Goal: Task Accomplishment & Management: Complete application form

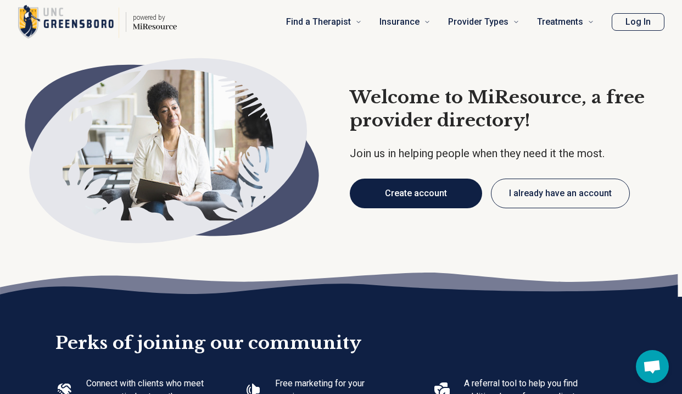
click at [430, 193] on button "Create account" at bounding box center [416, 193] width 132 height 30
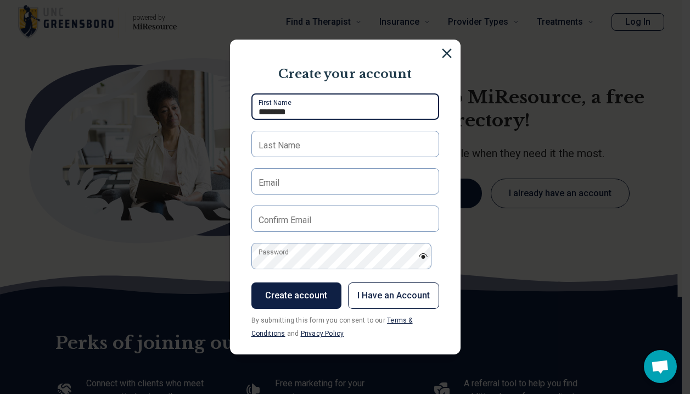
type input "********"
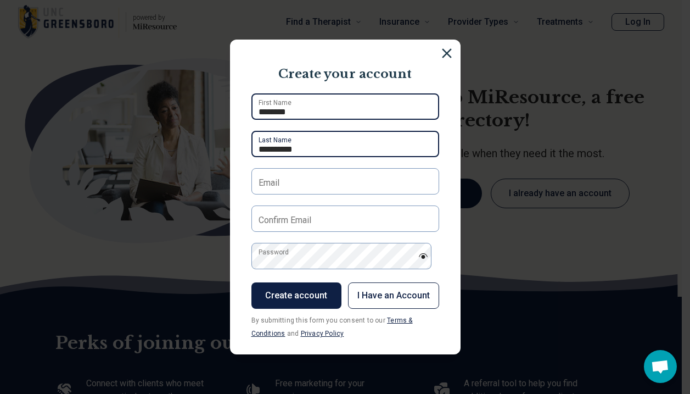
type input "**********"
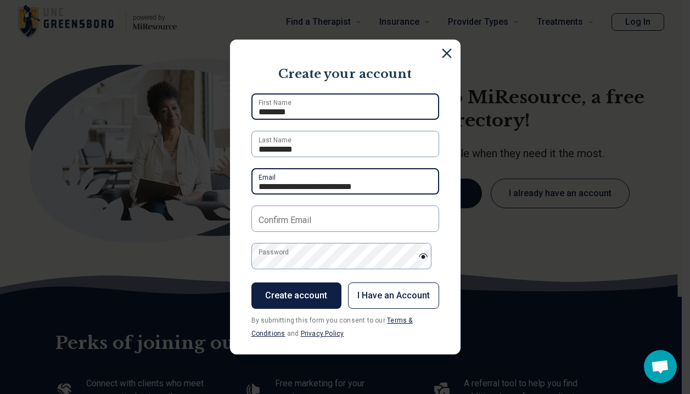
type input "**********"
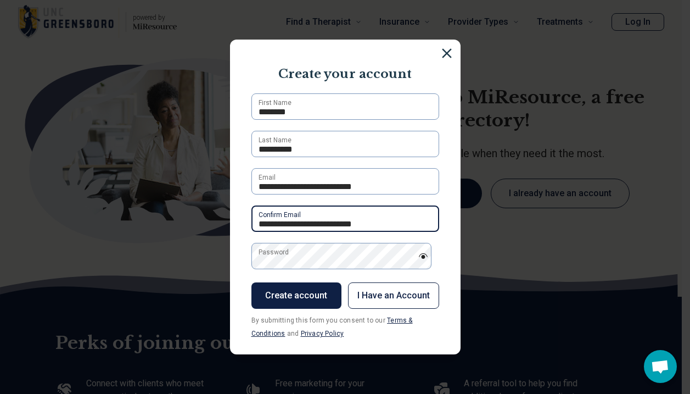
type input "**********"
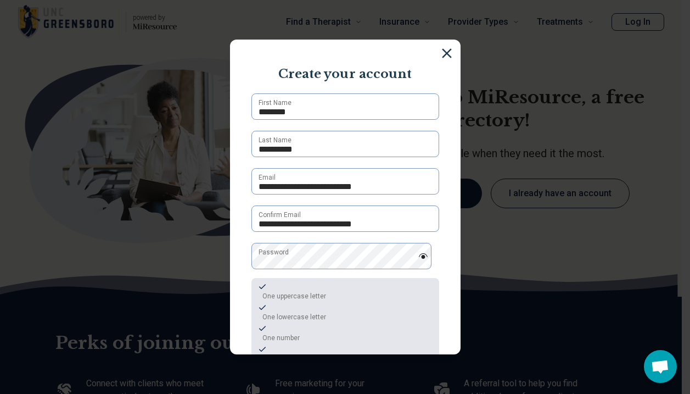
click at [444, 279] on section "**********" at bounding box center [345, 197] width 231 height 315
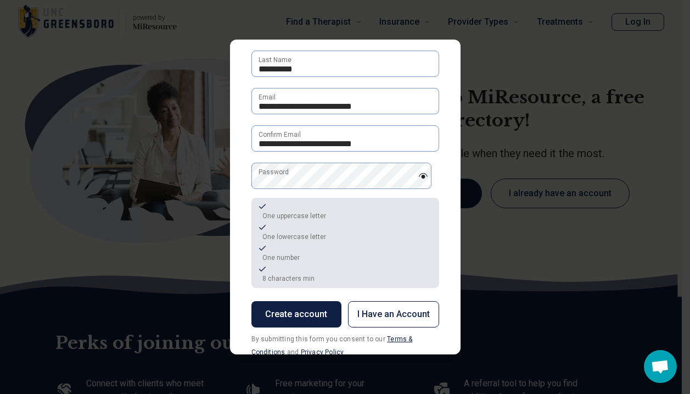
scroll to position [83, 0]
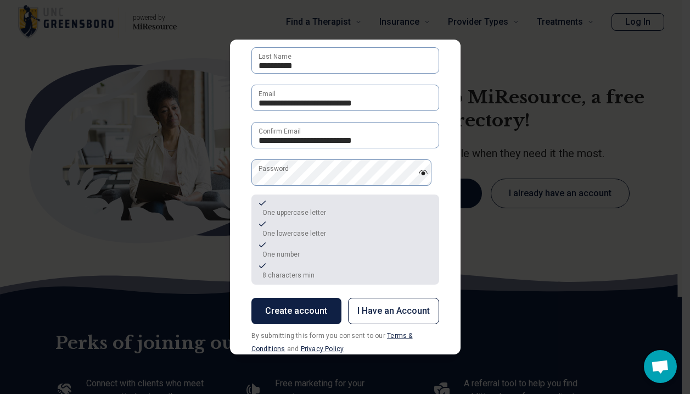
click at [314, 312] on button "Create account" at bounding box center [297, 311] width 90 height 26
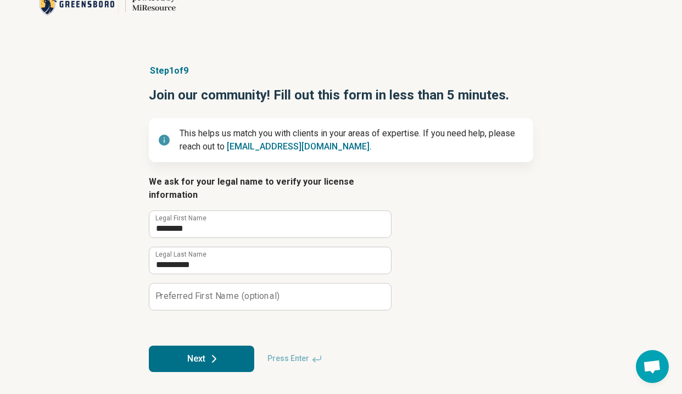
scroll to position [38, 0]
click at [213, 350] on button "Next" at bounding box center [201, 358] width 105 height 26
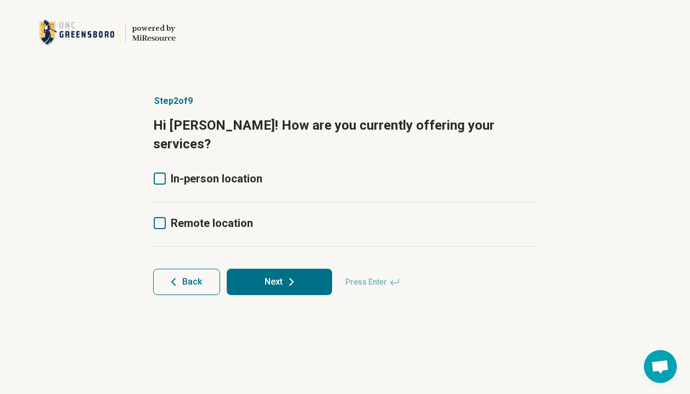
click at [198, 277] on span "Back" at bounding box center [192, 281] width 20 height 9
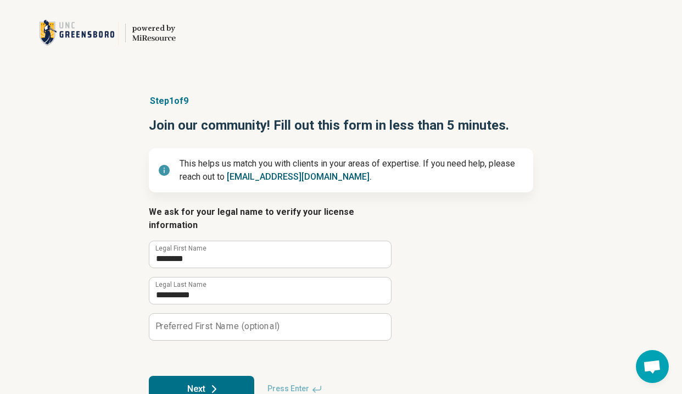
click at [292, 174] on link "[EMAIL_ADDRESS][DOMAIN_NAME]." at bounding box center [299, 176] width 145 height 10
drag, startPoint x: 339, startPoint y: 178, endPoint x: 228, endPoint y: 180, distance: 110.9
click at [228, 180] on p "This helps us match you with clients in your areas of expertise. If you need he…" at bounding box center [352, 170] width 345 height 26
copy p "[EMAIL_ADDRESS][DOMAIN_NAME]."
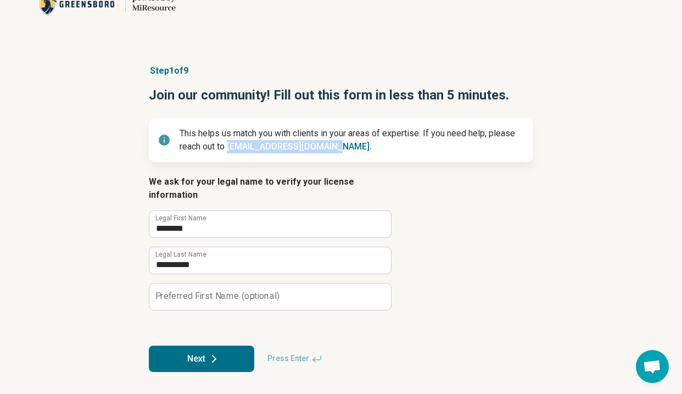
scroll to position [38, 0]
click at [209, 348] on button "Next" at bounding box center [201, 358] width 105 height 26
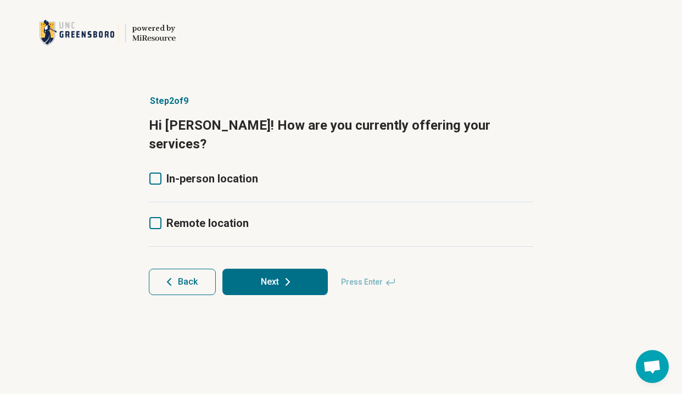
scroll to position [0, 0]
click at [193, 172] on span "In-person location" at bounding box center [217, 178] width 92 height 13
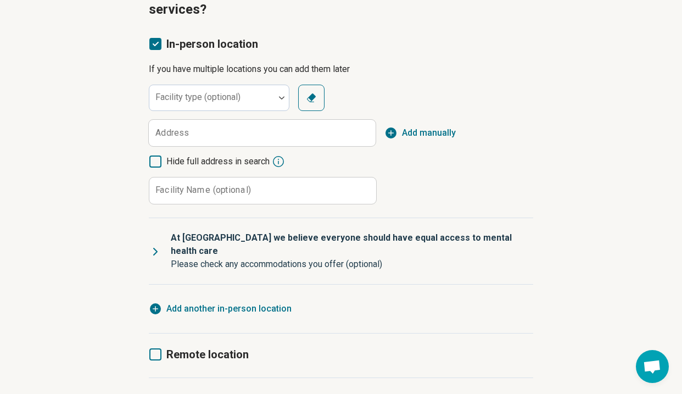
scroll to position [140, 0]
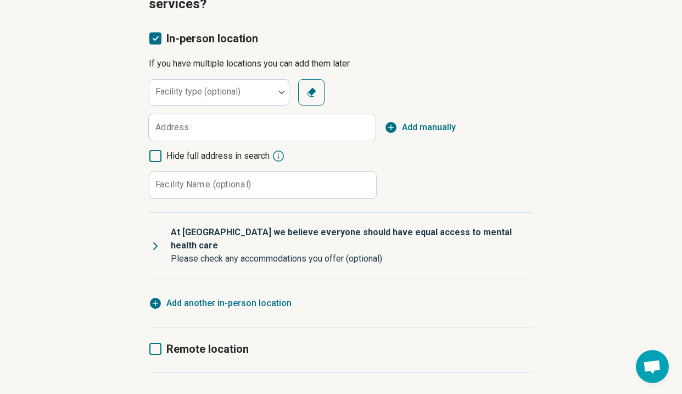
click at [165, 341] on label "Remote location" at bounding box center [199, 348] width 100 height 15
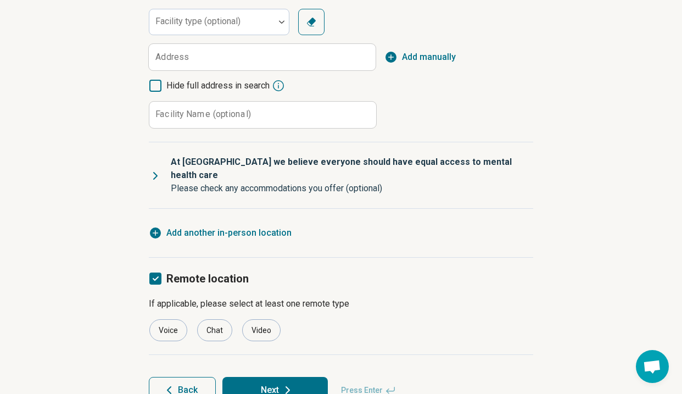
scroll to position [210, 0]
click at [258, 320] on div "Video" at bounding box center [261, 331] width 38 height 22
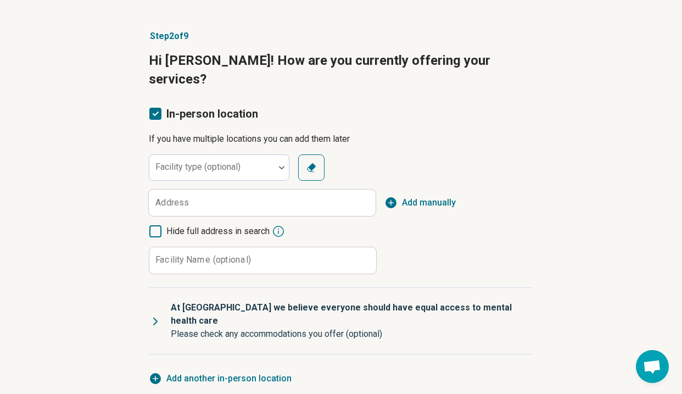
scroll to position [51, 0]
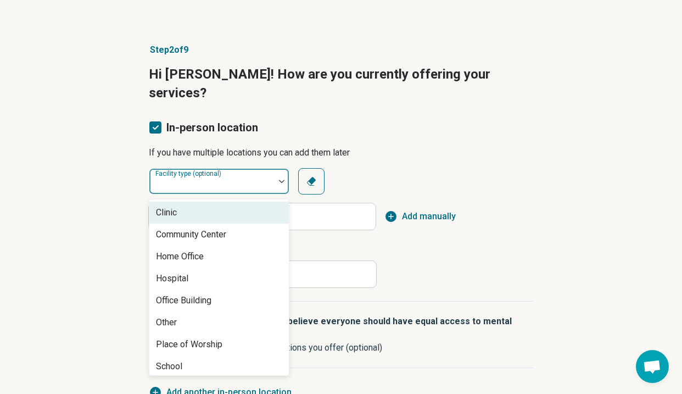
click at [220, 168] on div "Facility type (optional)" at bounding box center [219, 181] width 141 height 26
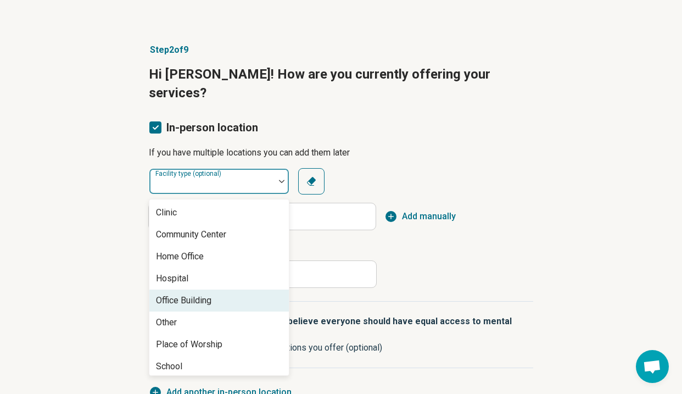
click at [210, 294] on div "Office Building" at bounding box center [183, 300] width 55 height 13
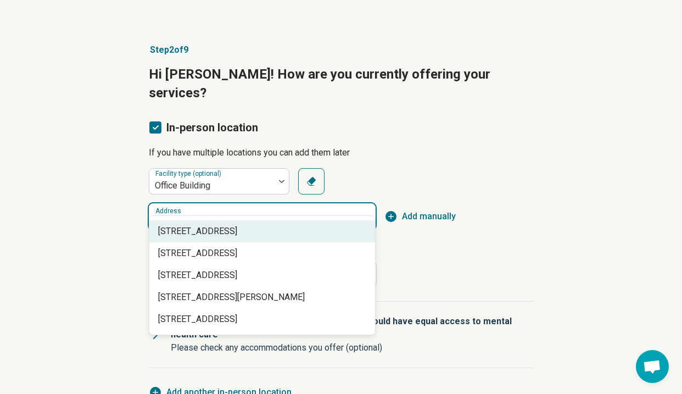
click at [239, 228] on span "[STREET_ADDRESS]" at bounding box center [264, 231] width 213 height 13
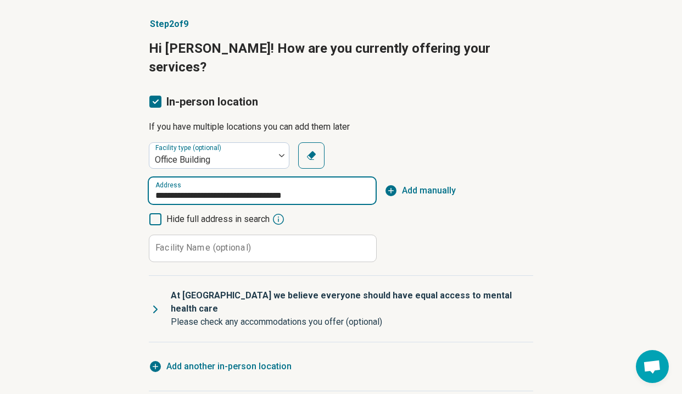
scroll to position [83, 0]
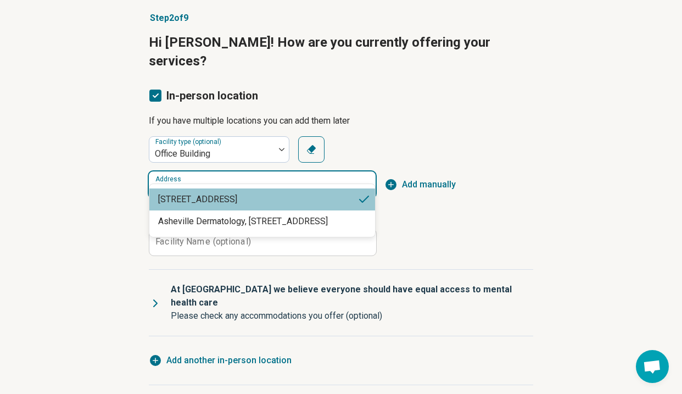
click at [252, 171] on input "**********" at bounding box center [262, 184] width 227 height 26
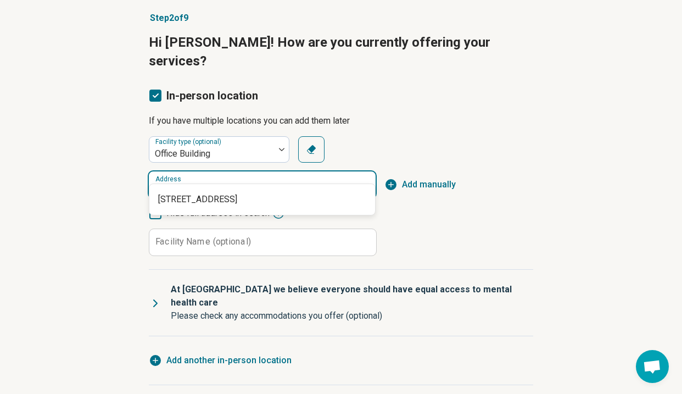
type input "**********"
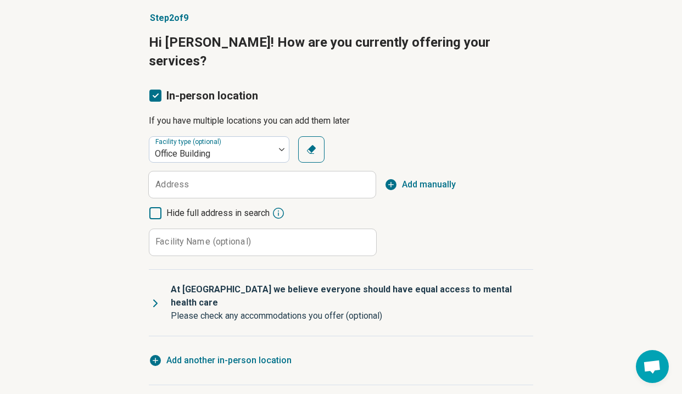
click at [484, 136] on div "Facility type (optional) Office Building Clear Address Add manually Hide full a…" at bounding box center [341, 196] width 384 height 120
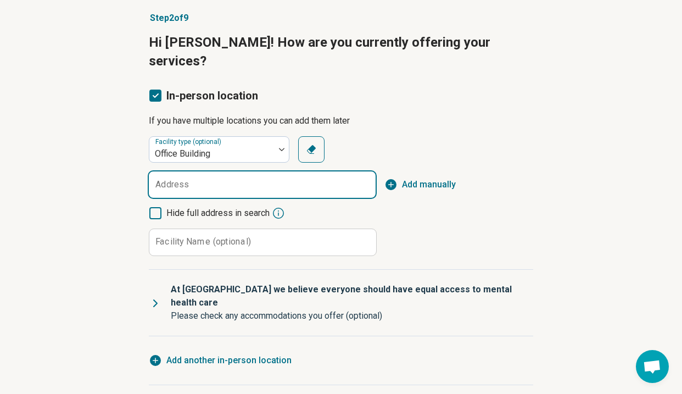
click at [310, 171] on input "Address" at bounding box center [262, 184] width 227 height 26
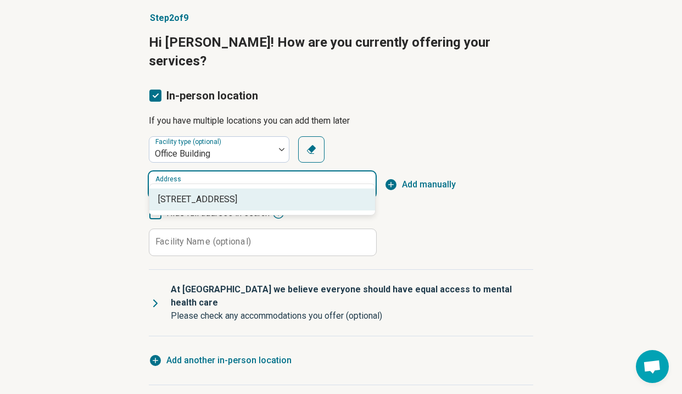
type input "**********"
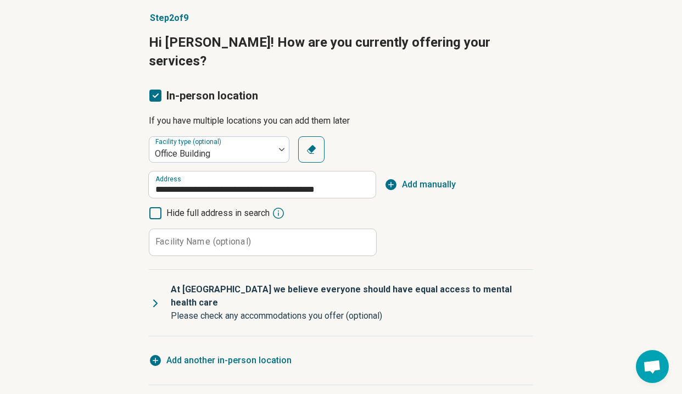
click at [200, 237] on label "Facility Name (optional)" at bounding box center [203, 241] width 96 height 9
click at [200, 229] on input "Facility Name (optional)" at bounding box center [262, 242] width 227 height 26
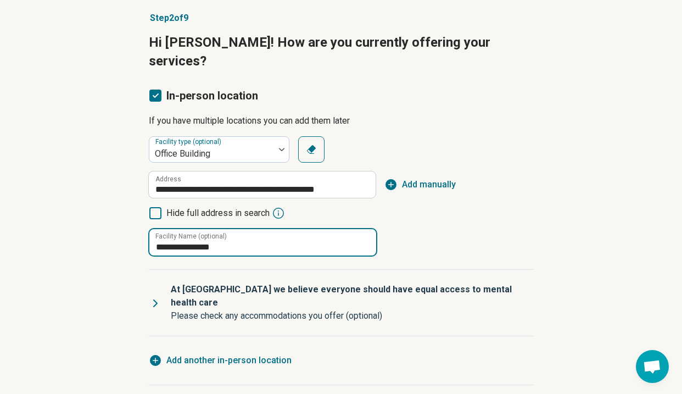
type input "**********"
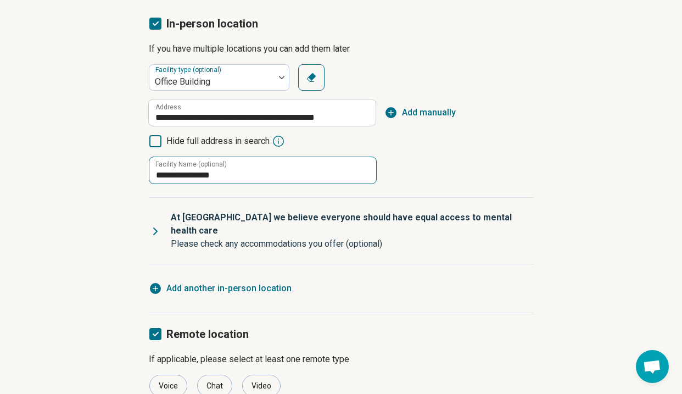
scroll to position [155, 0]
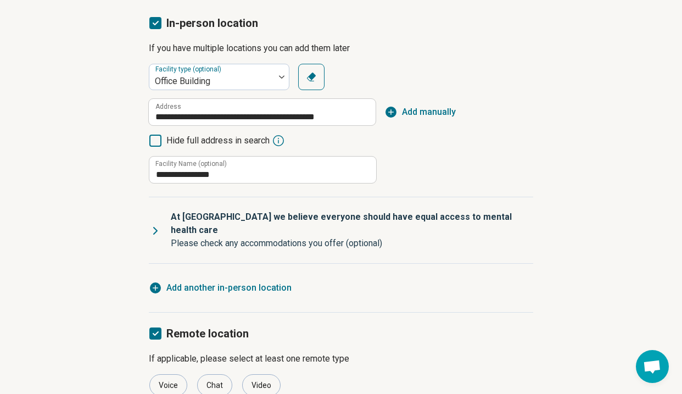
click at [151, 224] on icon at bounding box center [155, 230] width 13 height 13
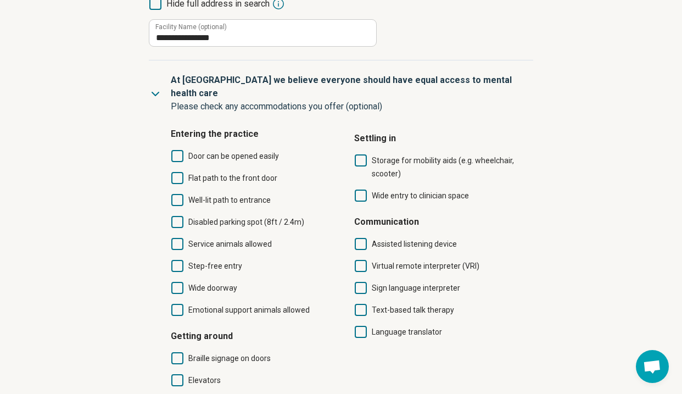
scroll to position [293, 0]
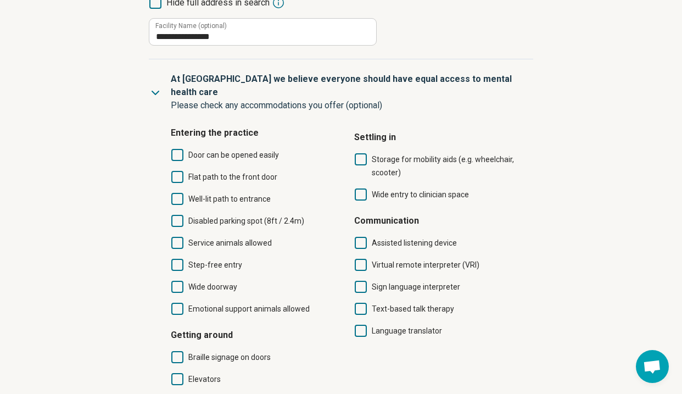
click at [238, 172] on span "Flat path to the front door" at bounding box center [232, 176] width 89 height 9
click at [239, 194] on span "Well-lit path to entrance" at bounding box center [229, 198] width 82 height 9
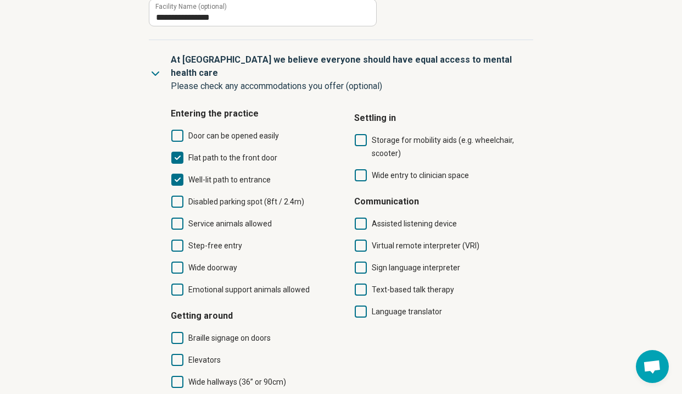
scroll to position [315, 0]
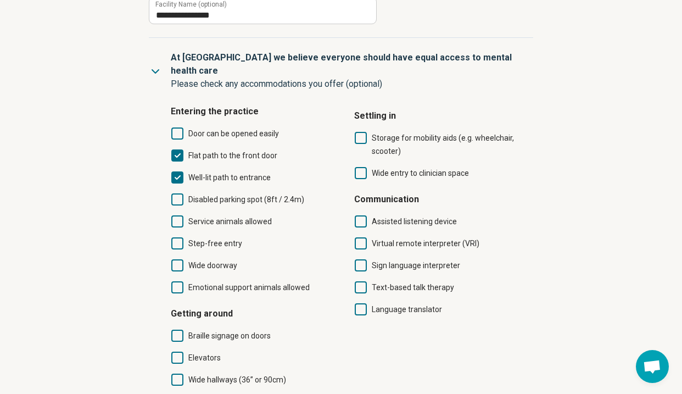
click at [226, 239] on span "Step-free entry" at bounding box center [215, 243] width 54 height 9
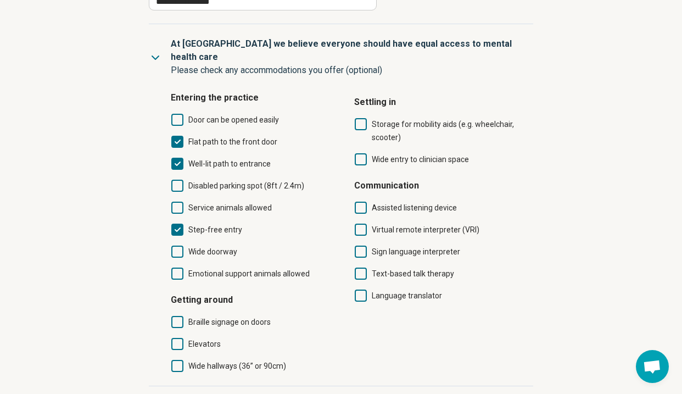
scroll to position [329, 0]
click at [205, 339] on span "Elevators" at bounding box center [204, 343] width 32 height 9
click at [210, 361] on span "Wide hallways (36” or 90cm)" at bounding box center [237, 365] width 98 height 9
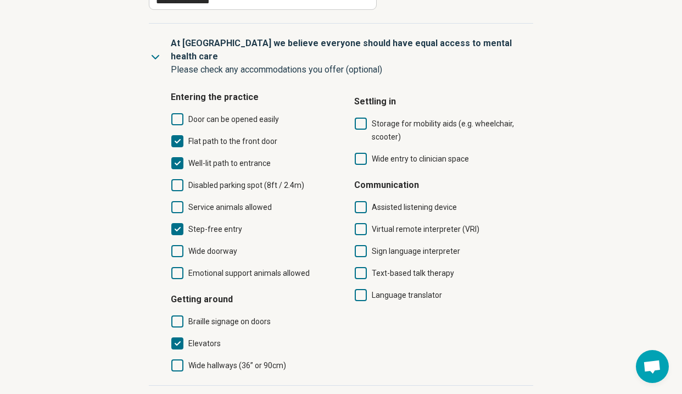
click at [272, 181] on span "Disabled parking spot (8ft / 2.4m)" at bounding box center [246, 185] width 116 height 9
click at [243, 113] on span "Door can be opened easily" at bounding box center [233, 119] width 91 height 13
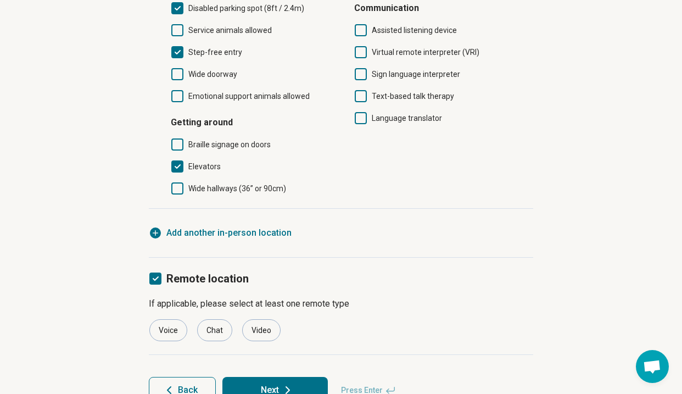
scroll to position [505, 0]
click at [278, 377] on button "Next" at bounding box center [274, 390] width 105 height 26
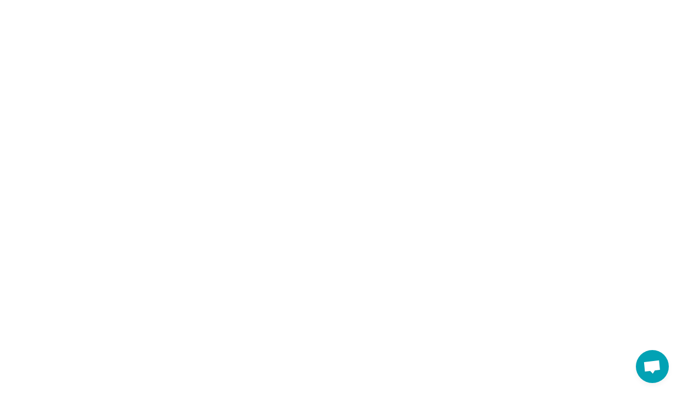
scroll to position [0, 0]
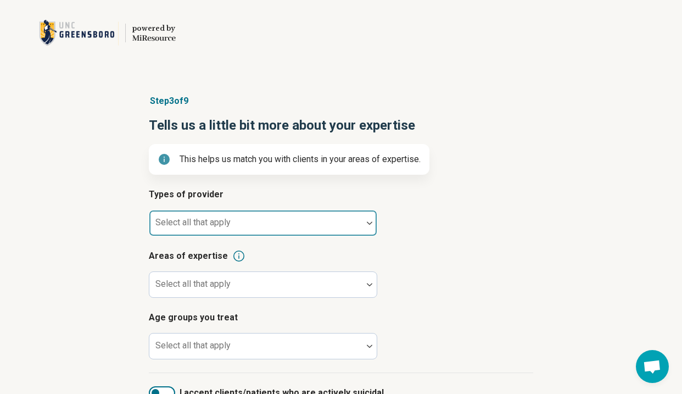
scroll to position [54, 0]
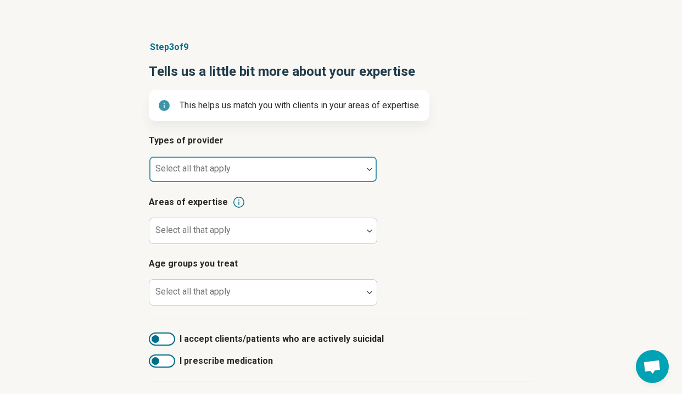
click at [290, 170] on div at bounding box center [256, 173] width 204 height 15
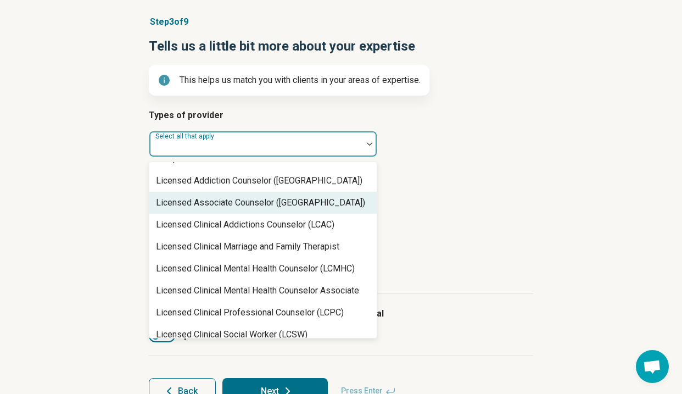
scroll to position [435, 0]
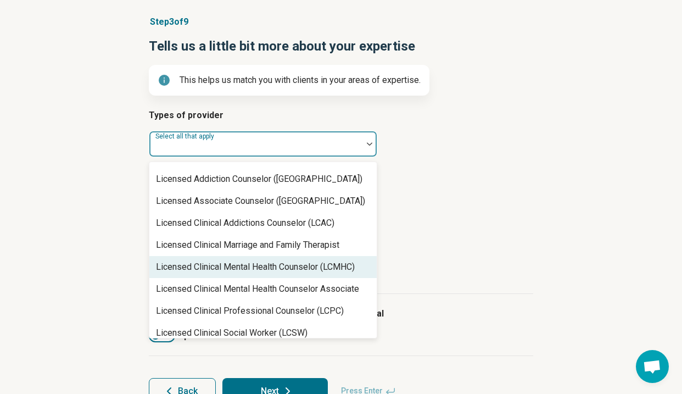
click at [264, 261] on div "Licensed Clinical Mental Health Counselor (LCMHC)" at bounding box center [255, 266] width 199 height 13
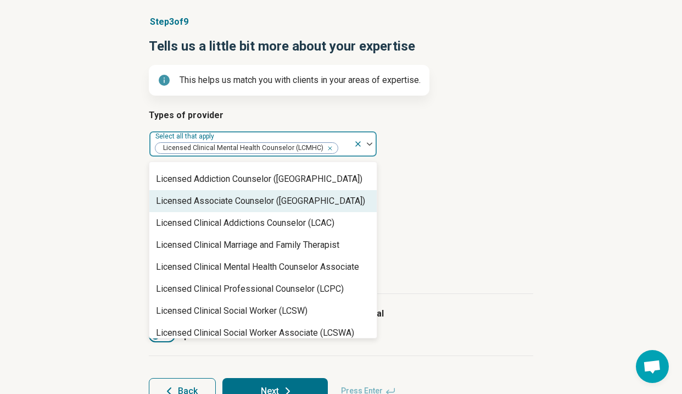
click at [483, 161] on div "Types of provider option Licensed Clinical Mental Health Counselor (LCMHC), sel…" at bounding box center [341, 201] width 384 height 185
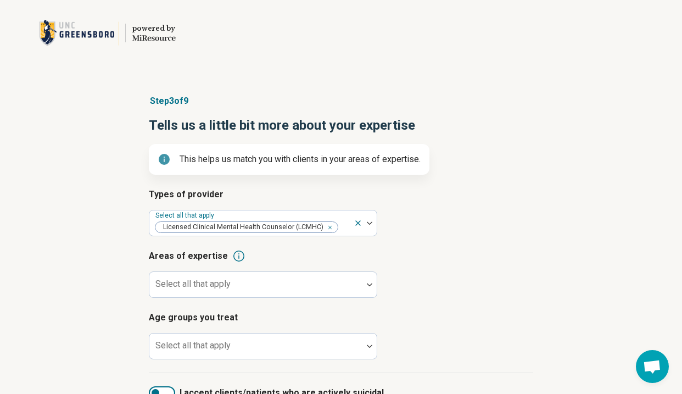
scroll to position [0, 0]
click at [162, 159] on icon at bounding box center [164, 159] width 11 height 11
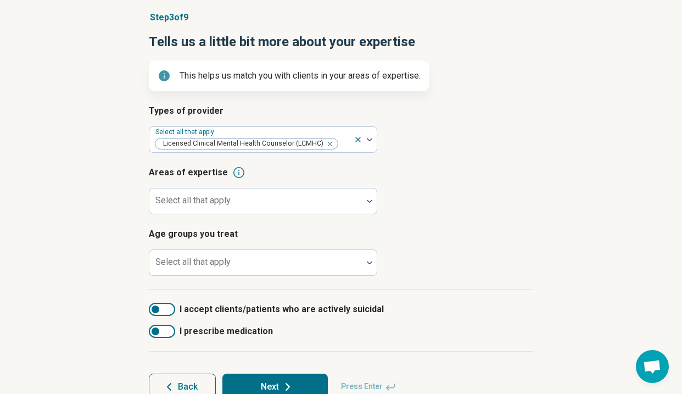
scroll to position [90, 0]
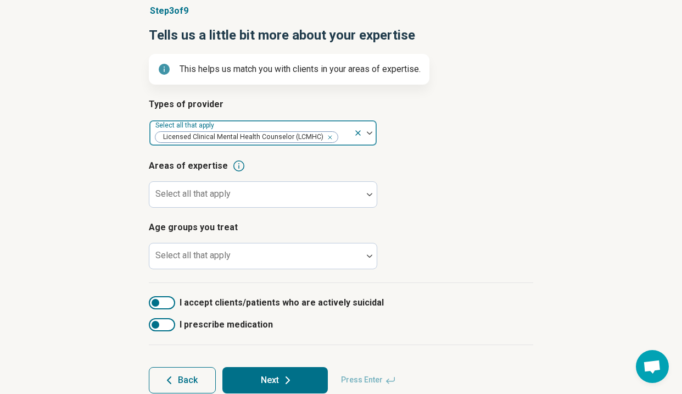
click at [372, 131] on img at bounding box center [369, 132] width 5 height 3
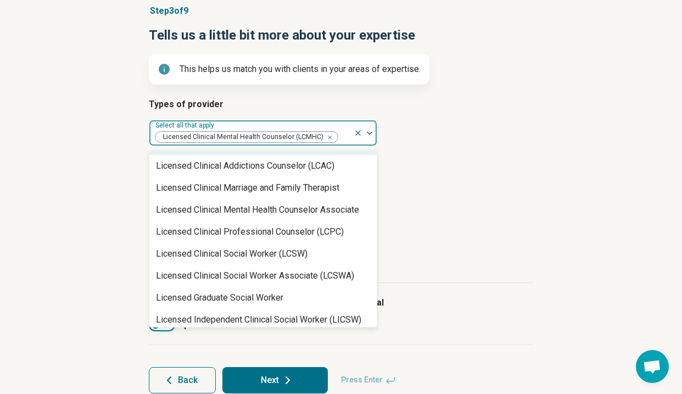
scroll to position [483, 0]
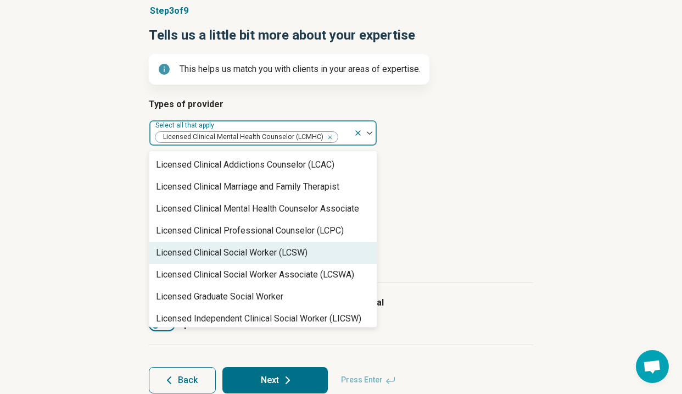
click at [286, 253] on div "Licensed Clinical Social Worker (LCSW)" at bounding box center [232, 252] width 152 height 13
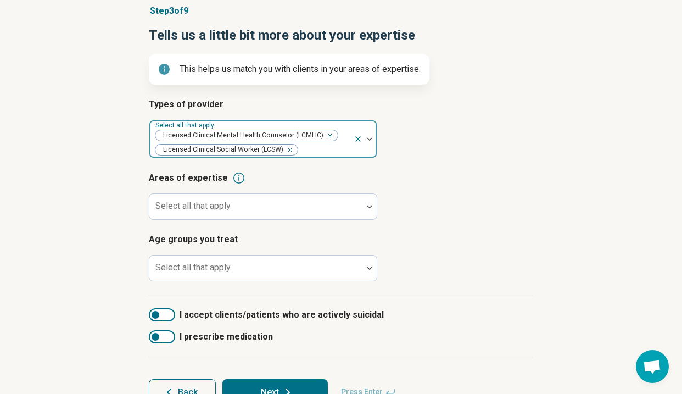
click at [371, 140] on div at bounding box center [365, 138] width 23 height 37
click at [371, 137] on img at bounding box center [369, 138] width 5 height 3
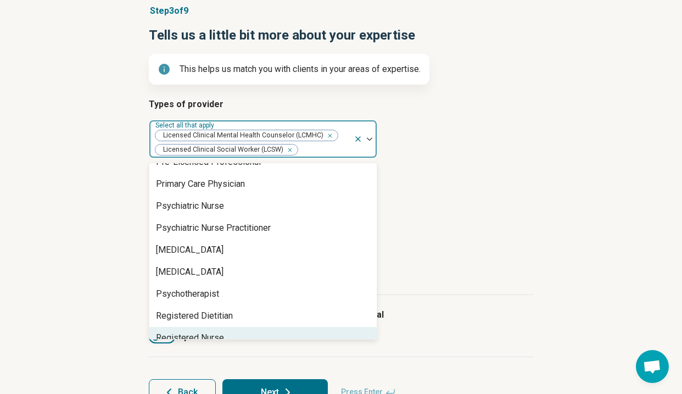
scroll to position [1238, 0]
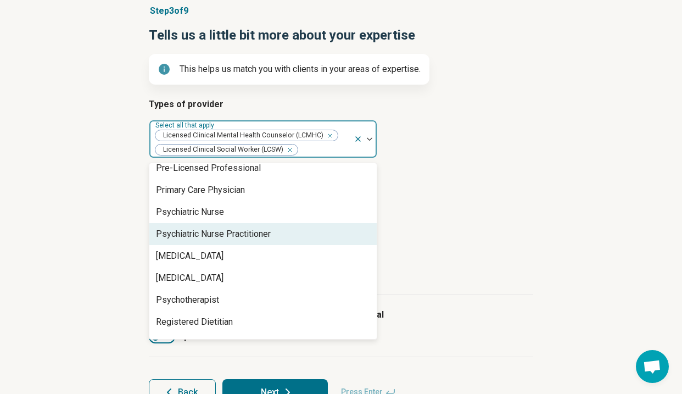
click at [268, 238] on div "Psychiatric Nurse Practitioner" at bounding box center [213, 233] width 115 height 13
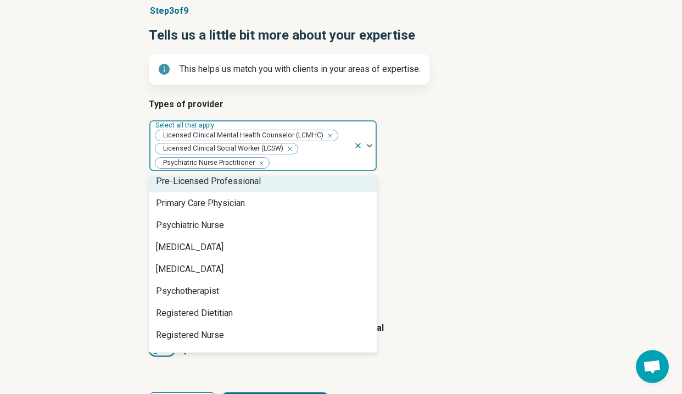
click at [370, 144] on img at bounding box center [369, 145] width 5 height 3
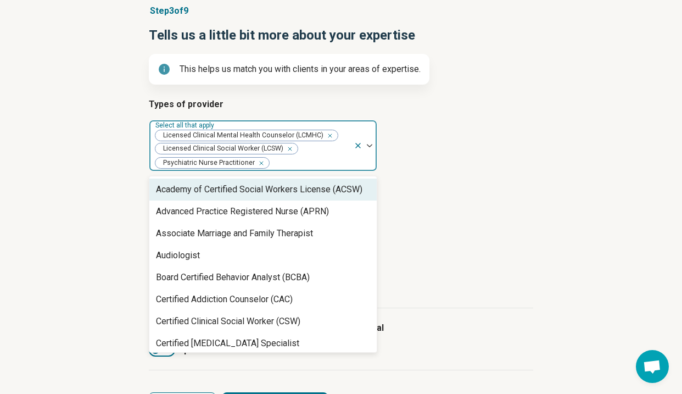
click at [368, 144] on img at bounding box center [369, 145] width 5 height 3
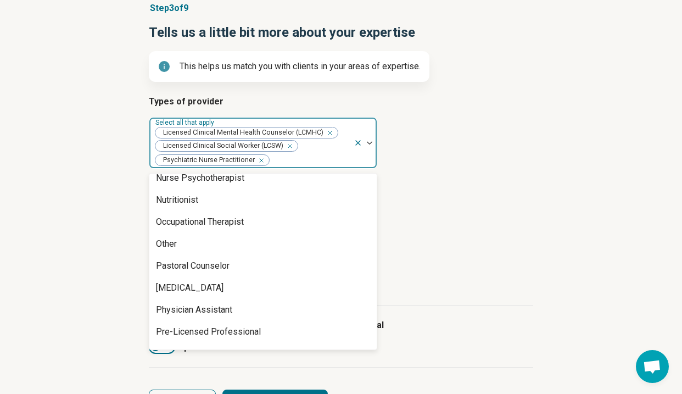
scroll to position [1088, 0]
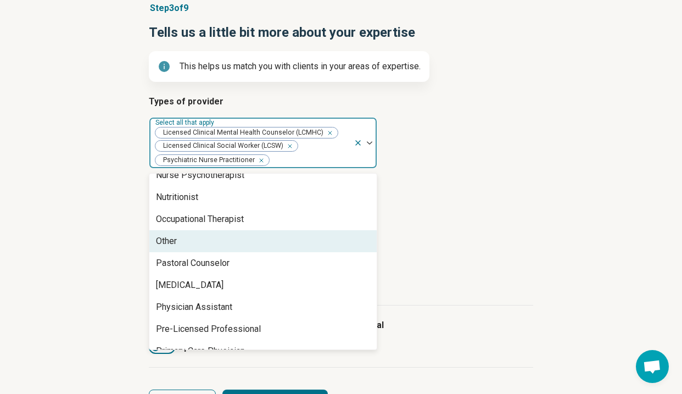
click at [241, 244] on div "Other" at bounding box center [262, 241] width 227 height 22
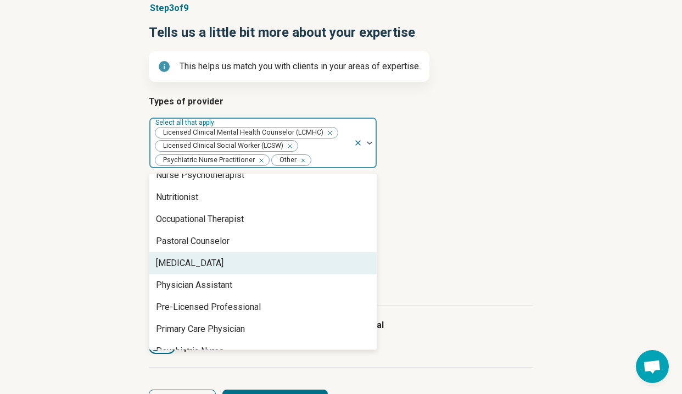
click at [113, 282] on div "Step 3 of 9 Tells us a little bit more about your expertise This helps us match…" at bounding box center [341, 209] width 682 height 458
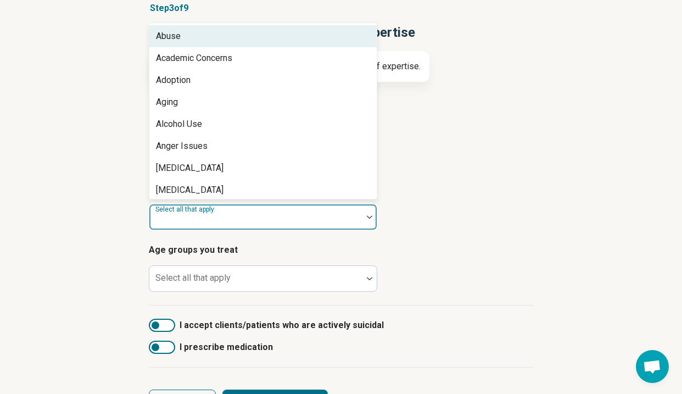
click at [229, 216] on div "Select all that apply" at bounding box center [263, 217] width 228 height 26
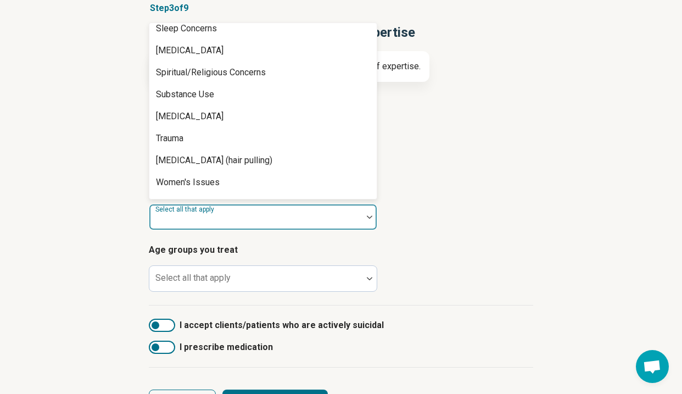
scroll to position [2025, 0]
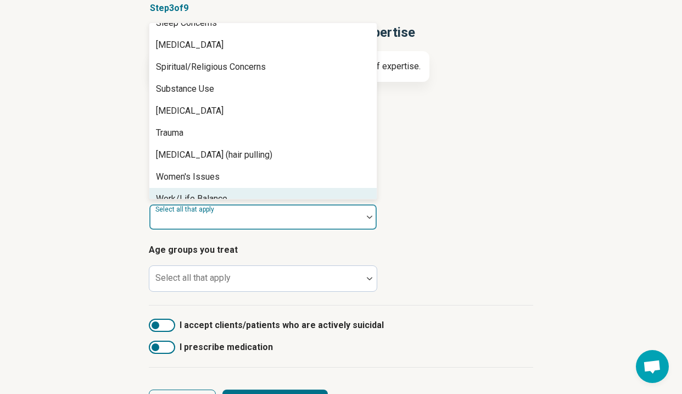
click at [271, 191] on div "Work/Life Balance" at bounding box center [262, 199] width 227 height 22
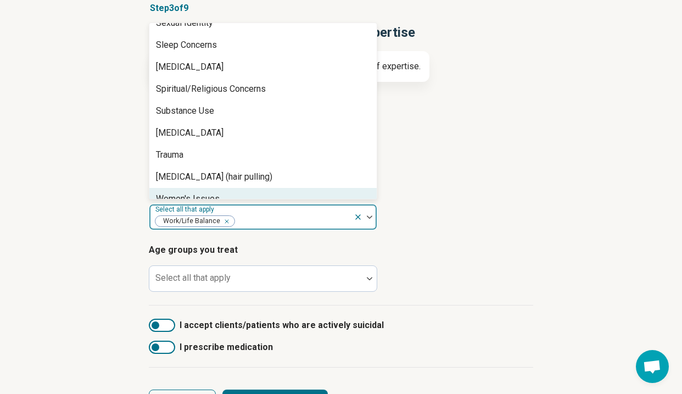
click at [270, 188] on div "Women's Issues" at bounding box center [262, 199] width 227 height 22
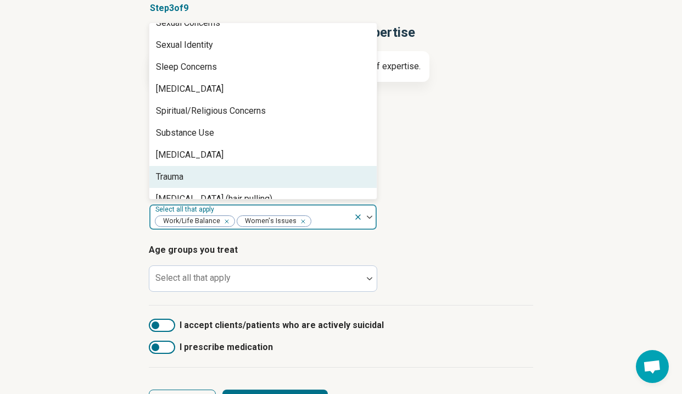
click at [265, 166] on div "Trauma" at bounding box center [262, 177] width 227 height 22
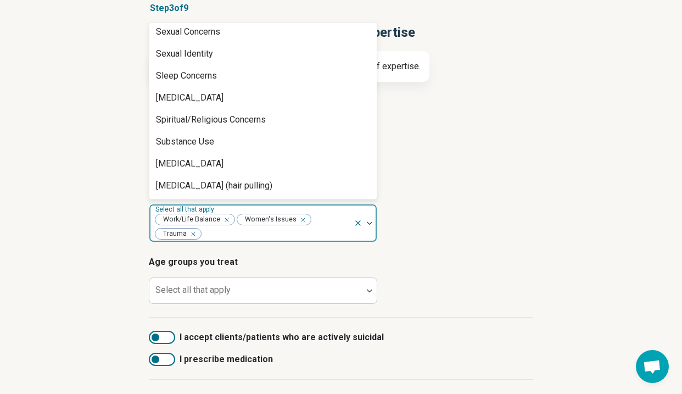
scroll to position [1959, 0]
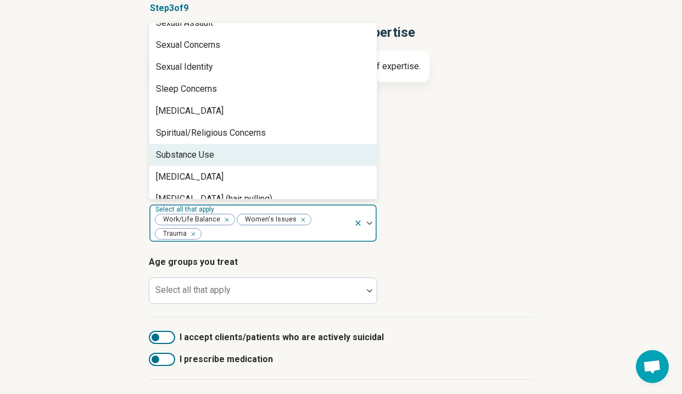
click at [257, 147] on div "Substance Use" at bounding box center [262, 155] width 227 height 22
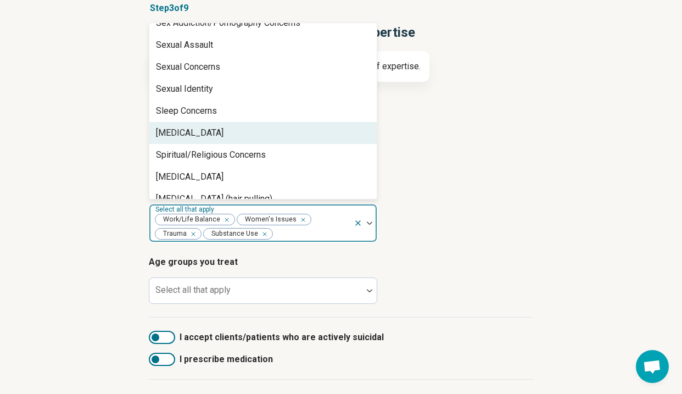
click at [257, 125] on div "[MEDICAL_DATA]" at bounding box center [262, 133] width 227 height 22
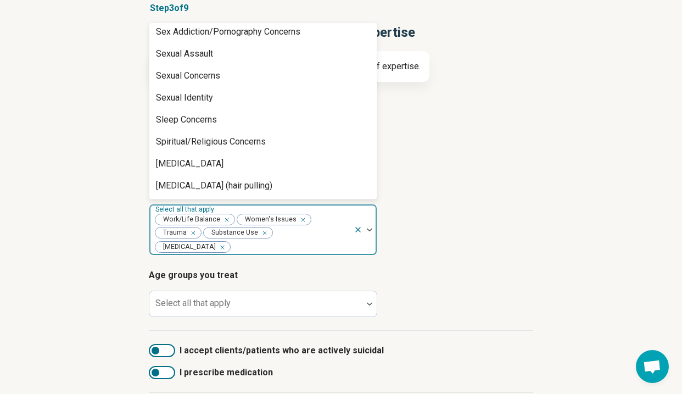
scroll to position [1916, 0]
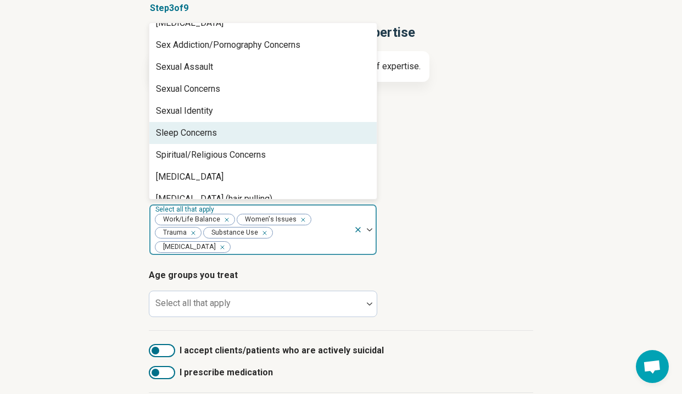
click at [254, 126] on div "Sleep Concerns" at bounding box center [262, 133] width 227 height 22
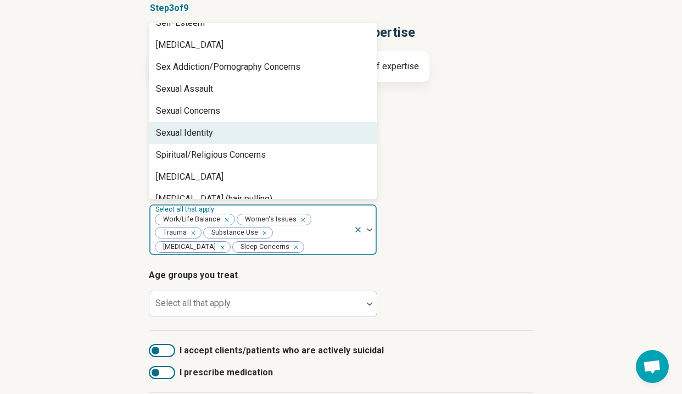
click at [254, 126] on div "Sexual Identity" at bounding box center [262, 133] width 227 height 22
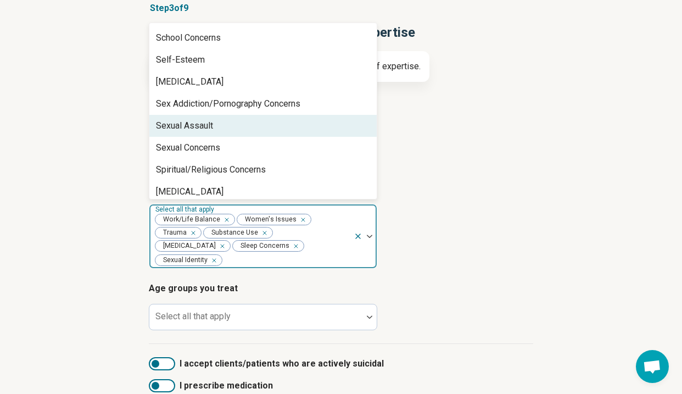
click at [252, 115] on div "Sexual Assault" at bounding box center [262, 126] width 227 height 22
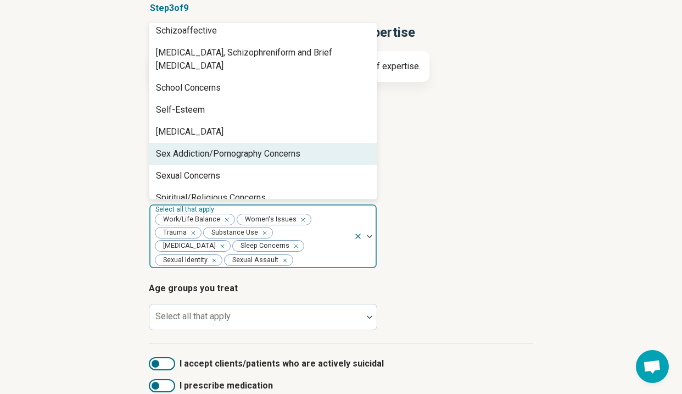
scroll to position [1805, 0]
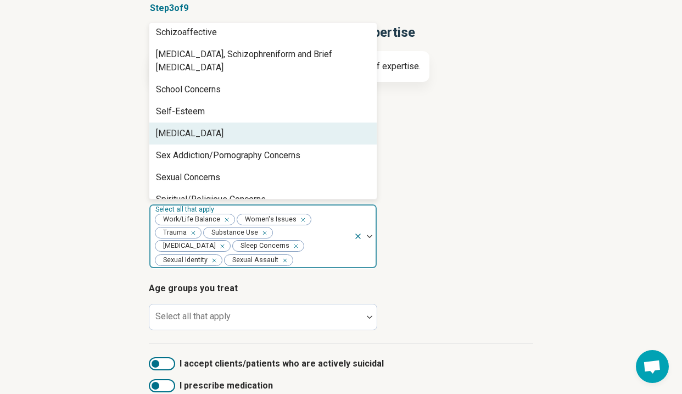
click at [233, 122] on div "[MEDICAL_DATA]" at bounding box center [262, 133] width 227 height 22
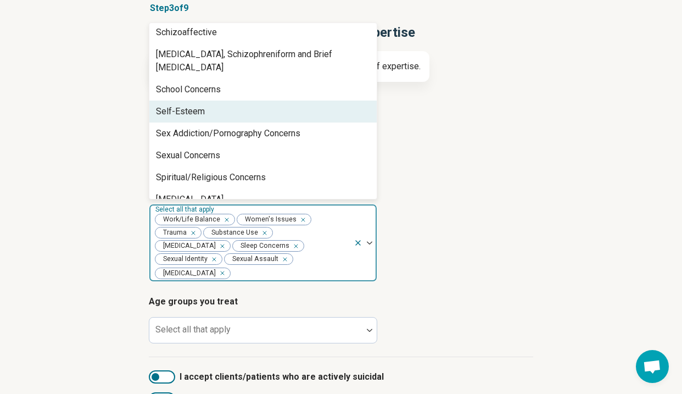
click at [232, 103] on div "Self-Esteem" at bounding box center [262, 111] width 227 height 22
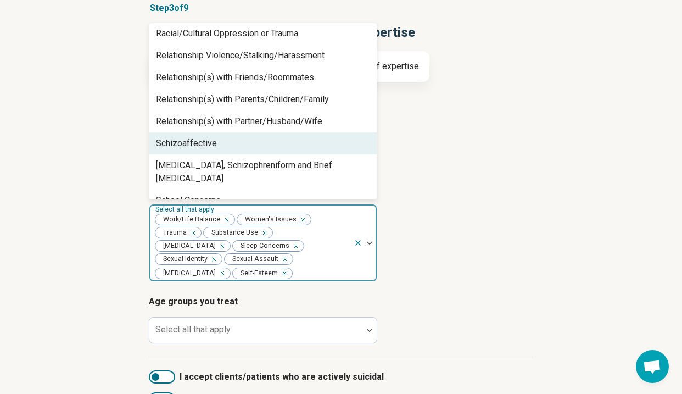
scroll to position [1669, 0]
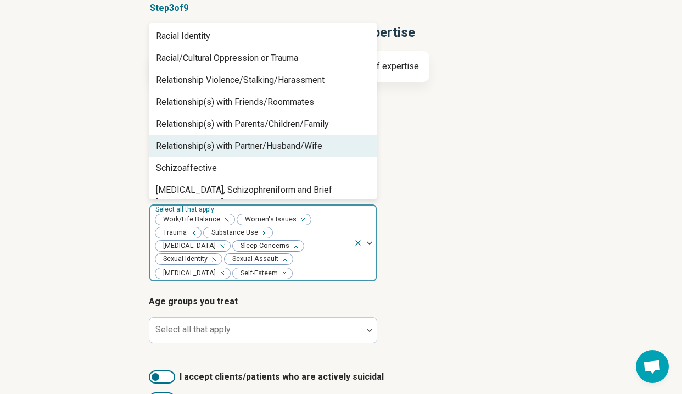
click at [231, 140] on div "Relationship(s) with Partner/Husband/Wife" at bounding box center [239, 145] width 166 height 13
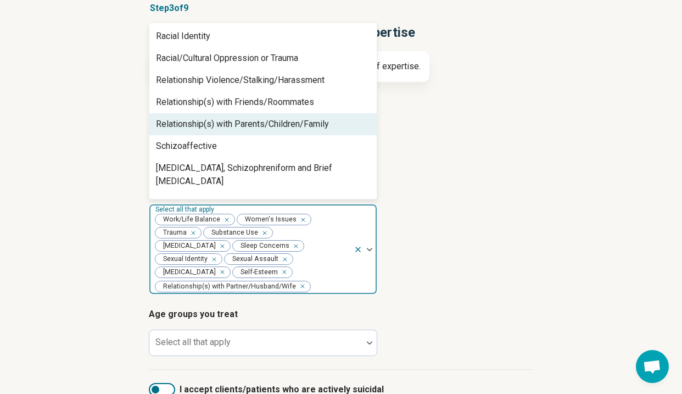
click at [248, 121] on div "Relationship(s) with Parents/Children/Family" at bounding box center [242, 124] width 173 height 13
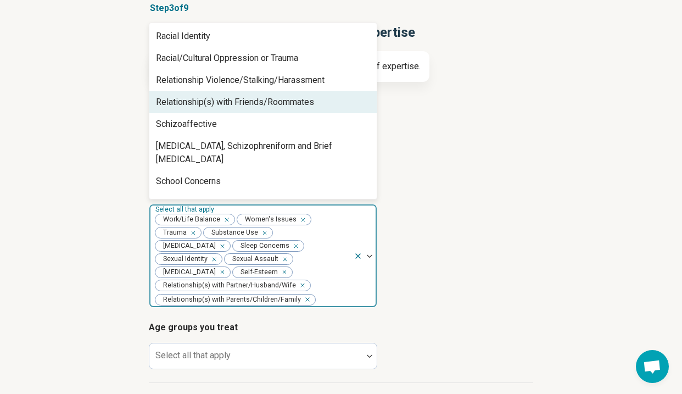
click at [247, 106] on div "Relationship(s) with Friends/Roommates" at bounding box center [235, 102] width 158 height 13
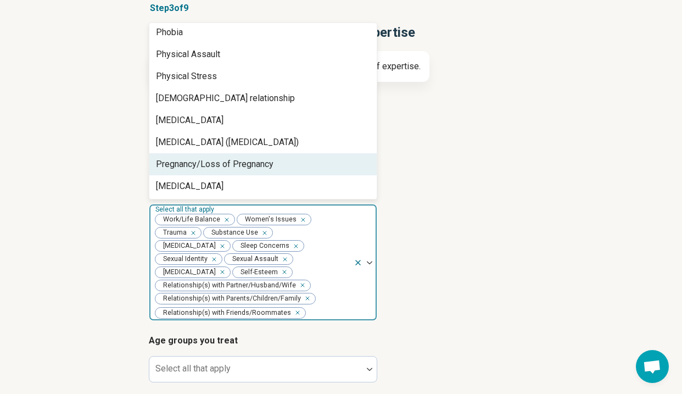
scroll to position [1486, 0]
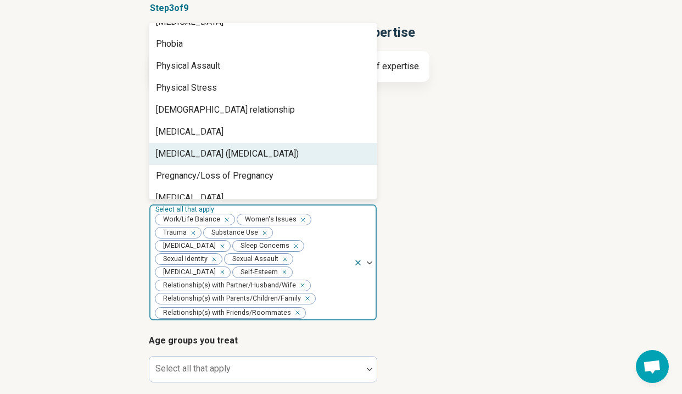
click at [258, 151] on div "[MEDICAL_DATA] ([MEDICAL_DATA])" at bounding box center [227, 153] width 143 height 13
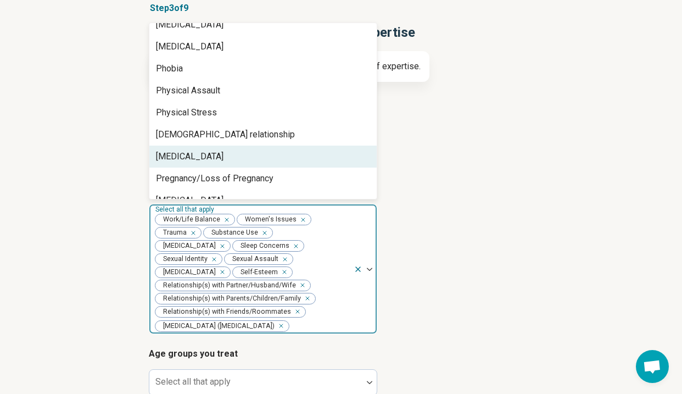
scroll to position [1453, 0]
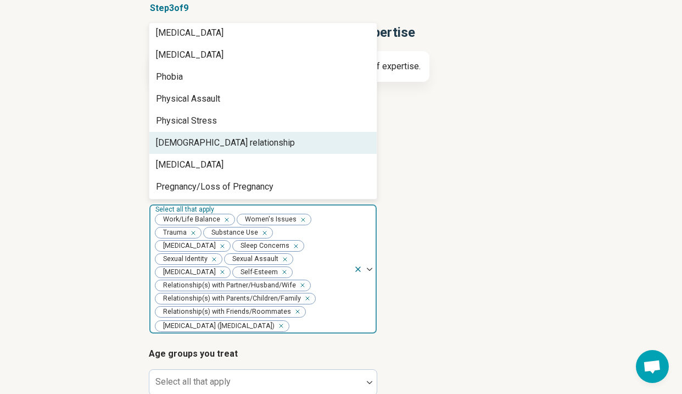
click at [257, 142] on div "[DEMOGRAPHIC_DATA] relationship" at bounding box center [262, 143] width 227 height 22
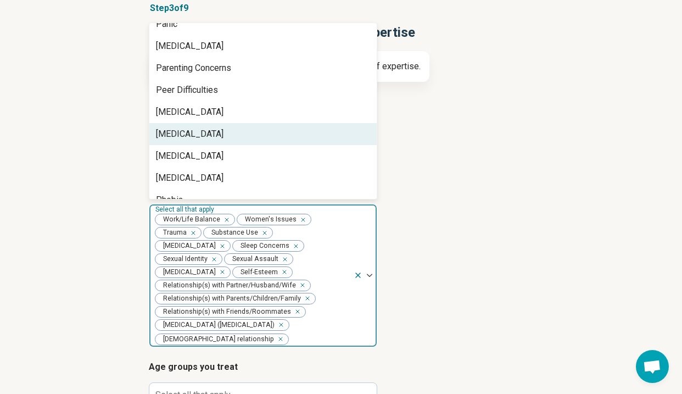
scroll to position [1328, 0]
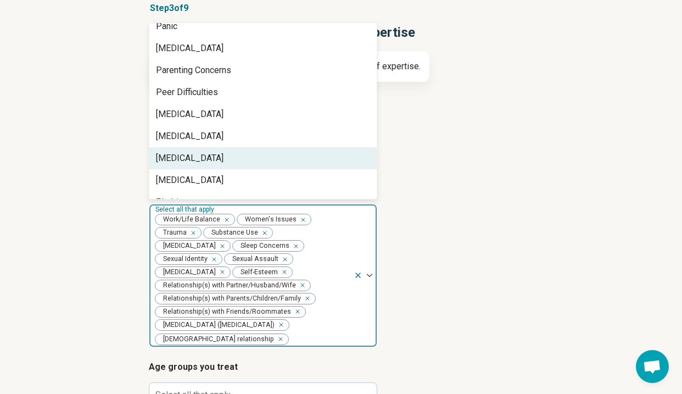
click at [247, 150] on div "[MEDICAL_DATA]" at bounding box center [262, 158] width 227 height 22
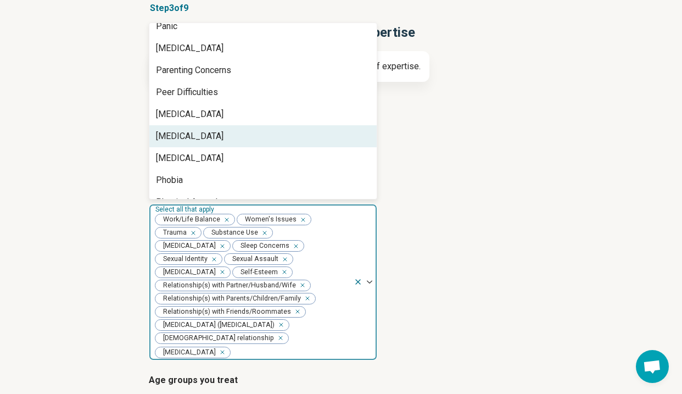
click at [247, 136] on div "[MEDICAL_DATA]" at bounding box center [262, 136] width 227 height 22
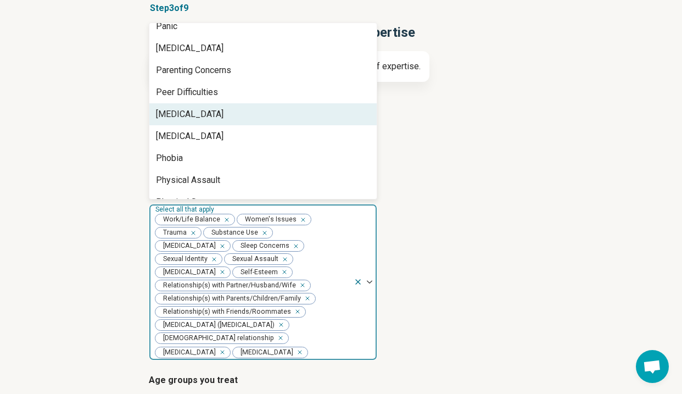
click at [239, 114] on div "[MEDICAL_DATA]" at bounding box center [262, 114] width 227 height 22
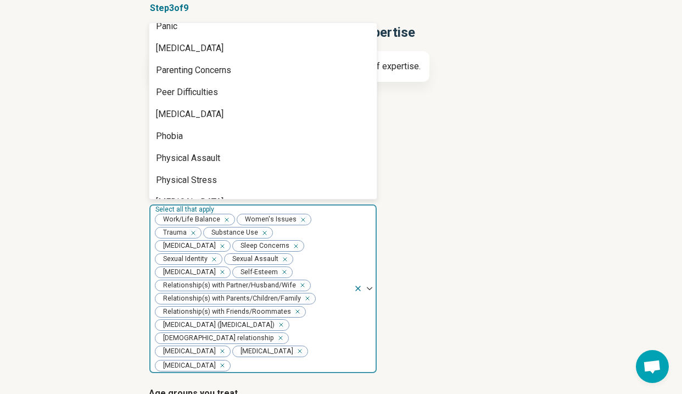
scroll to position [1295, 0]
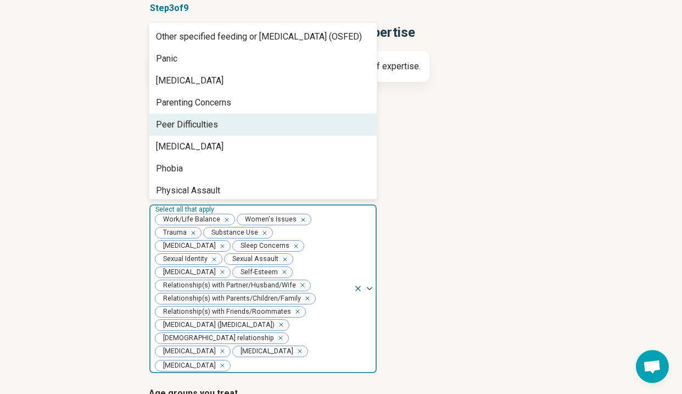
click at [239, 125] on div "Peer Difficulties" at bounding box center [262, 125] width 227 height 22
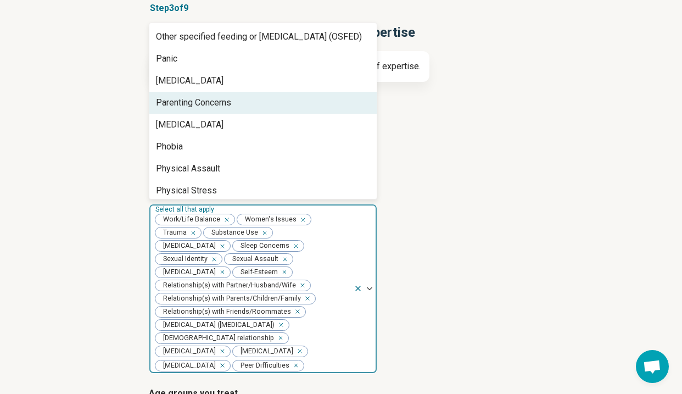
click at [241, 102] on div "Parenting Concerns" at bounding box center [262, 103] width 227 height 22
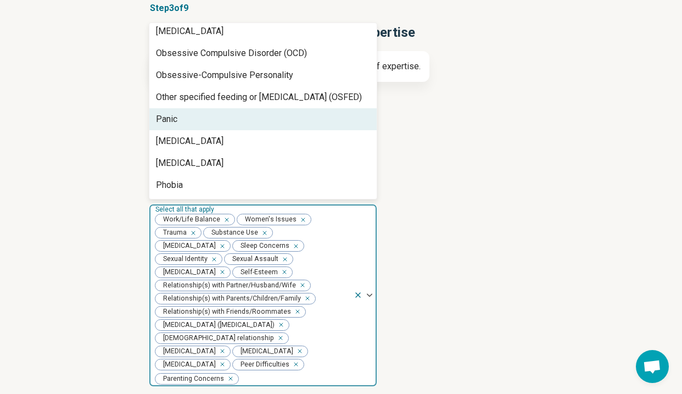
scroll to position [1228, 0]
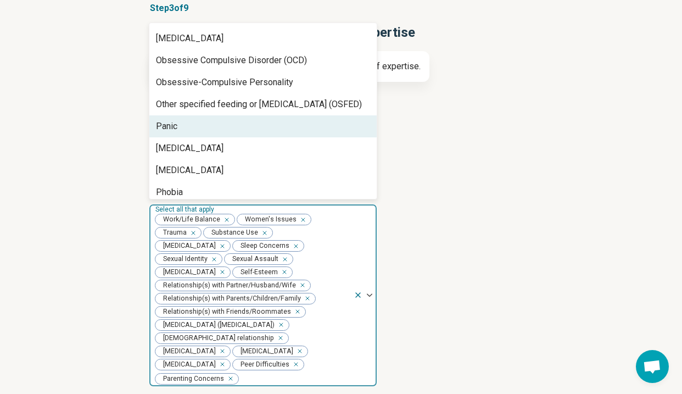
click at [243, 119] on div "Panic" at bounding box center [262, 126] width 227 height 22
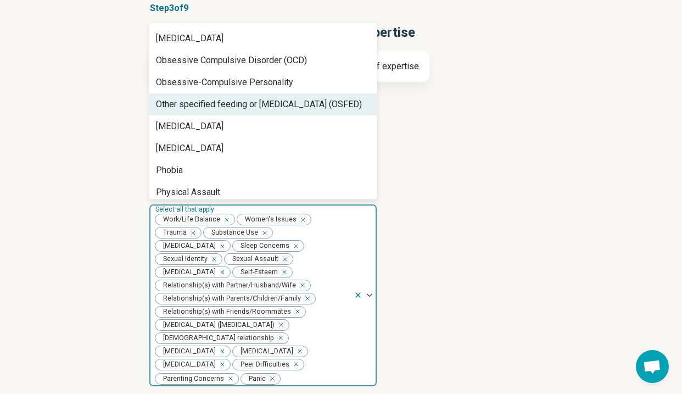
click at [242, 100] on div "Other specified feeding or [MEDICAL_DATA] (OSFED)" at bounding box center [259, 104] width 206 height 13
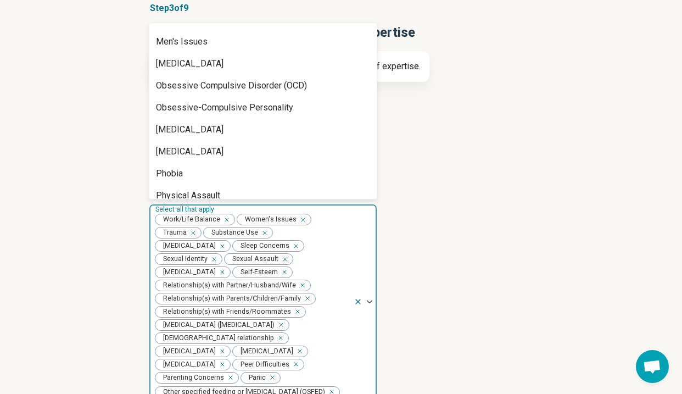
scroll to position [1202, 0]
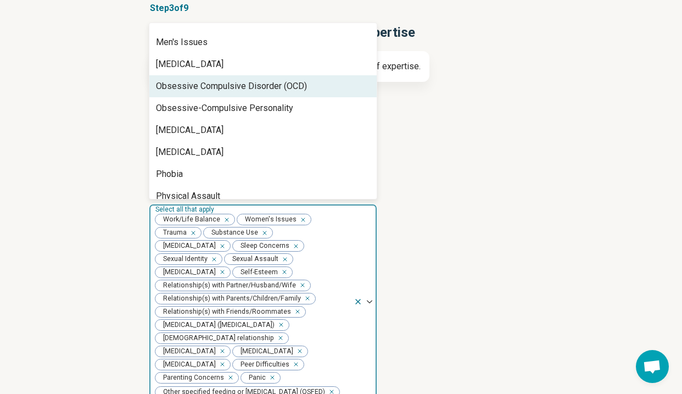
click at [252, 88] on div "Obsessive Compulsive Disorder (OCD)" at bounding box center [231, 86] width 151 height 13
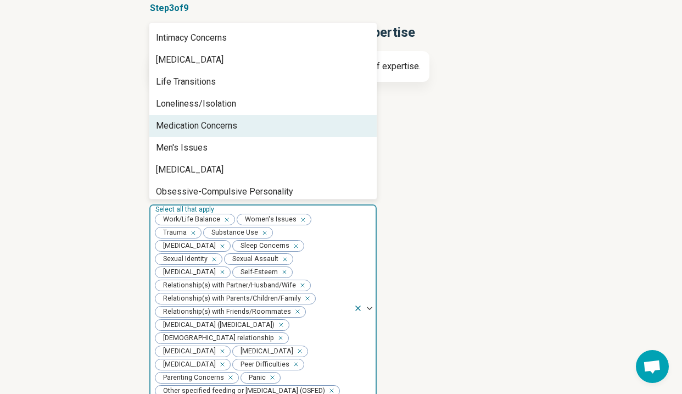
scroll to position [1095, 0]
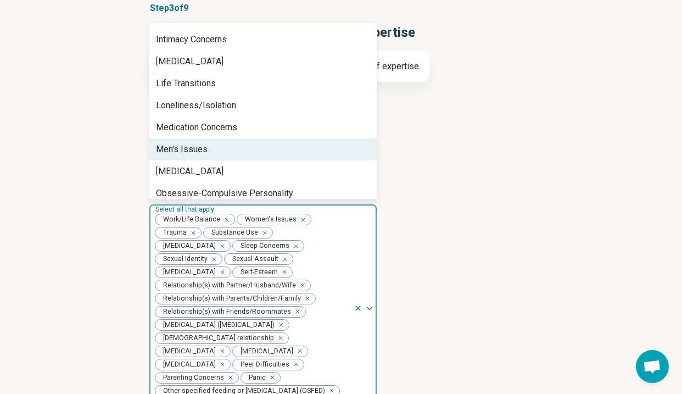
click at [233, 146] on div "Men's Issues" at bounding box center [262, 149] width 227 height 22
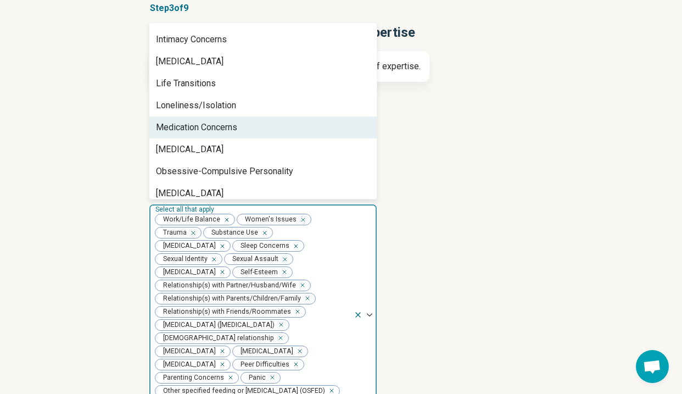
click at [232, 124] on div "Medication Concerns" at bounding box center [196, 127] width 81 height 13
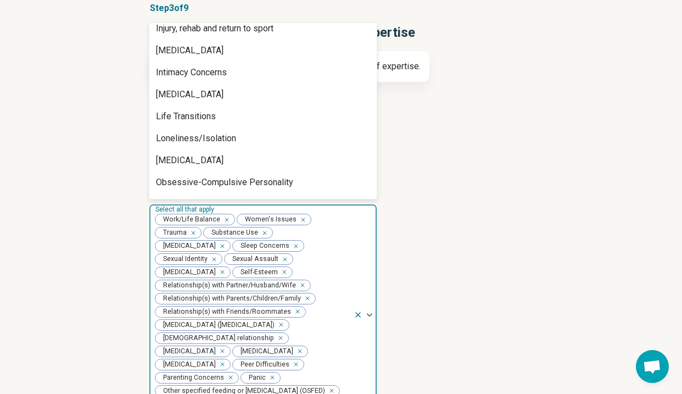
scroll to position [1062, 0]
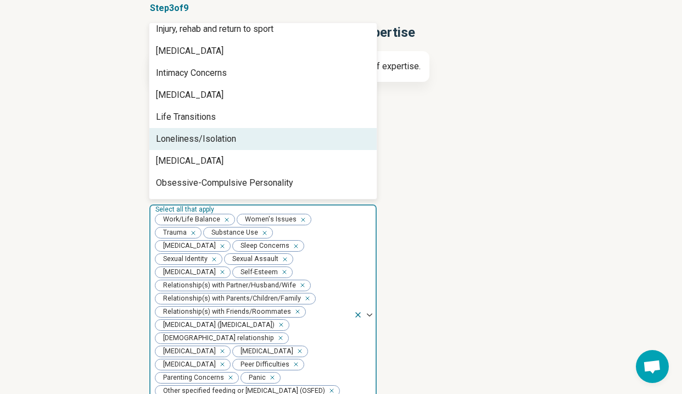
click at [229, 136] on div "Loneliness/Isolation" at bounding box center [196, 138] width 80 height 13
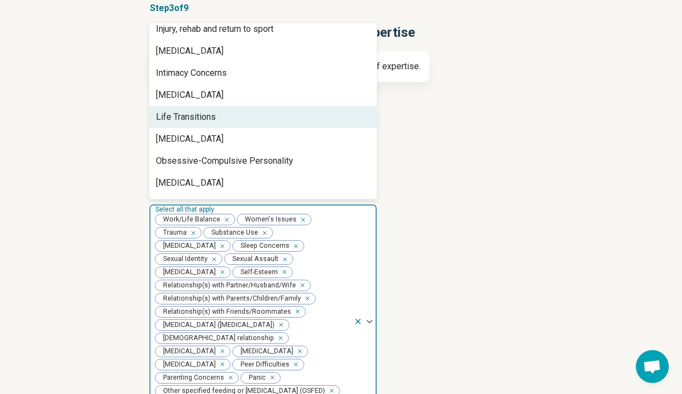
click at [221, 116] on div "Life Transitions" at bounding box center [262, 117] width 227 height 22
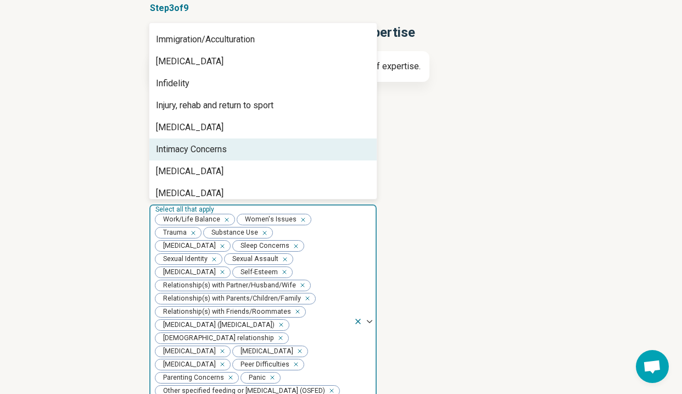
scroll to position [984, 0]
click at [222, 146] on div "Intimacy Concerns" at bounding box center [191, 150] width 71 height 13
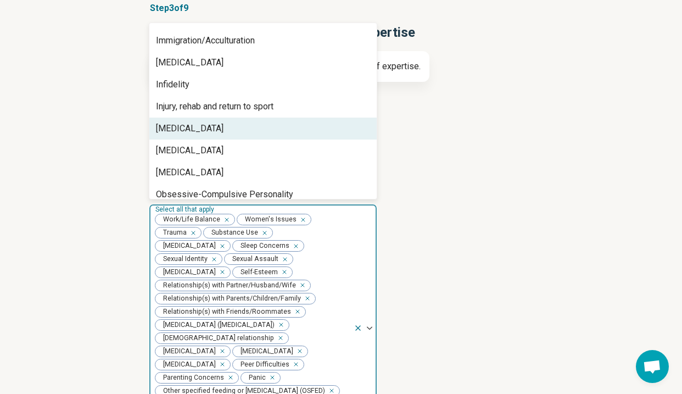
click at [221, 130] on div "[MEDICAL_DATA]" at bounding box center [262, 129] width 227 height 22
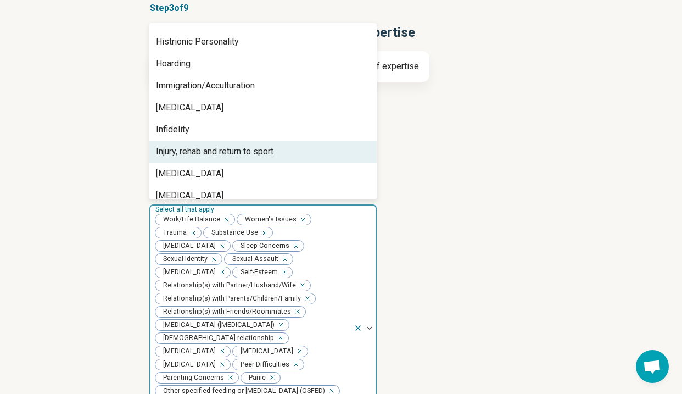
scroll to position [938, 0]
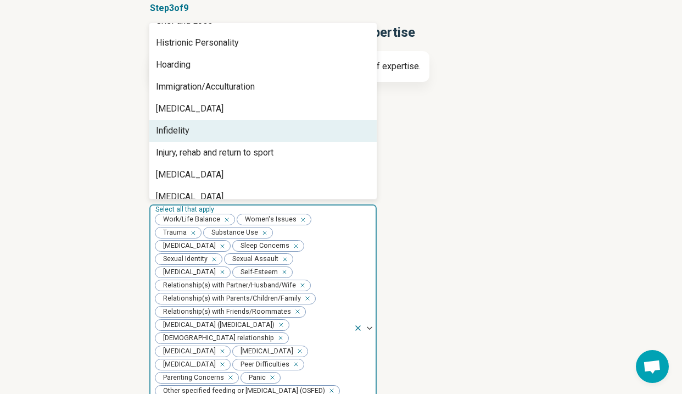
click at [221, 130] on div "Infidelity" at bounding box center [262, 131] width 227 height 22
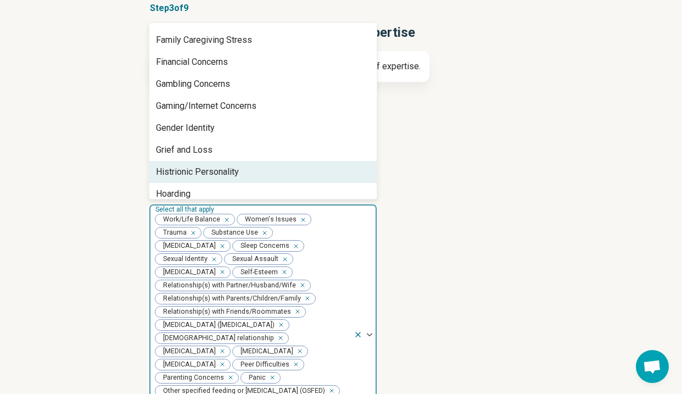
scroll to position [808, 0]
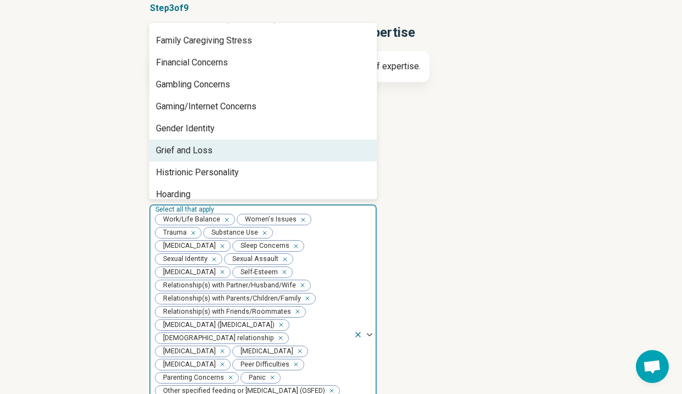
click at [220, 147] on div "Grief and Loss" at bounding box center [262, 150] width 227 height 22
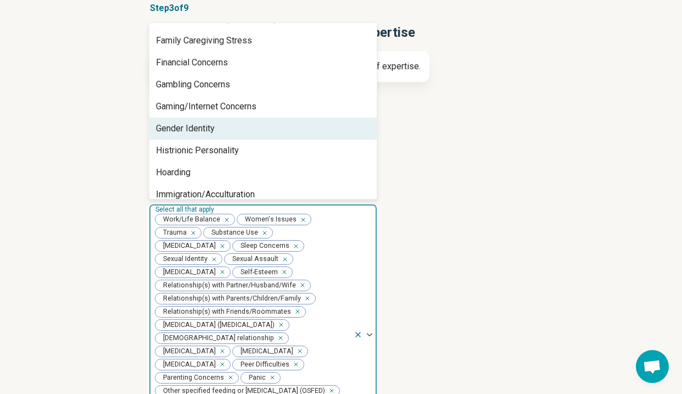
click at [220, 129] on div "Gender Identity" at bounding box center [262, 129] width 227 height 22
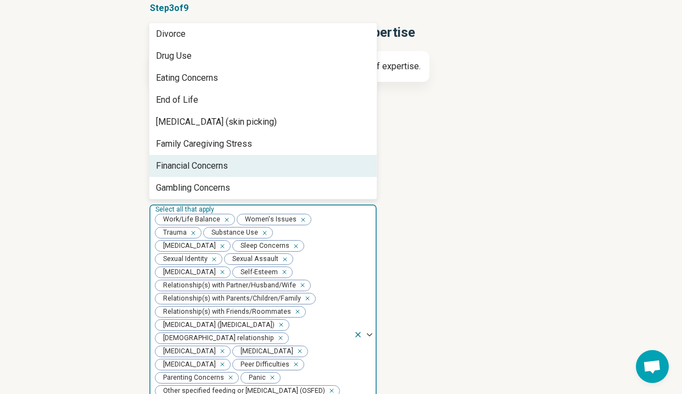
scroll to position [703, 0]
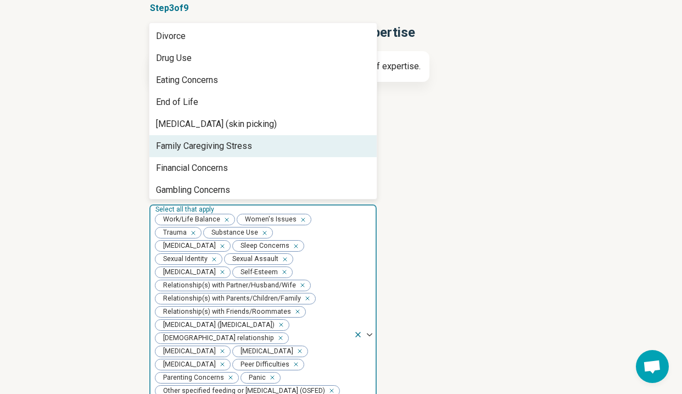
click at [225, 144] on div "Family Caregiving Stress" at bounding box center [204, 145] width 96 height 13
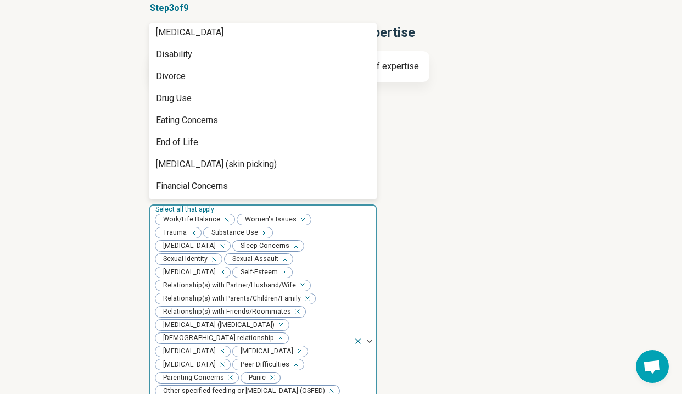
scroll to position [659, 0]
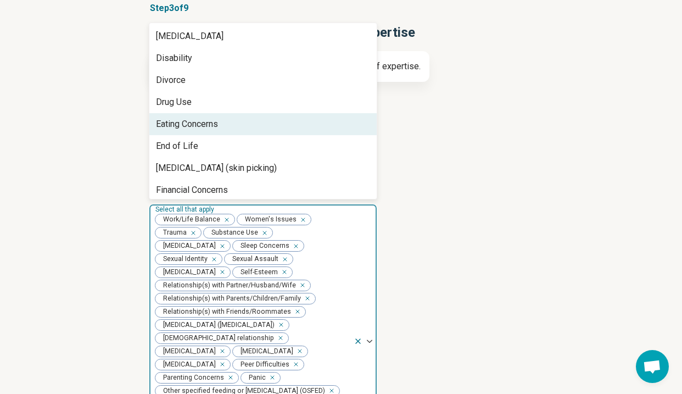
click at [223, 130] on div "Eating Concerns" at bounding box center [262, 124] width 227 height 22
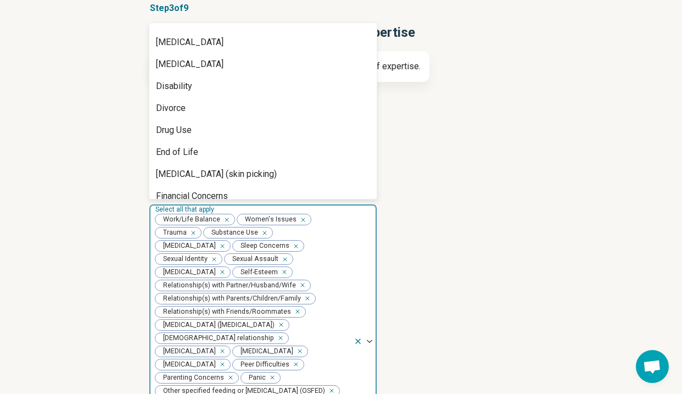
scroll to position [628, 0]
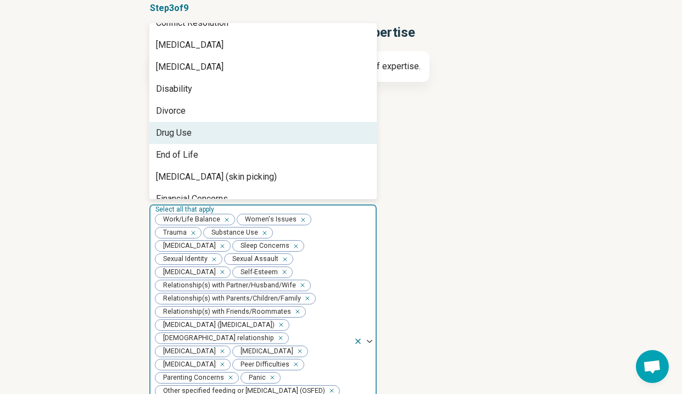
click at [223, 130] on div "Drug Use" at bounding box center [262, 133] width 227 height 22
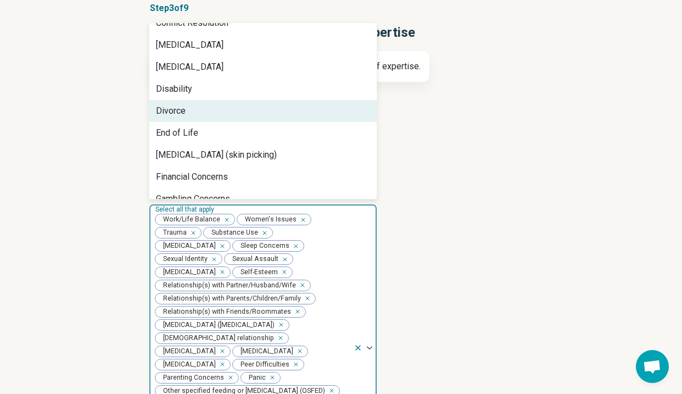
click at [221, 108] on div "Divorce" at bounding box center [262, 111] width 227 height 22
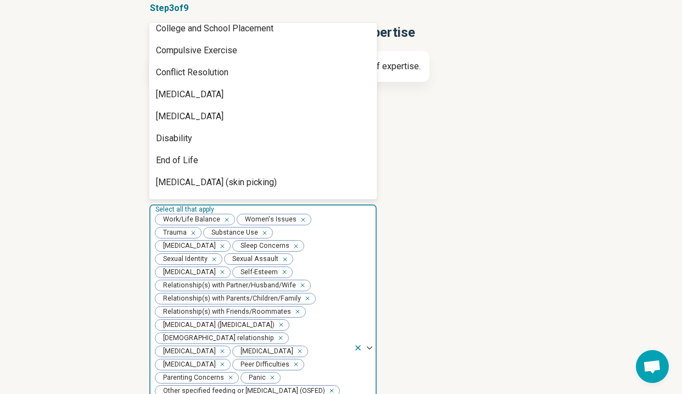
scroll to position [578, 0]
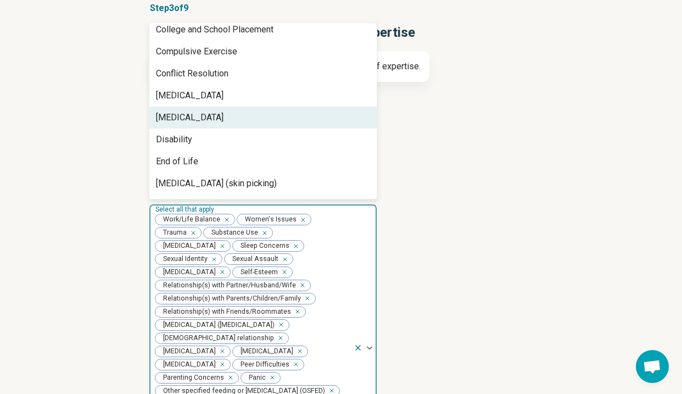
click at [221, 108] on div "[MEDICAL_DATA]" at bounding box center [262, 118] width 227 height 22
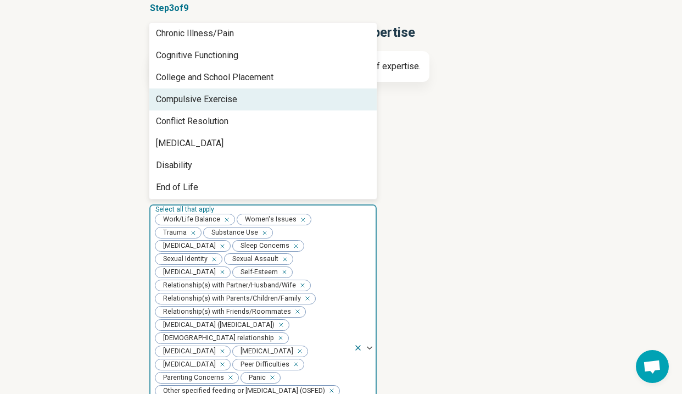
scroll to position [498, 0]
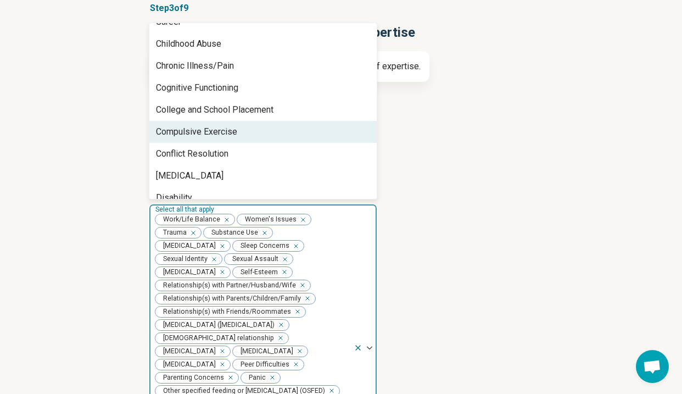
click at [225, 136] on div "Compulsive Exercise" at bounding box center [196, 131] width 81 height 13
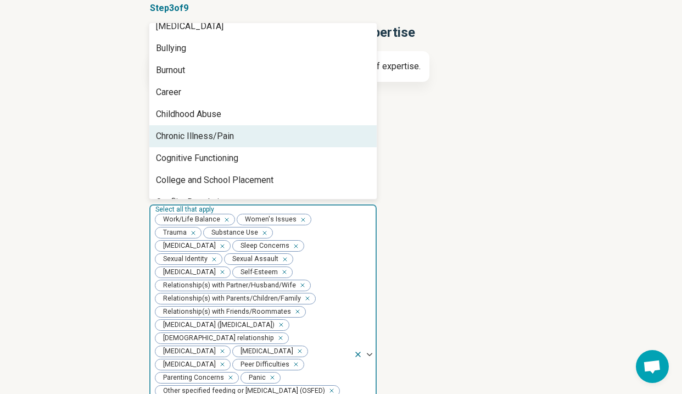
scroll to position [426, 0]
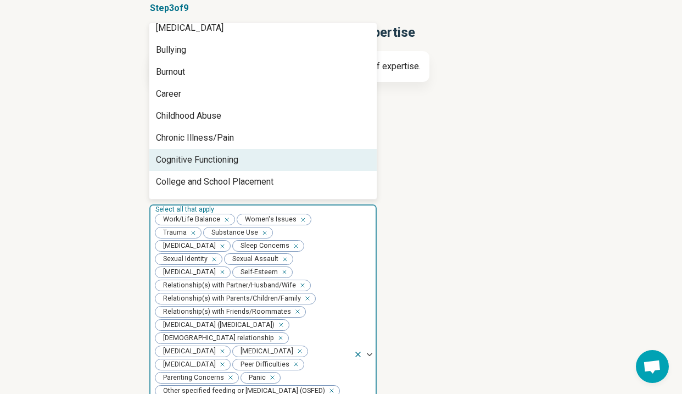
click at [228, 155] on div "Cognitive Functioning" at bounding box center [197, 159] width 82 height 13
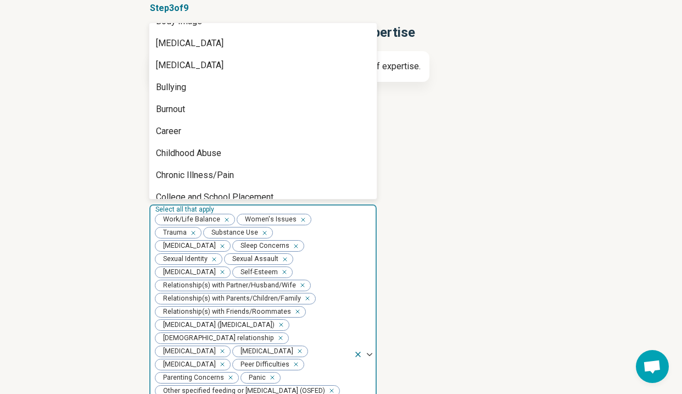
scroll to position [388, 0]
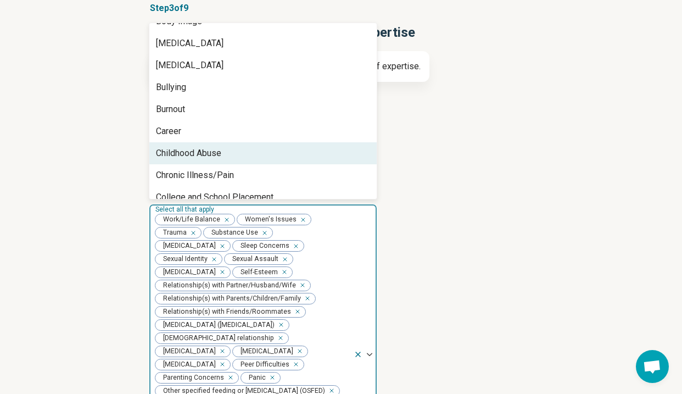
click at [228, 155] on div "Childhood Abuse" at bounding box center [262, 153] width 227 height 22
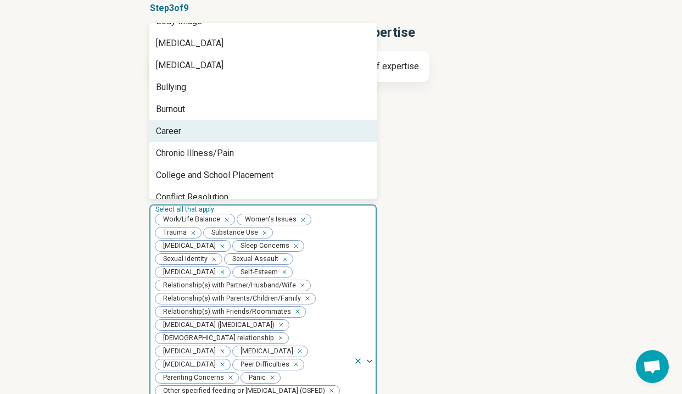
click at [225, 134] on div "Career" at bounding box center [262, 131] width 227 height 22
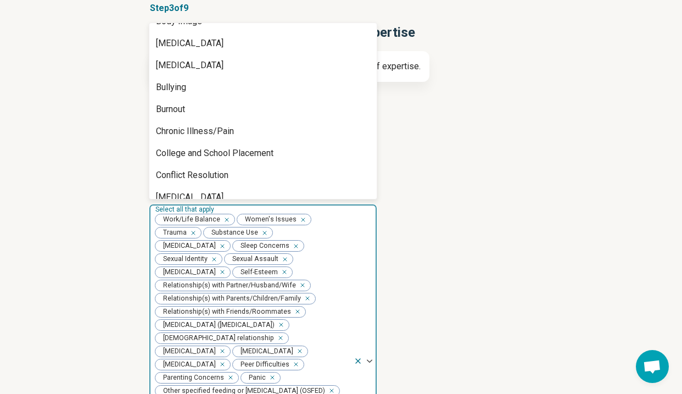
scroll to position [355, 0]
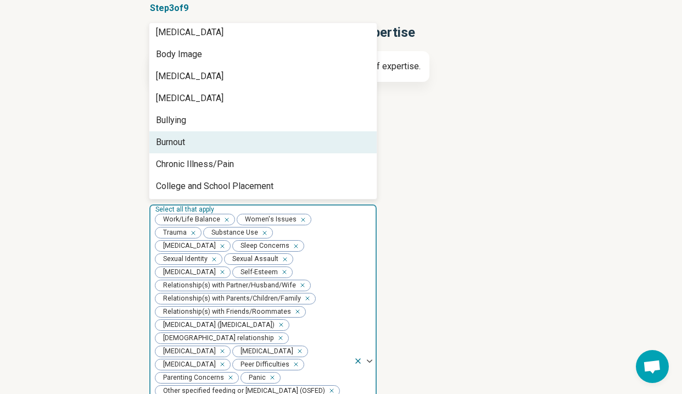
click at [225, 143] on div "Burnout" at bounding box center [262, 142] width 227 height 22
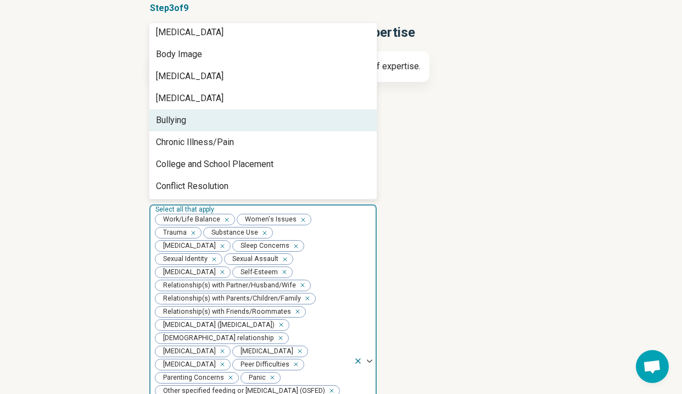
click at [224, 120] on div "Bullying" at bounding box center [262, 120] width 227 height 22
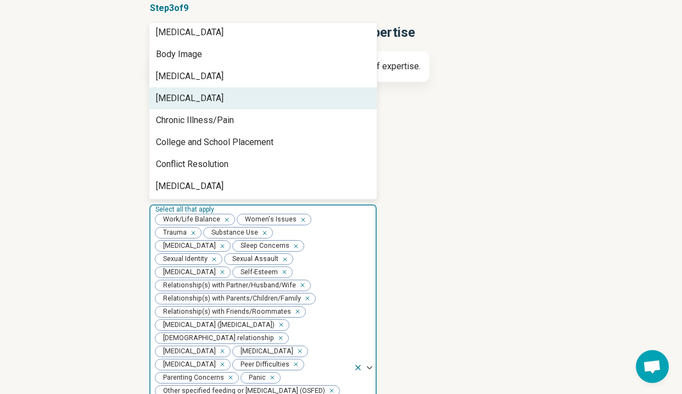
click at [228, 99] on div "[MEDICAL_DATA]" at bounding box center [262, 98] width 227 height 22
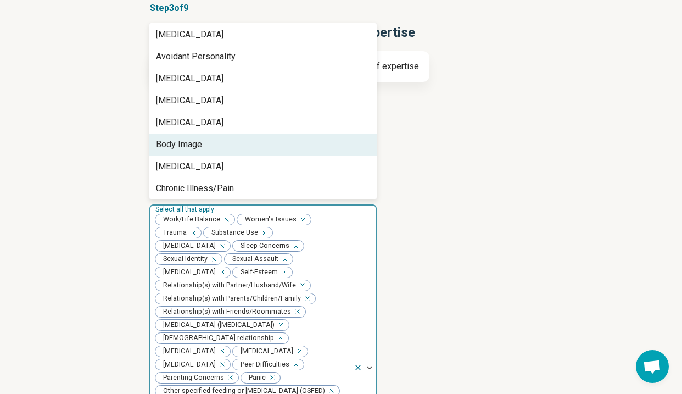
scroll to position [249, 0]
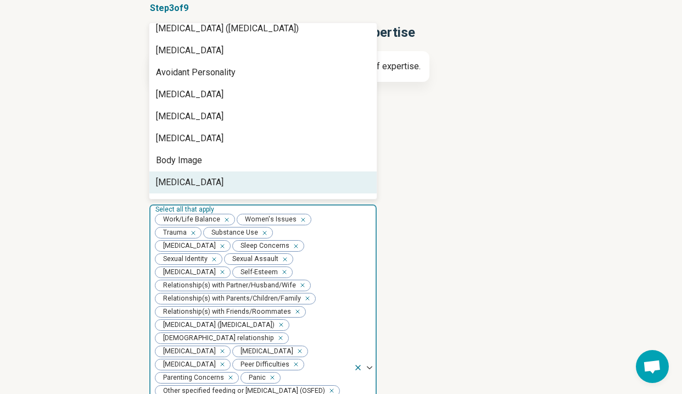
click at [224, 177] on div "[MEDICAL_DATA]" at bounding box center [190, 182] width 68 height 13
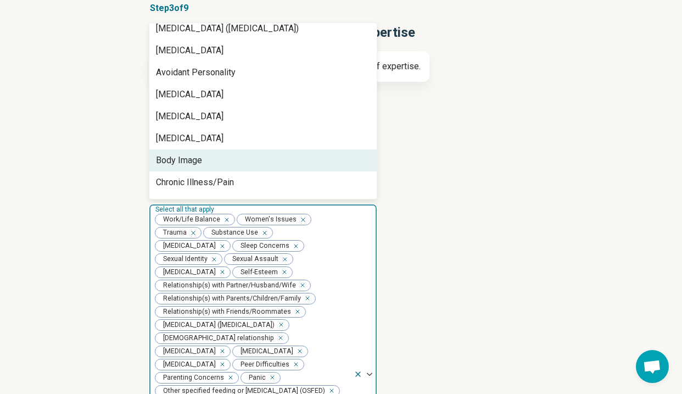
click at [225, 159] on div "Body Image" at bounding box center [262, 160] width 227 height 22
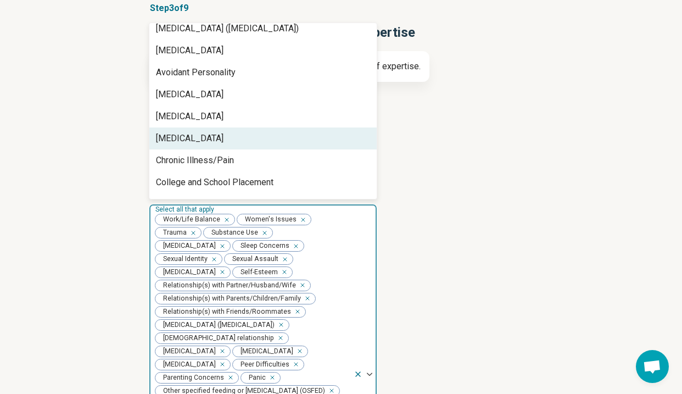
click at [227, 142] on div "[MEDICAL_DATA]" at bounding box center [262, 138] width 227 height 22
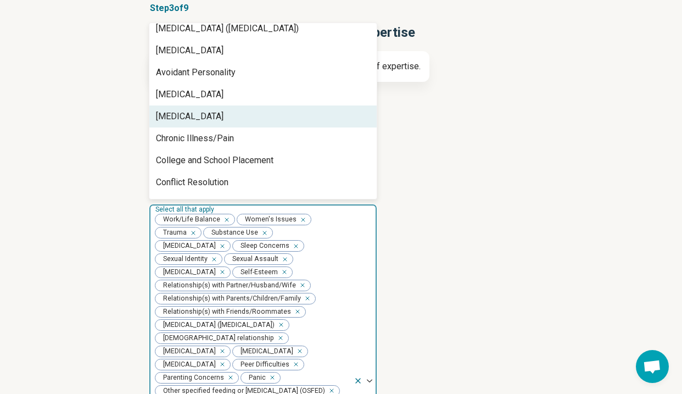
click at [224, 118] on div "[MEDICAL_DATA]" at bounding box center [190, 116] width 68 height 13
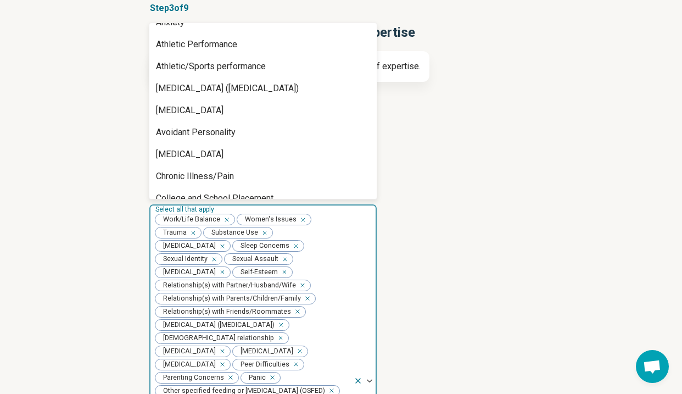
scroll to position [187, 0]
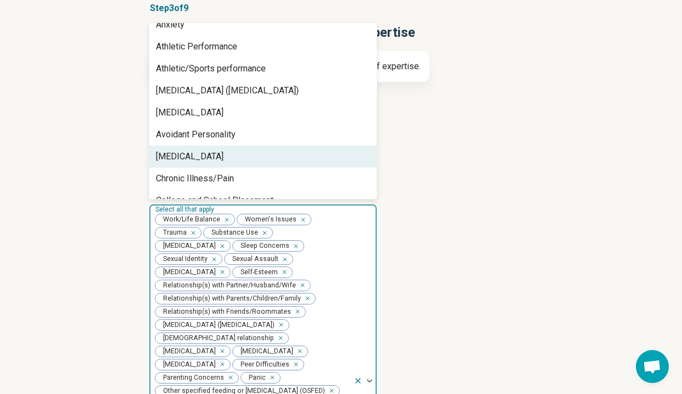
click at [224, 157] on div "[MEDICAL_DATA]" at bounding box center [190, 156] width 68 height 13
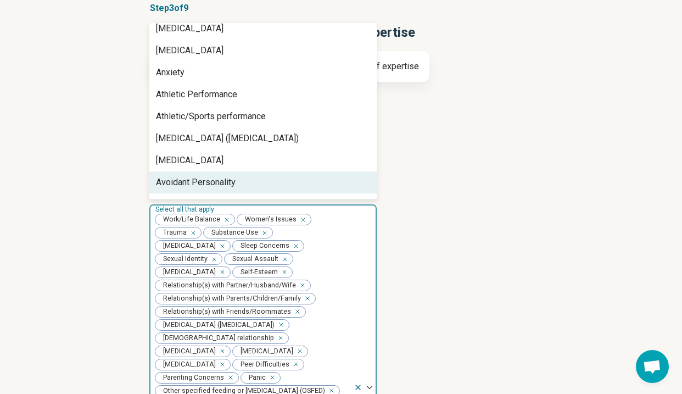
scroll to position [137, 0]
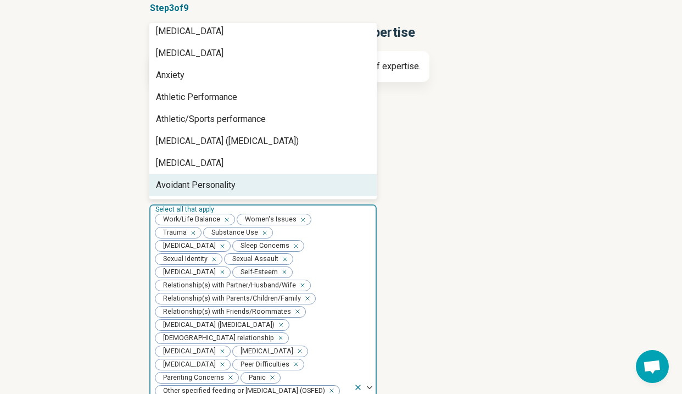
click at [227, 178] on div "Avoidant Personality" at bounding box center [196, 184] width 80 height 13
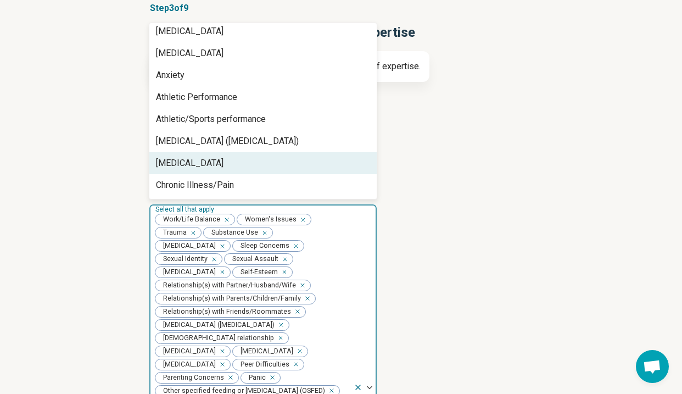
click at [226, 163] on div "[MEDICAL_DATA]" at bounding box center [262, 163] width 227 height 22
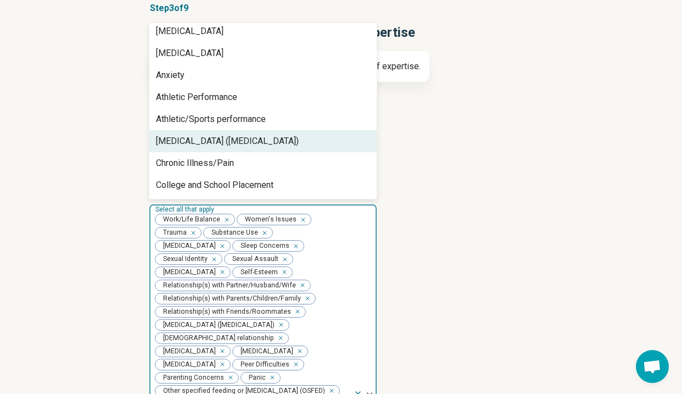
click at [225, 141] on div "[MEDICAL_DATA] ([MEDICAL_DATA])" at bounding box center [227, 141] width 143 height 13
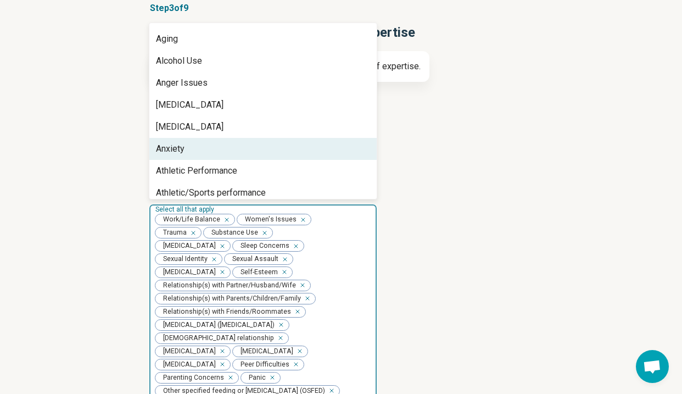
scroll to position [55, 0]
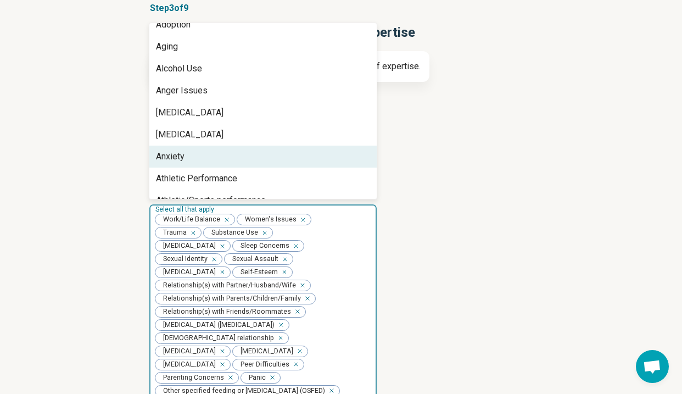
click at [225, 152] on div "Anxiety" at bounding box center [262, 157] width 227 height 22
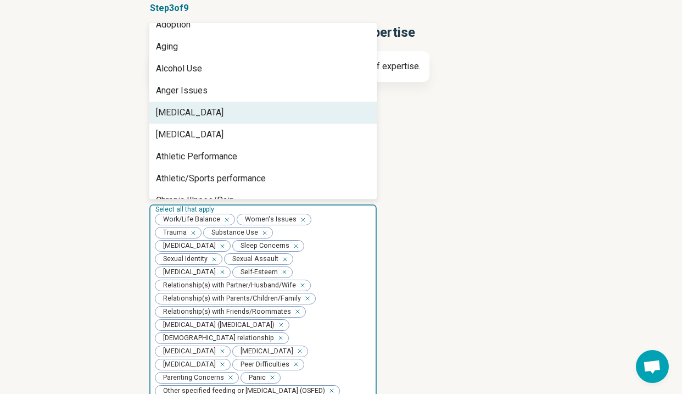
click at [229, 113] on div "[MEDICAL_DATA]" at bounding box center [262, 113] width 227 height 22
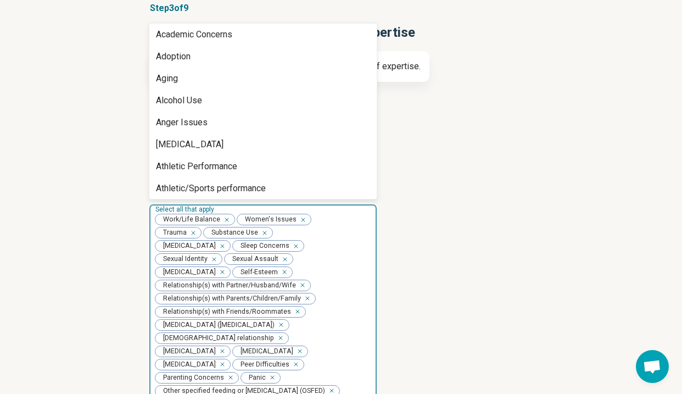
scroll to position [9, 0]
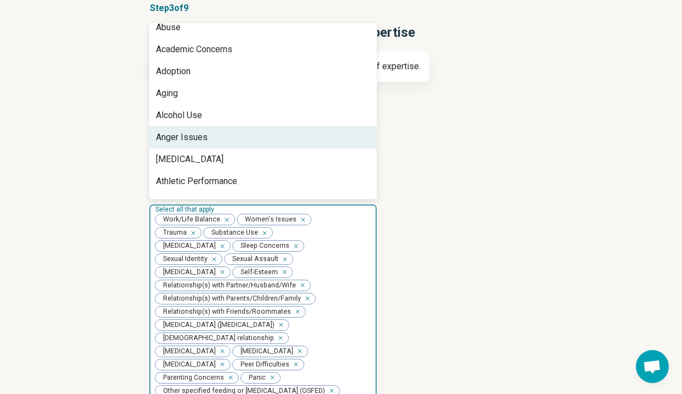
click at [227, 131] on div "Anger Issues" at bounding box center [262, 137] width 227 height 22
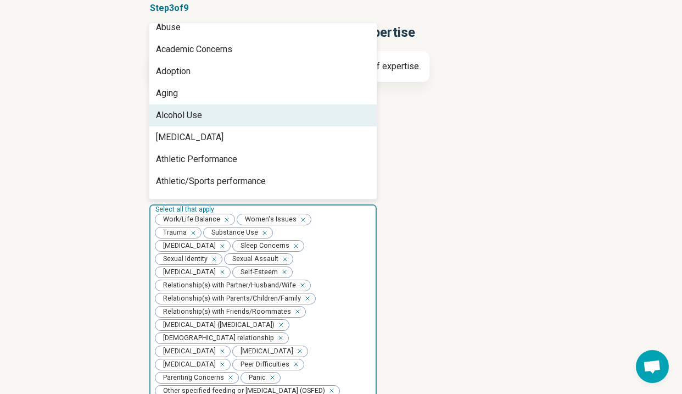
click at [227, 113] on div "Alcohol Use" at bounding box center [262, 115] width 227 height 22
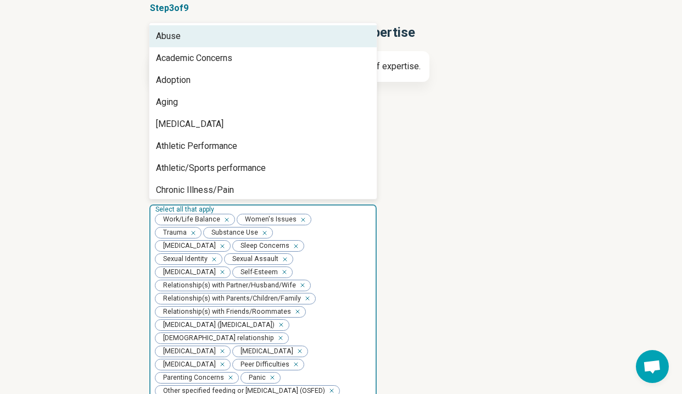
scroll to position [0, 0]
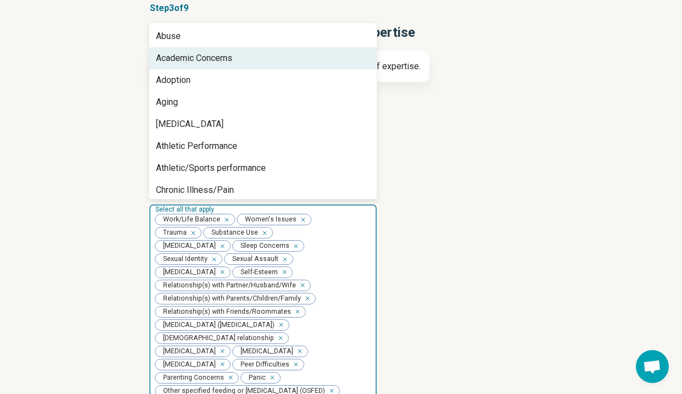
click at [222, 59] on div "Academic Concerns" at bounding box center [194, 58] width 76 height 13
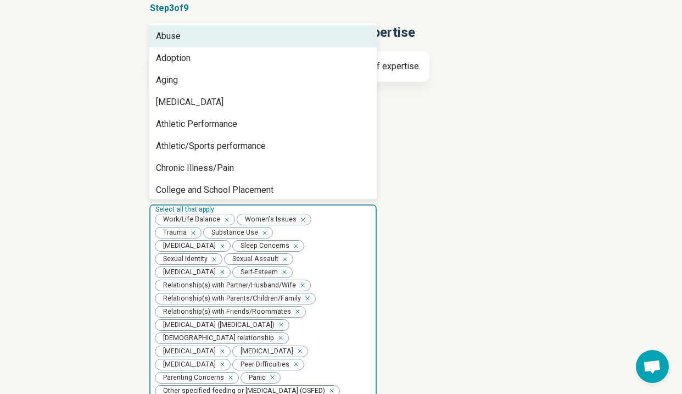
click at [220, 38] on div "Abuse" at bounding box center [262, 36] width 227 height 22
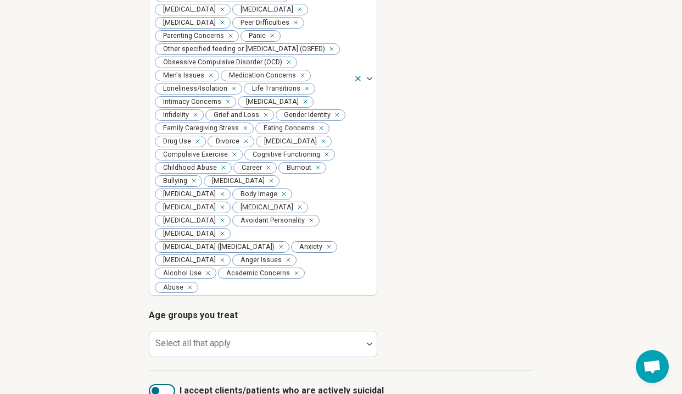
scroll to position [231, 0]
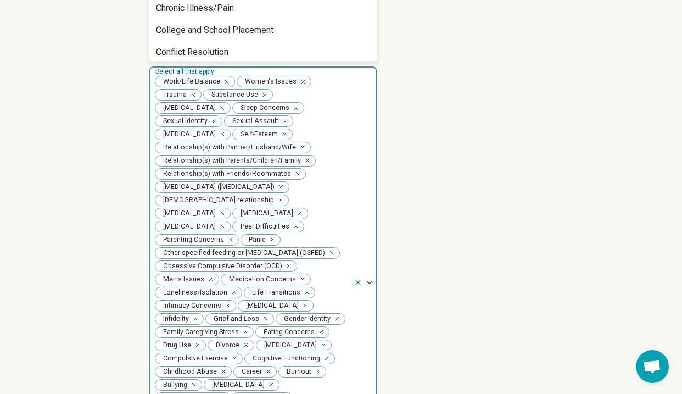
click at [369, 269] on div "Types of provider Select all that apply Licensed Clinical Mental Health Counsel…" at bounding box center [341, 265] width 384 height 617
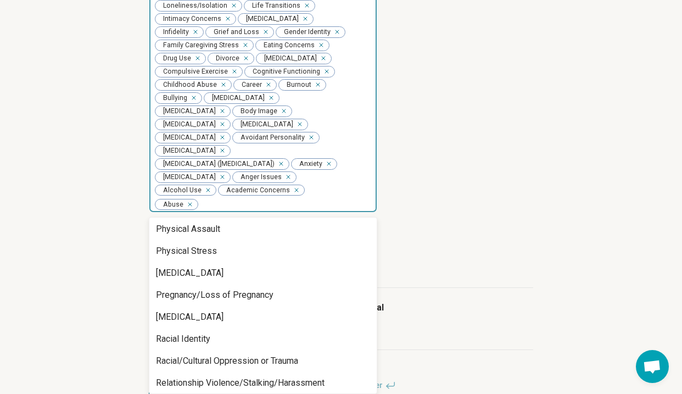
scroll to position [751, 0]
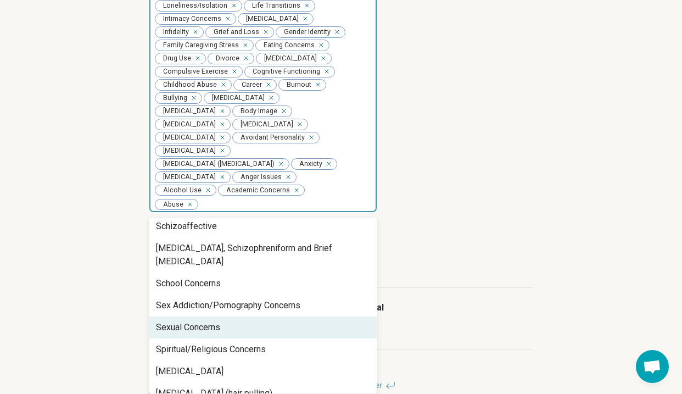
click at [308, 316] on div "Sexual Concerns" at bounding box center [262, 327] width 227 height 22
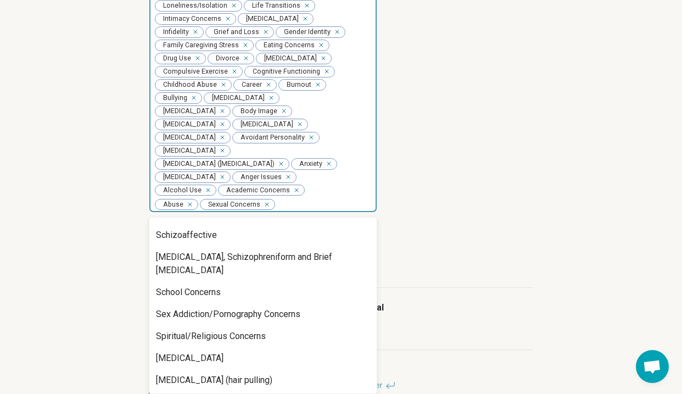
scroll to position [729, 0]
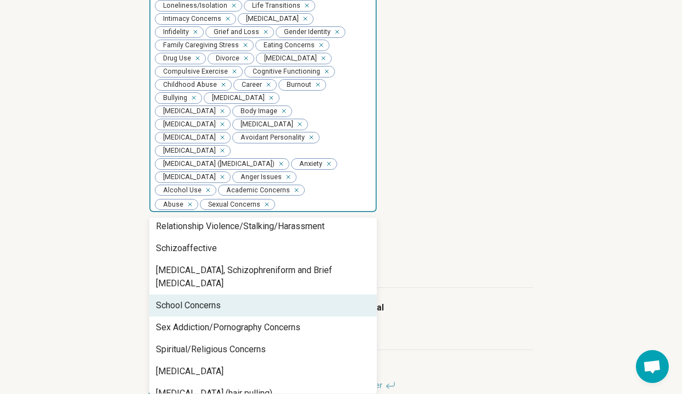
click at [298, 294] on div "School Concerns" at bounding box center [262, 305] width 227 height 22
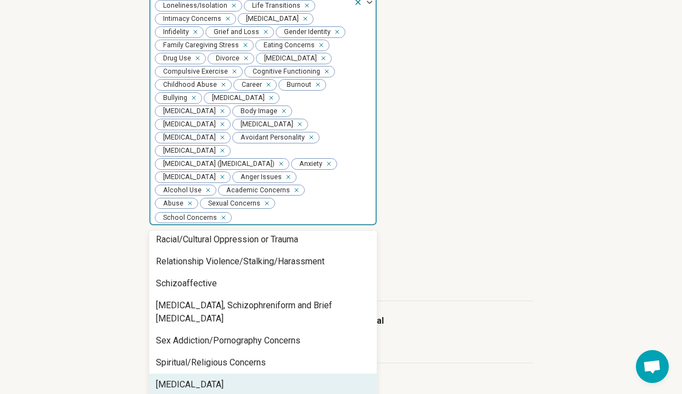
click at [280, 373] on div "[MEDICAL_DATA]" at bounding box center [262, 384] width 227 height 22
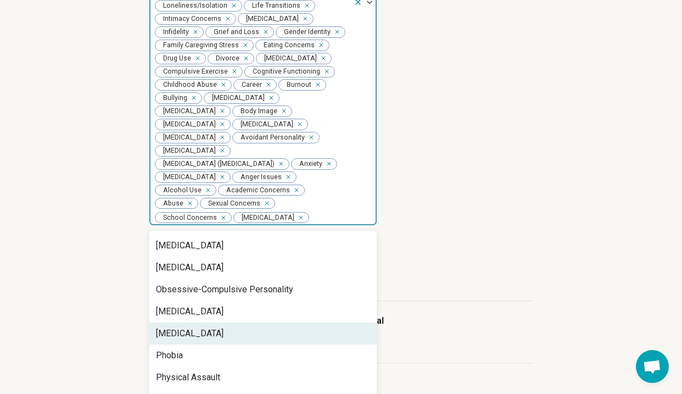
scroll to position [435, 0]
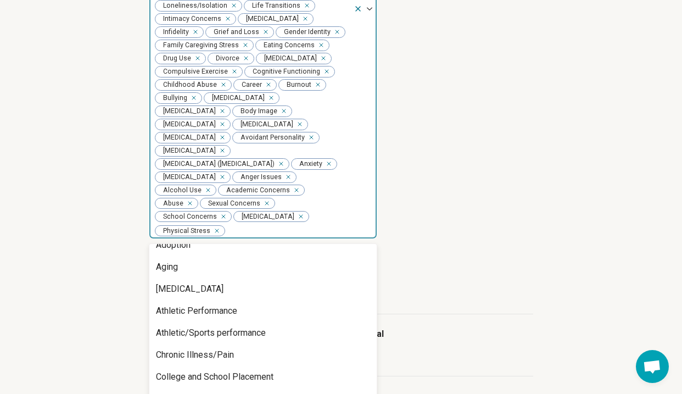
scroll to position [0, 0]
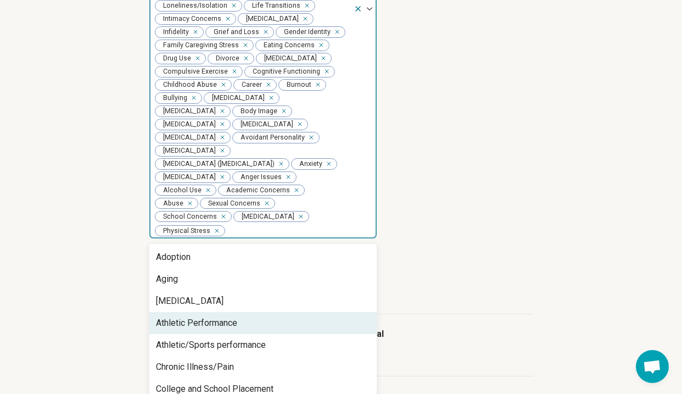
click at [483, 252] on article "Age groups you treat Select all that apply" at bounding box center [341, 276] width 384 height 48
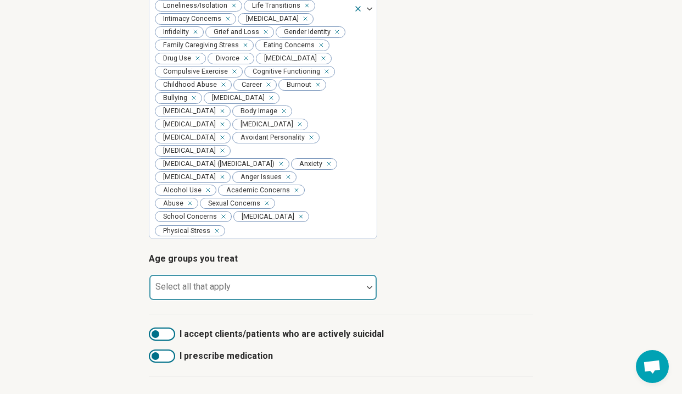
click at [312, 274] on div "Select all that apply" at bounding box center [263, 287] width 228 height 26
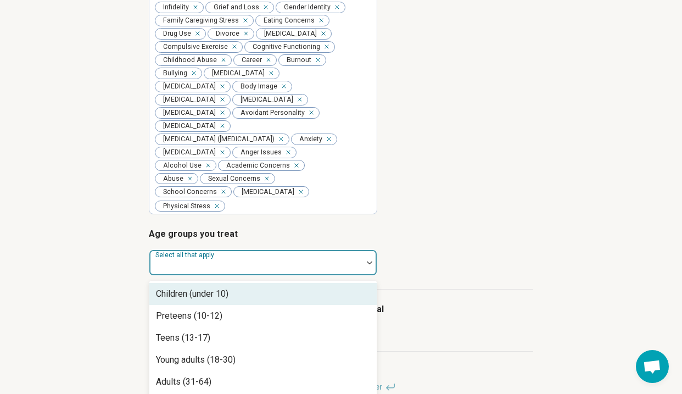
scroll to position [544, 0]
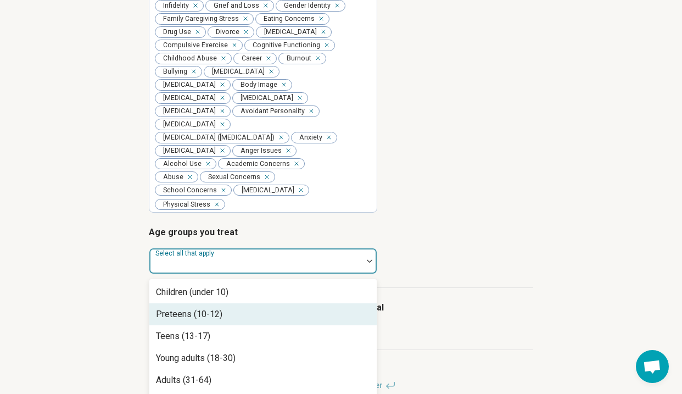
click at [311, 303] on div "Preteens (10-12)" at bounding box center [262, 314] width 227 height 22
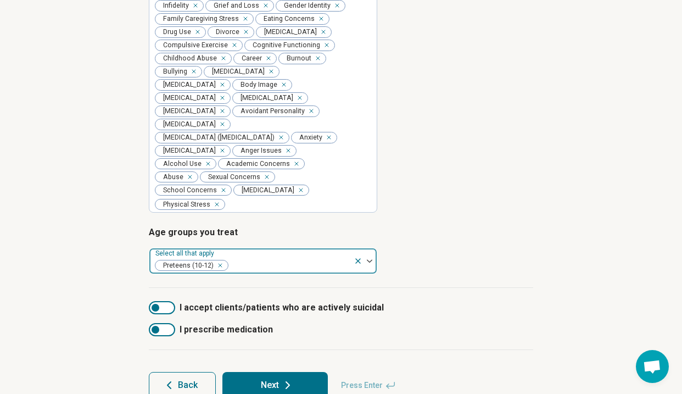
click at [371, 259] on img at bounding box center [369, 260] width 5 height 3
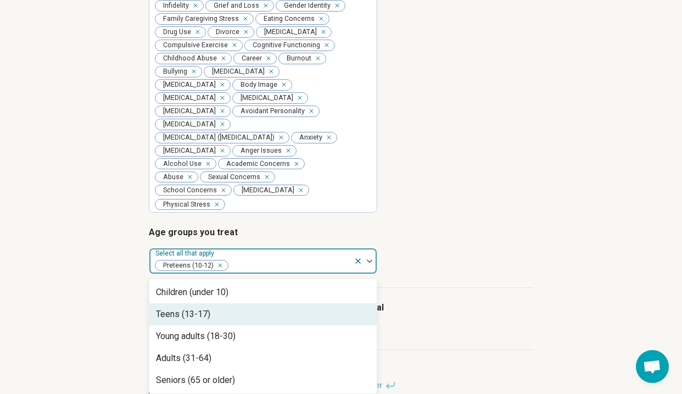
click at [304, 303] on div "Teens (13-17)" at bounding box center [262, 314] width 227 height 22
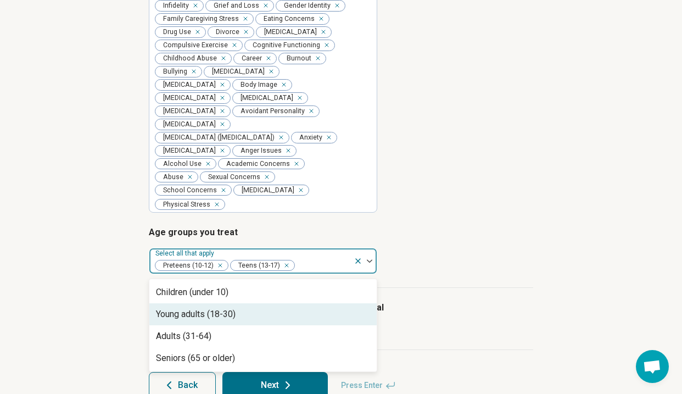
click at [303, 303] on div "Young adults (18-30)" at bounding box center [262, 314] width 227 height 22
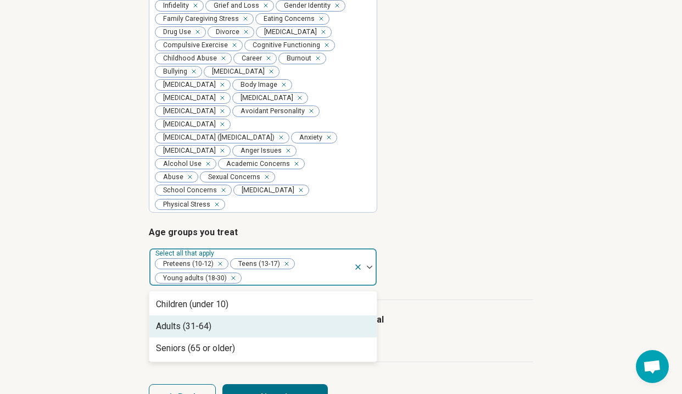
click at [303, 315] on div "Adults (31-64)" at bounding box center [262, 326] width 227 height 22
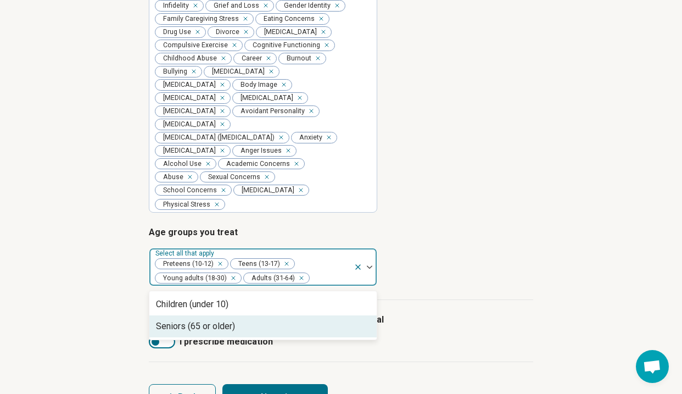
click at [305, 315] on div "Seniors (65 or older)" at bounding box center [262, 326] width 227 height 22
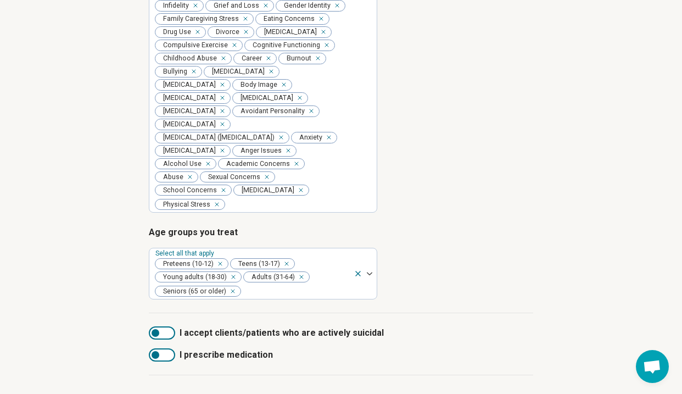
click at [451, 261] on article "Age groups you treat Select all that apply Preteens (10-12) Teens (13-17) Young…" at bounding box center [341, 263] width 384 height 74
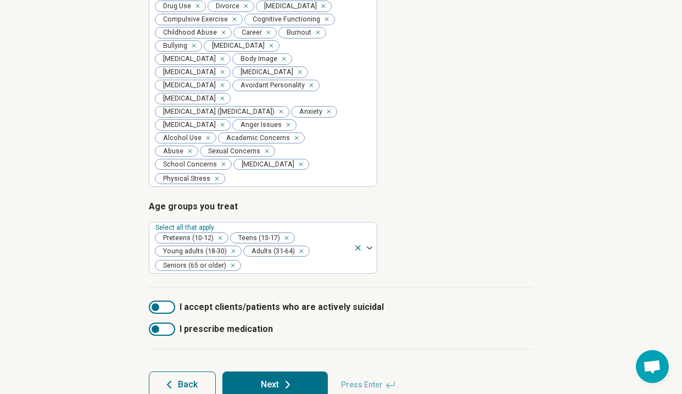
scroll to position [569, 0]
click at [160, 323] on div at bounding box center [162, 329] width 26 height 13
click at [158, 301] on div at bounding box center [162, 307] width 26 height 13
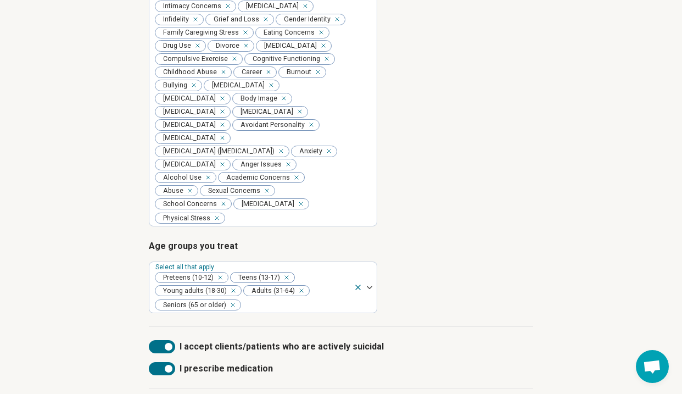
scroll to position [549, 0]
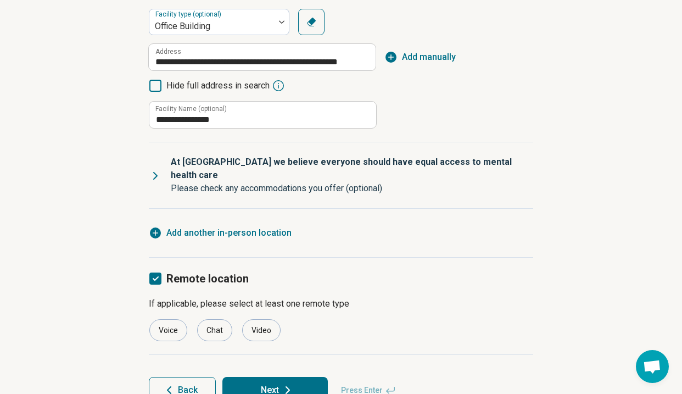
scroll to position [210, 0]
click at [186, 386] on span "Back" at bounding box center [188, 390] width 20 height 9
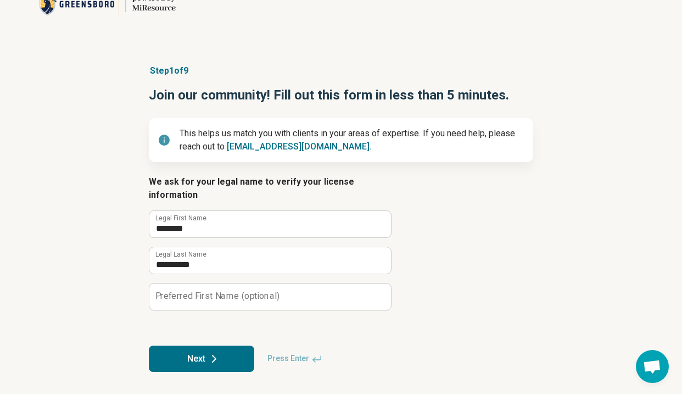
scroll to position [38, 0]
click at [232, 356] on button "Next" at bounding box center [201, 358] width 105 height 26
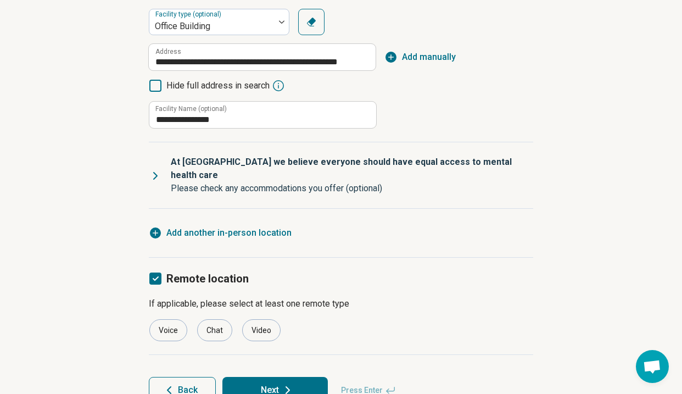
scroll to position [210, 0]
click at [281, 384] on icon at bounding box center [287, 390] width 13 height 13
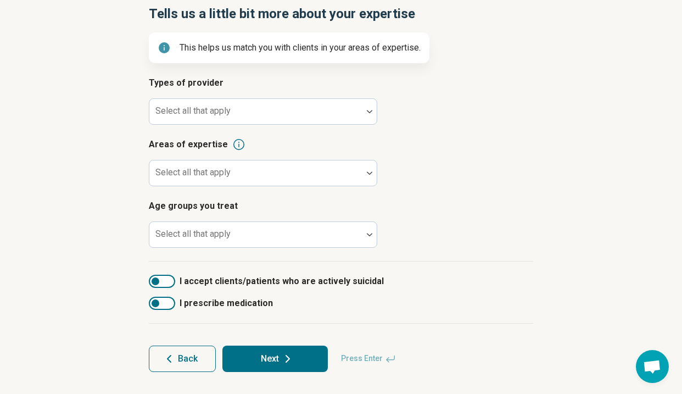
scroll to position [111, 0]
click at [278, 360] on button "Next" at bounding box center [274, 359] width 105 height 26
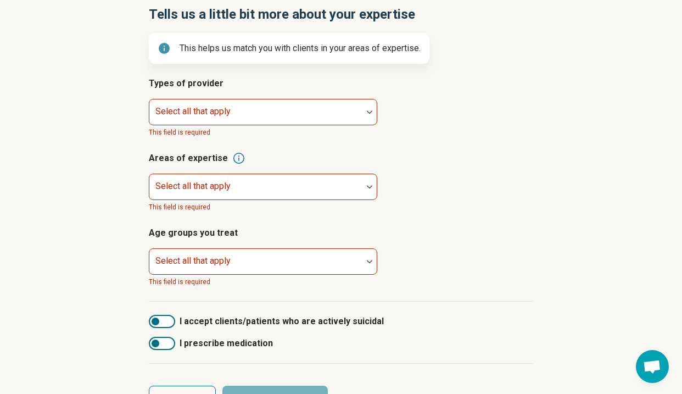
click at [226, 343] on span "I prescribe medication" at bounding box center [226, 343] width 93 height 13
click at [211, 315] on span "I accept clients/patients who are actively suicidal" at bounding box center [282, 321] width 204 height 13
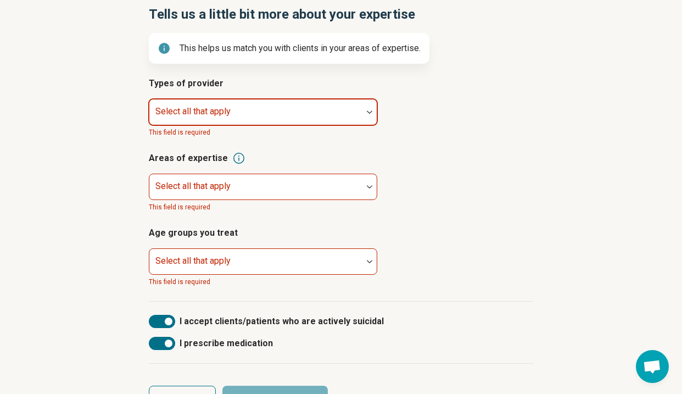
click at [293, 109] on div at bounding box center [256, 116] width 204 height 15
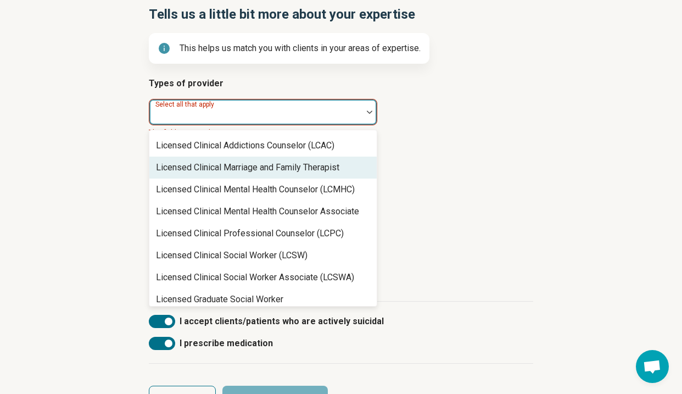
scroll to position [484, 0]
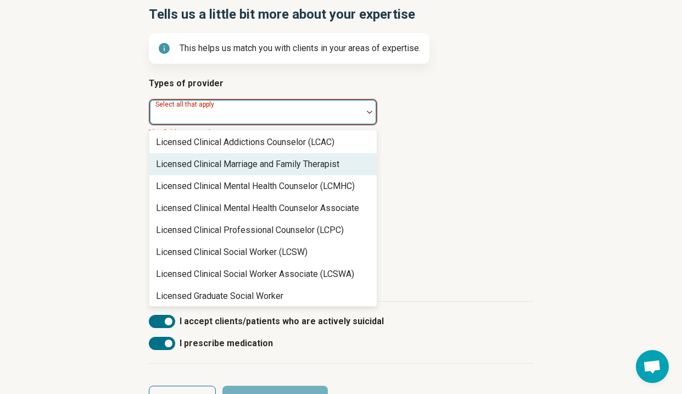
click at [297, 160] on div "Licensed Clinical Marriage and Family Therapist" at bounding box center [247, 164] width 183 height 13
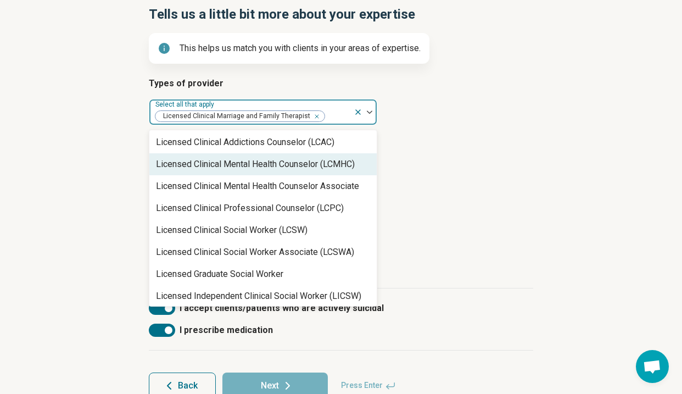
click at [303, 169] on div "Licensed Clinical Mental Health Counselor (LCMHC)" at bounding box center [255, 164] width 199 height 13
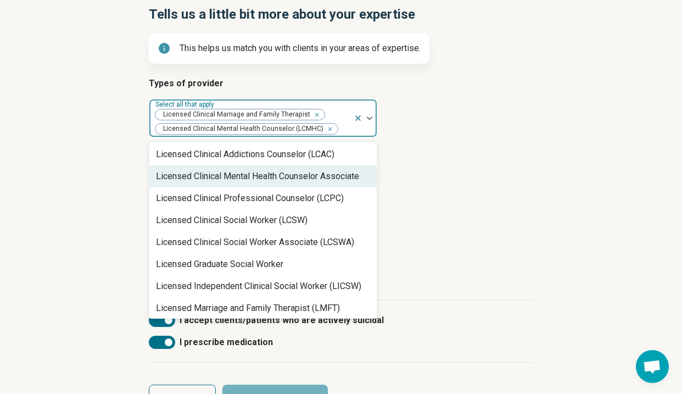
click at [305, 175] on div "Licensed Clinical Mental Health Counselor Associate" at bounding box center [257, 176] width 203 height 13
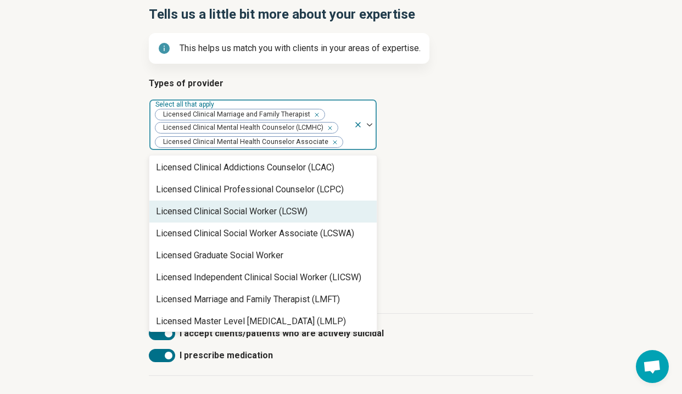
click at [291, 208] on div "Licensed Clinical Social Worker (LCSW)" at bounding box center [232, 211] width 152 height 13
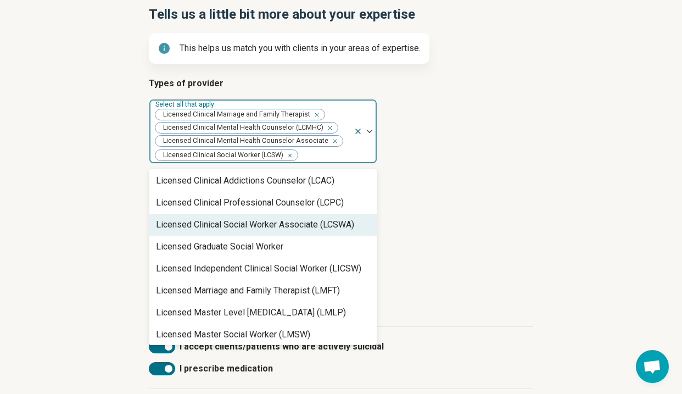
click at [291, 227] on div "Licensed Clinical Social Worker Associate (LCSWA)" at bounding box center [255, 224] width 198 height 13
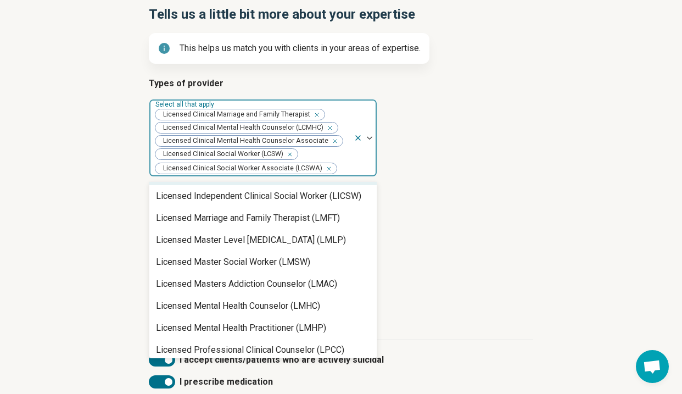
scroll to position [550, 0]
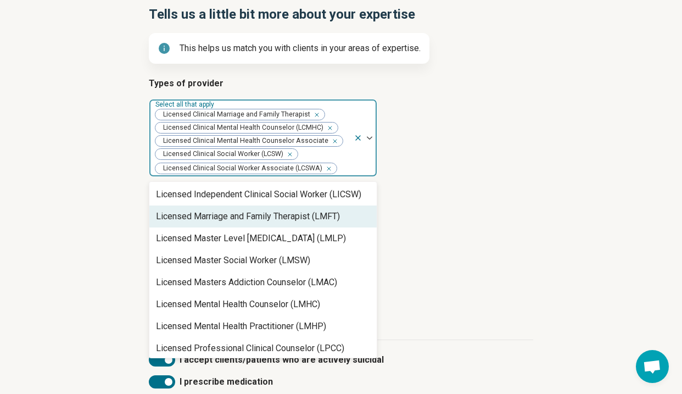
click at [288, 216] on div "Licensed Marriage and Family Therapist (LMFT)" at bounding box center [248, 216] width 184 height 13
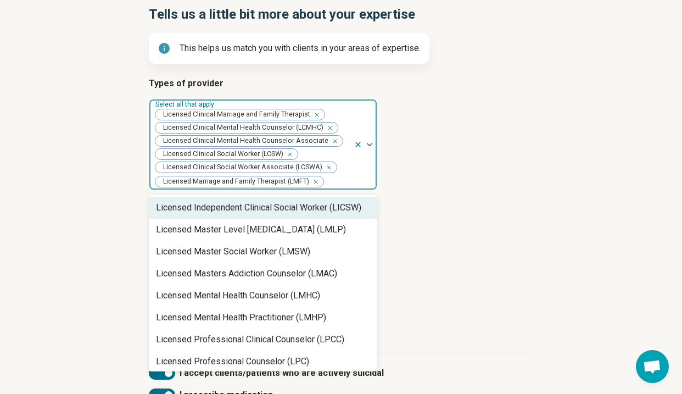
click at [315, 113] on icon "Remove [object Object]" at bounding box center [314, 115] width 8 height 8
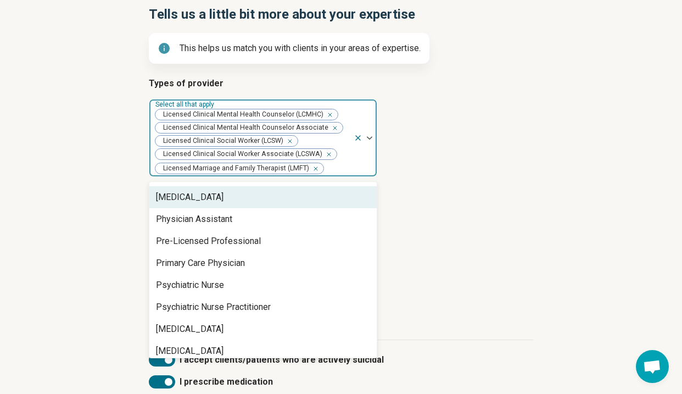
scroll to position [1120, 0]
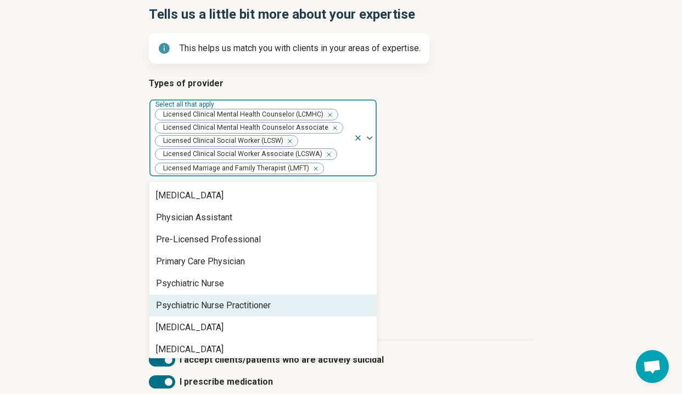
click at [263, 303] on div "Psychiatric Nurse Practitioner" at bounding box center [213, 305] width 115 height 13
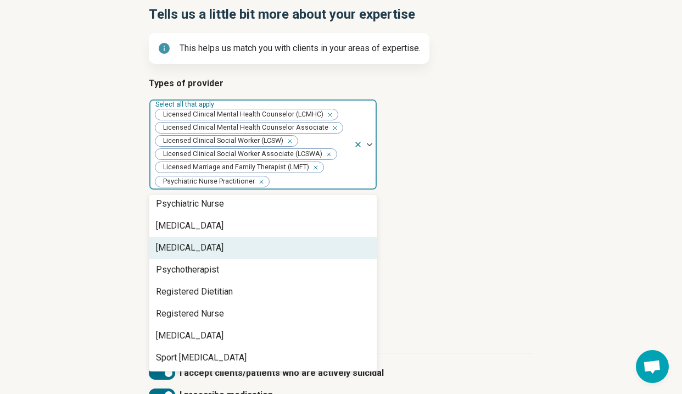
scroll to position [1213, 0]
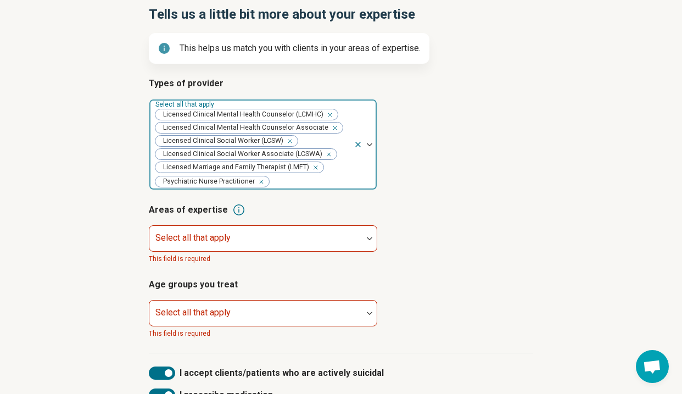
click at [512, 209] on h3 "Areas of expertise" at bounding box center [341, 209] width 384 height 13
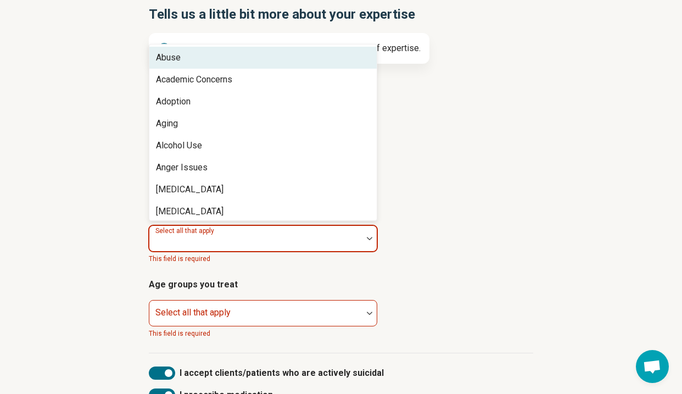
click at [347, 239] on div at bounding box center [256, 242] width 204 height 15
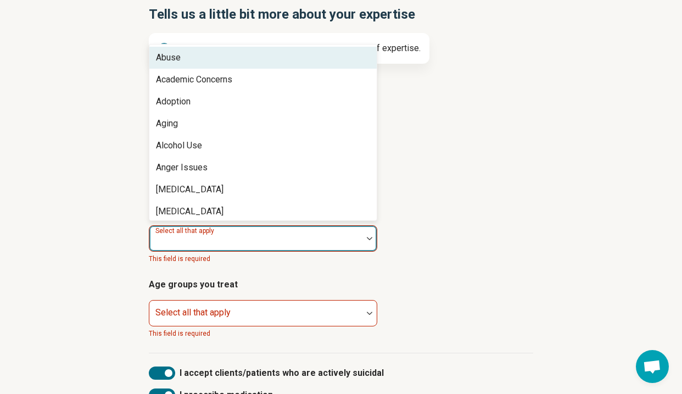
click at [285, 62] on div "Abuse" at bounding box center [262, 58] width 227 height 22
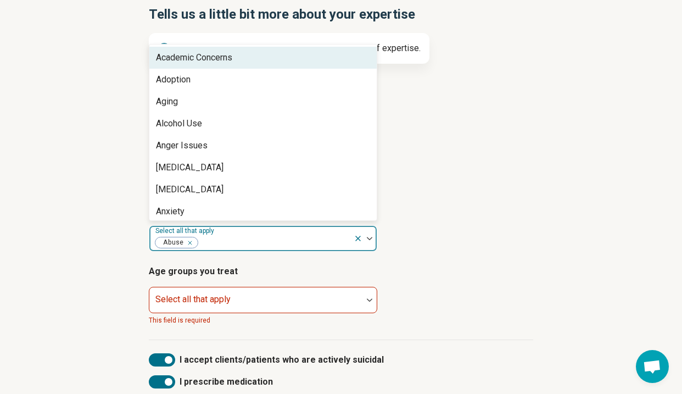
click at [282, 61] on div "Academic Concerns" at bounding box center [262, 58] width 227 height 22
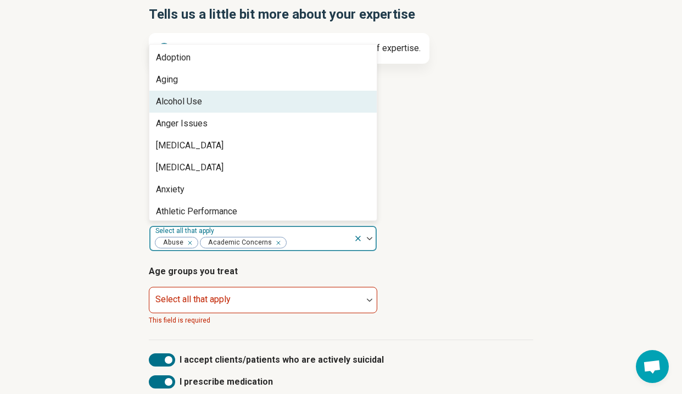
click at [278, 105] on div "Alcohol Use" at bounding box center [262, 102] width 227 height 22
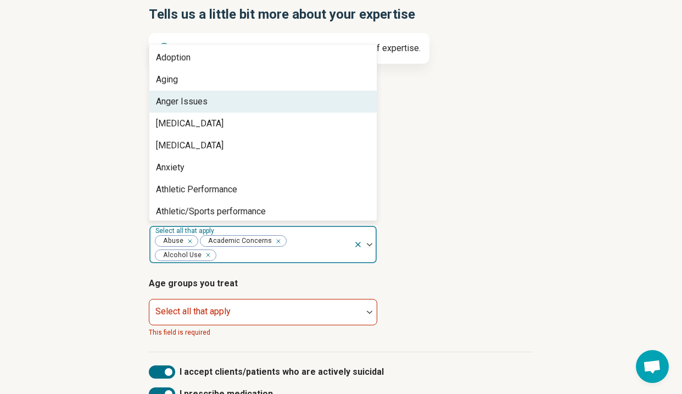
click at [274, 104] on div "Anger Issues" at bounding box center [262, 102] width 227 height 22
click at [269, 100] on div "[MEDICAL_DATA]" at bounding box center [262, 102] width 227 height 22
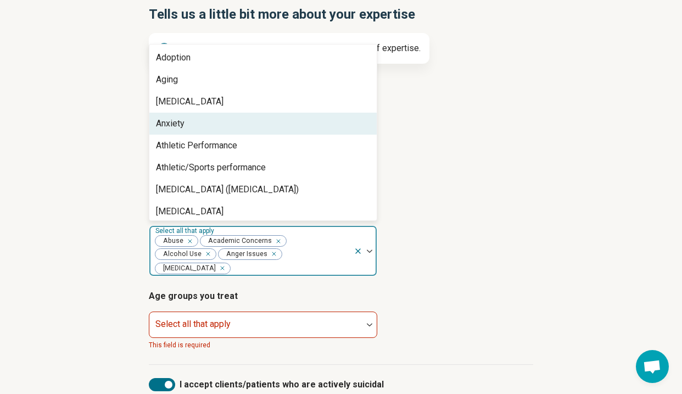
click at [266, 121] on div "Anxiety" at bounding box center [262, 124] width 227 height 22
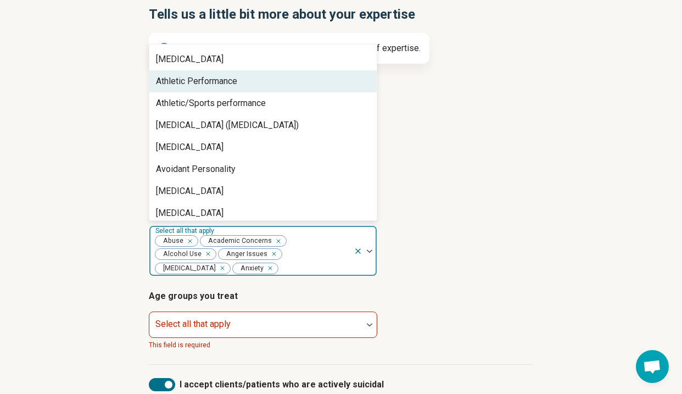
scroll to position [43, 0]
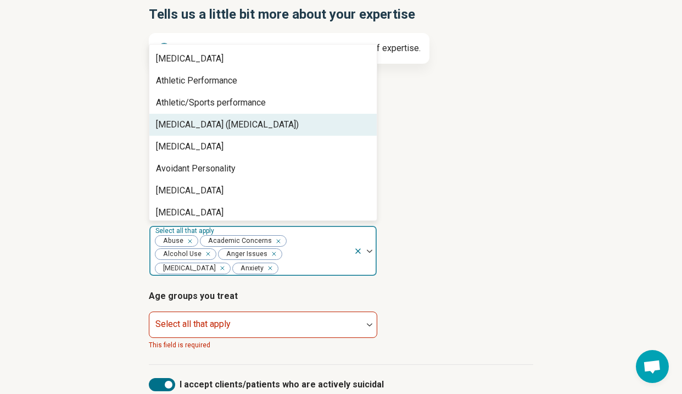
click at [264, 128] on div "[MEDICAL_DATA] ([MEDICAL_DATA])" at bounding box center [227, 124] width 143 height 13
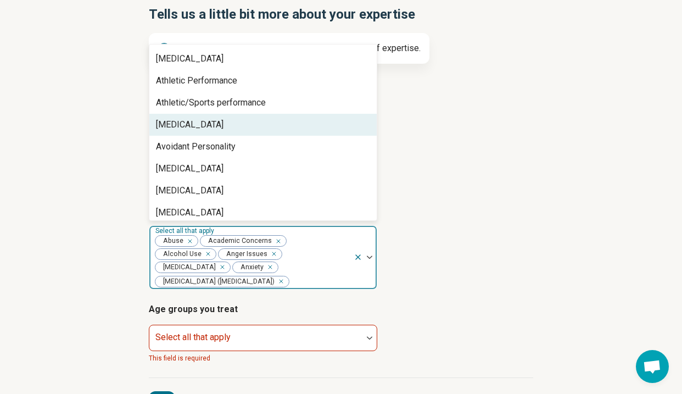
click at [258, 127] on div "[MEDICAL_DATA]" at bounding box center [262, 125] width 227 height 22
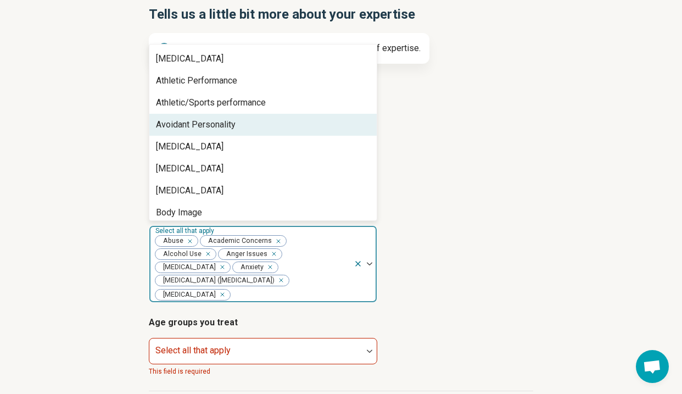
click at [248, 128] on div "Avoidant Personality" at bounding box center [262, 125] width 227 height 22
click at [224, 127] on div "[MEDICAL_DATA]" at bounding box center [190, 124] width 68 height 13
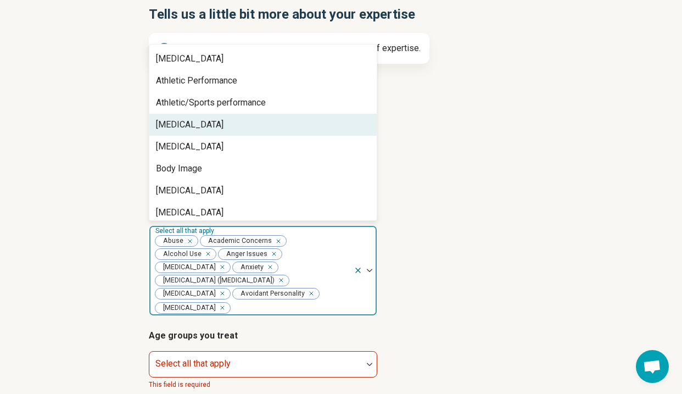
click at [224, 130] on div "[MEDICAL_DATA]" at bounding box center [190, 124] width 68 height 13
click at [222, 126] on div "[MEDICAL_DATA]" at bounding box center [262, 125] width 227 height 22
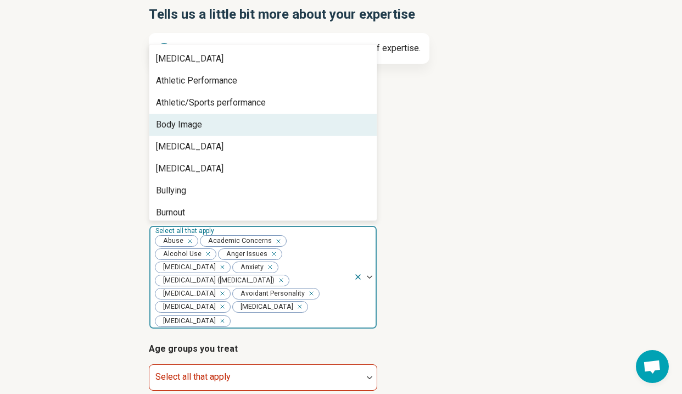
click at [219, 130] on div "Body Image" at bounding box center [262, 125] width 227 height 22
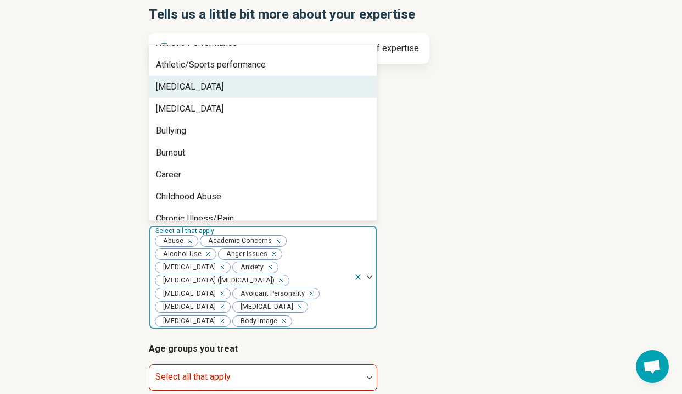
scroll to position [104, 0]
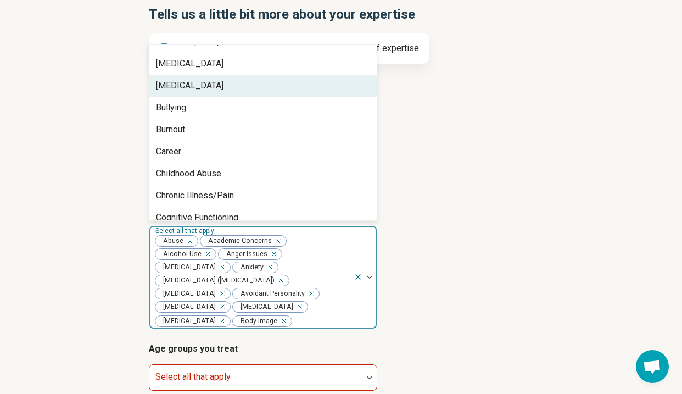
click at [224, 91] on div "[MEDICAL_DATA]" at bounding box center [262, 86] width 227 height 22
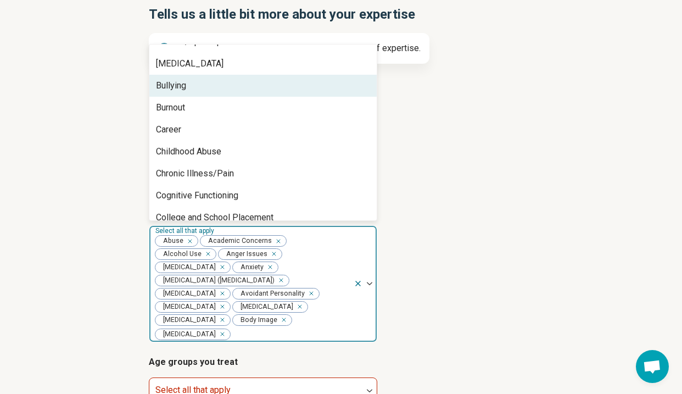
click at [219, 90] on div "Bullying" at bounding box center [262, 86] width 227 height 22
click at [214, 90] on div "Burnout" at bounding box center [262, 86] width 227 height 22
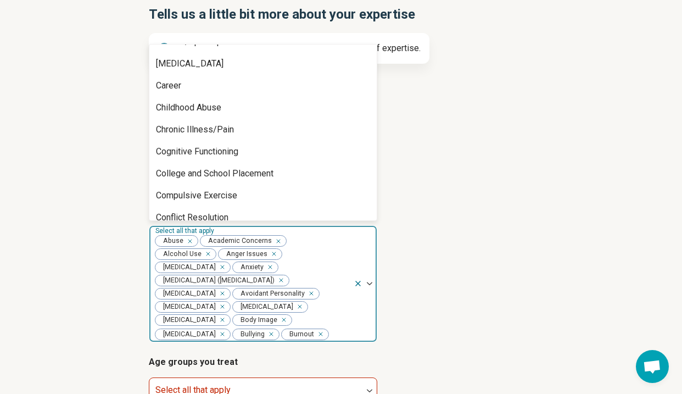
click at [214, 90] on div "Career" at bounding box center [262, 86] width 227 height 22
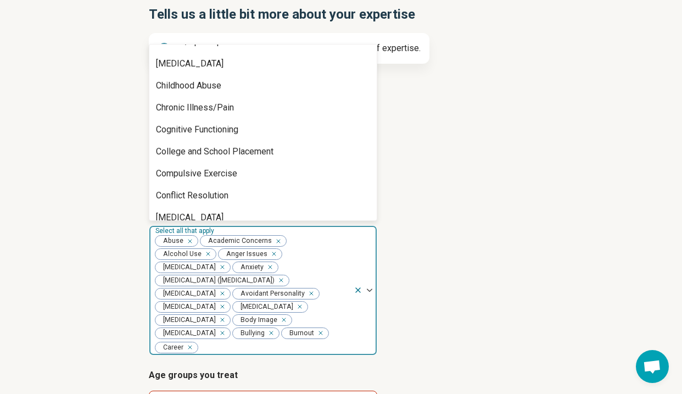
click at [214, 90] on div "Childhood Abuse" at bounding box center [188, 85] width 65 height 13
click at [214, 90] on div "Chronic Illness/Pain" at bounding box center [195, 85] width 78 height 13
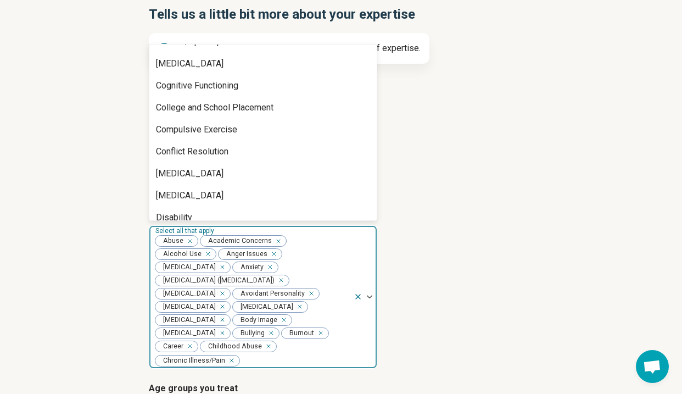
click at [214, 90] on div "Cognitive Functioning" at bounding box center [197, 85] width 82 height 13
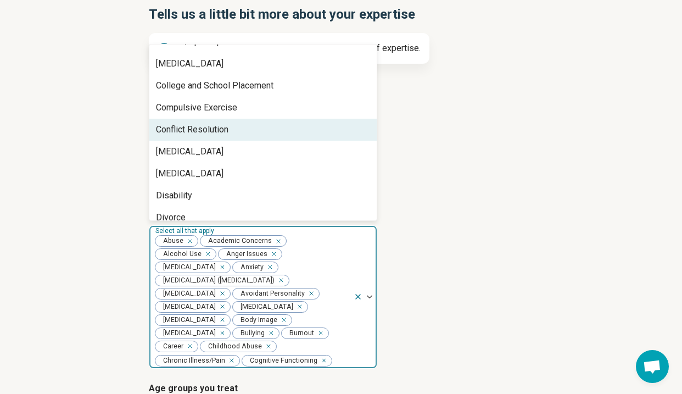
click at [222, 124] on div "Conflict Resolution" at bounding box center [192, 129] width 72 height 13
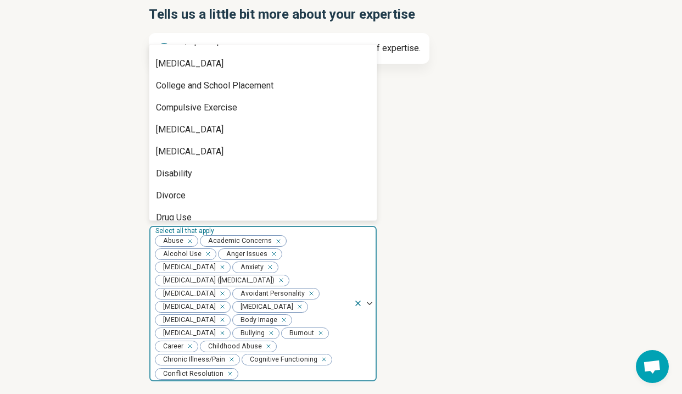
scroll to position [139, 0]
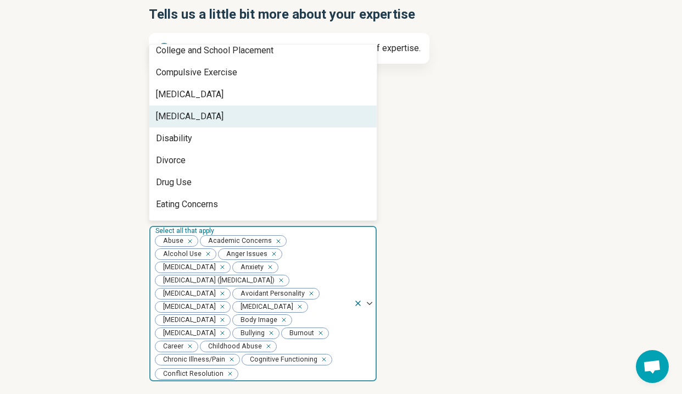
click at [222, 124] on div "[MEDICAL_DATA]" at bounding box center [262, 116] width 227 height 22
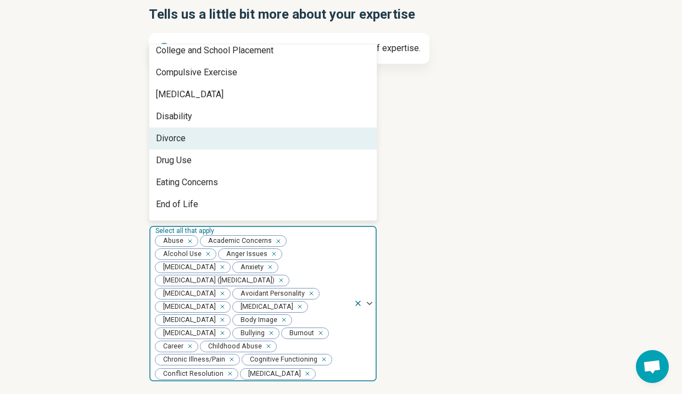
click at [222, 137] on div "Divorce" at bounding box center [262, 138] width 227 height 22
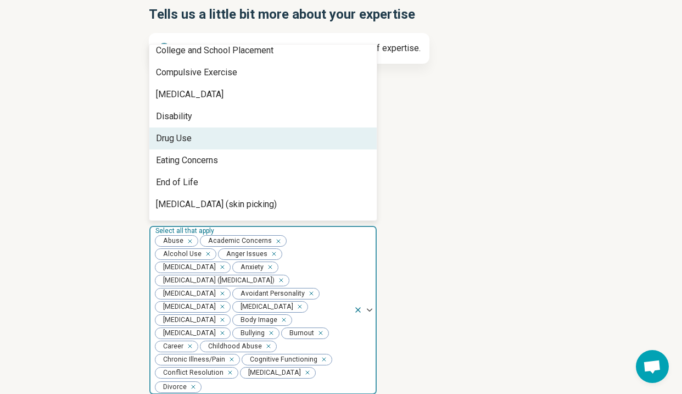
click at [222, 139] on div "Drug Use" at bounding box center [262, 138] width 227 height 22
click at [222, 141] on div "Eating Concerns" at bounding box center [262, 138] width 227 height 22
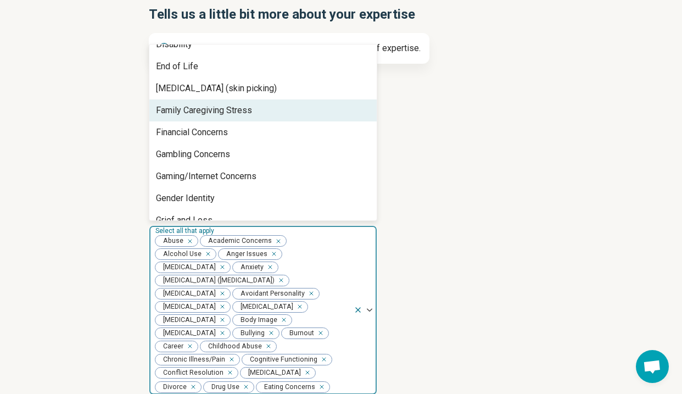
scroll to position [221, 0]
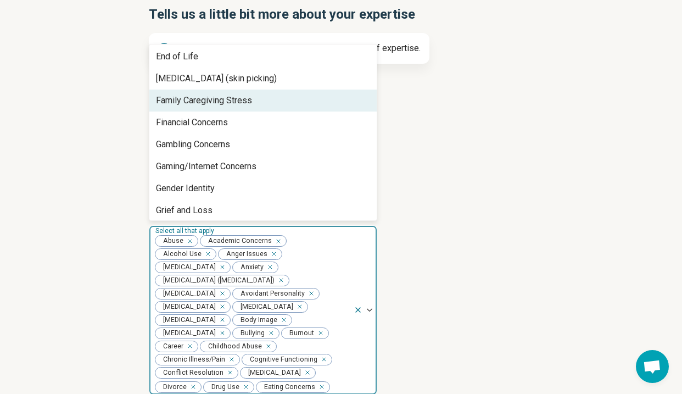
click at [226, 106] on div "Family Caregiving Stress" at bounding box center [204, 100] width 96 height 13
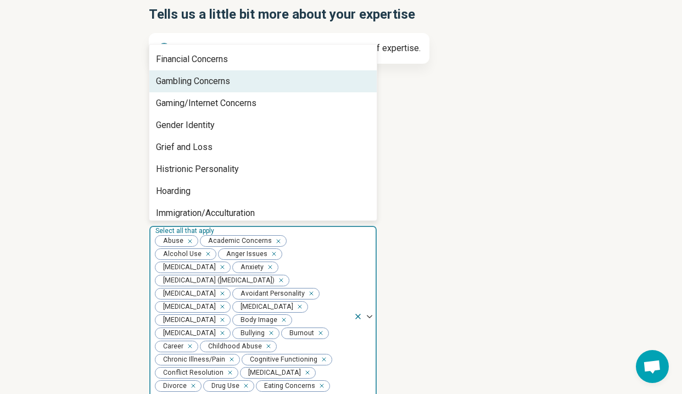
scroll to position [264, 0]
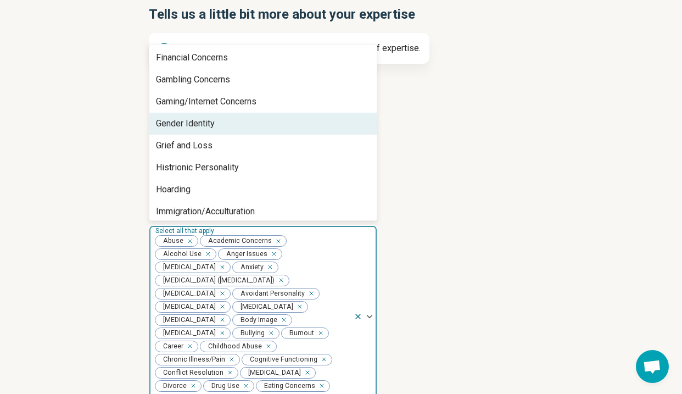
click at [232, 124] on div "Gender Identity" at bounding box center [262, 124] width 227 height 22
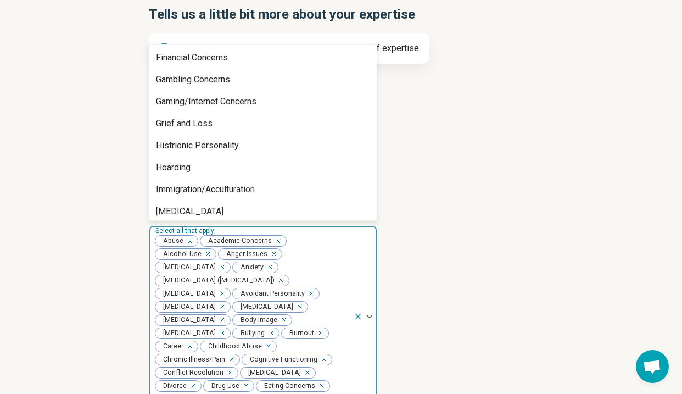
click at [232, 124] on div "Grief and Loss" at bounding box center [262, 124] width 227 height 22
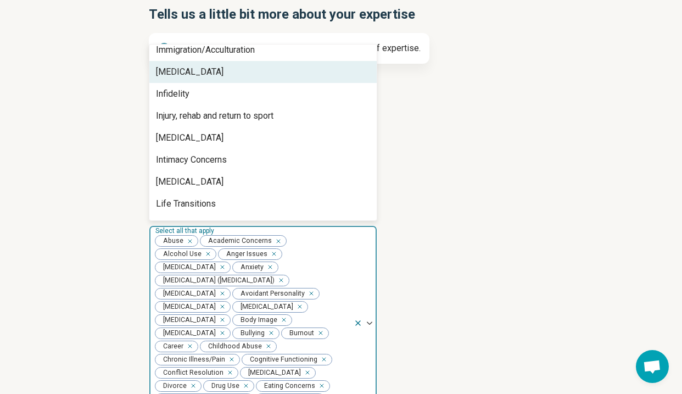
scroll to position [383, 0]
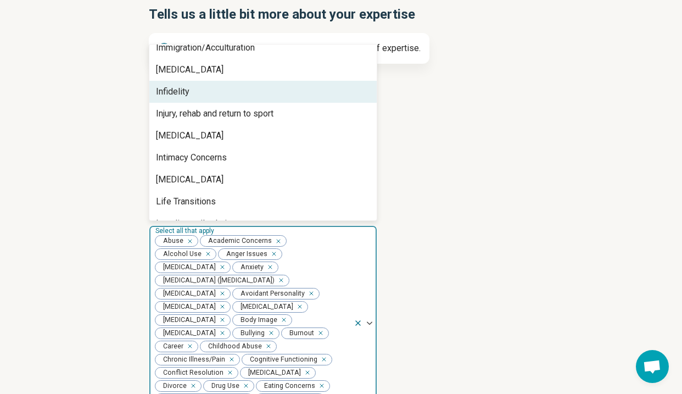
click at [234, 90] on div "Infidelity" at bounding box center [262, 92] width 227 height 22
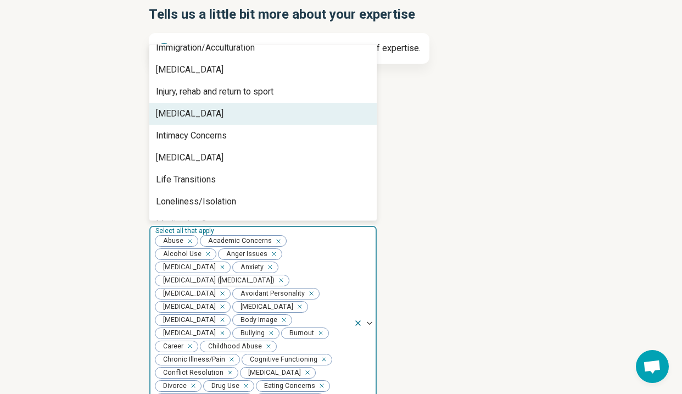
click at [226, 109] on div "[MEDICAL_DATA]" at bounding box center [262, 114] width 227 height 22
click at [230, 113] on div "Intimacy Concerns" at bounding box center [262, 114] width 227 height 22
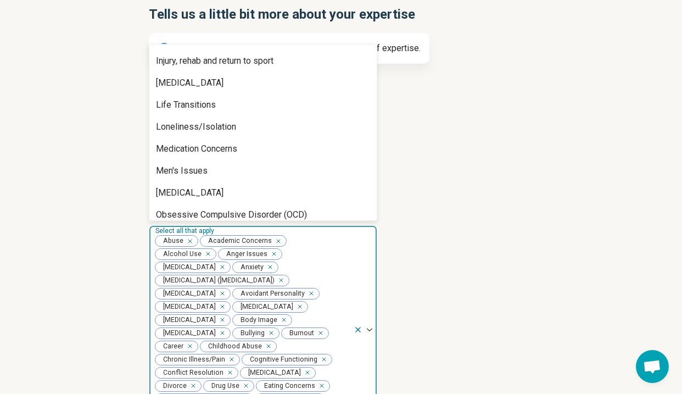
scroll to position [416, 0]
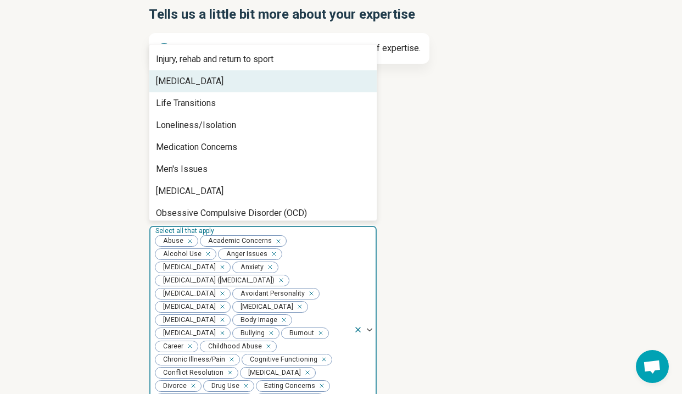
click at [231, 85] on div "[MEDICAL_DATA]" at bounding box center [262, 81] width 227 height 22
click at [231, 85] on div "Life Transitions" at bounding box center [262, 81] width 227 height 22
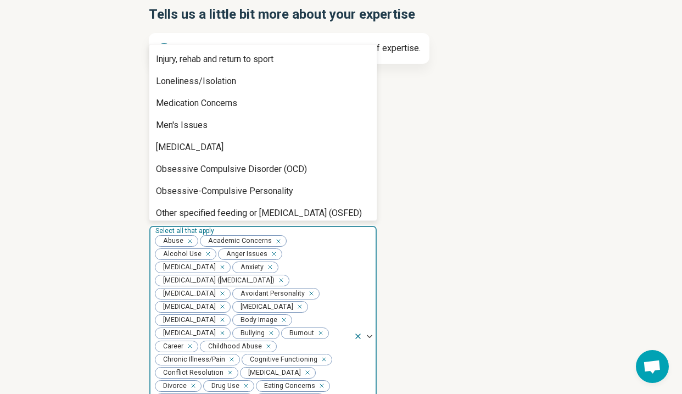
click at [231, 85] on div "Loneliness/Isolation" at bounding box center [196, 81] width 80 height 13
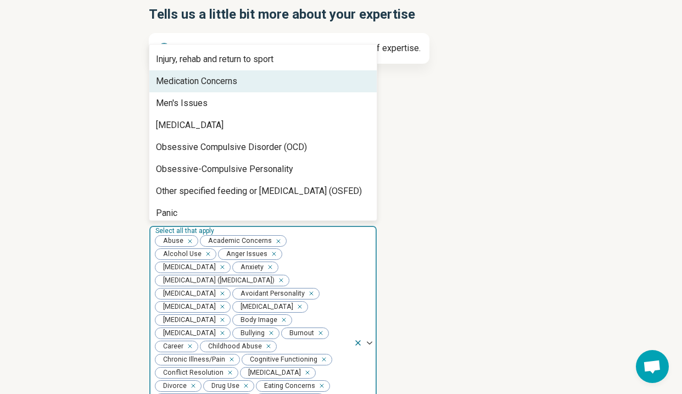
click at [231, 85] on div "Medication Concerns" at bounding box center [196, 81] width 81 height 13
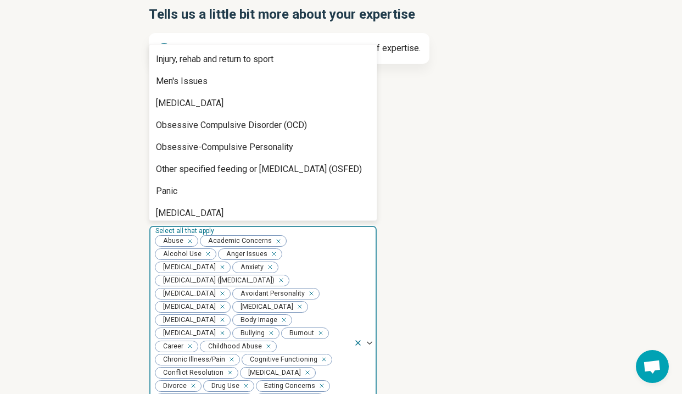
click at [231, 85] on div "Men's Issues" at bounding box center [262, 81] width 227 height 22
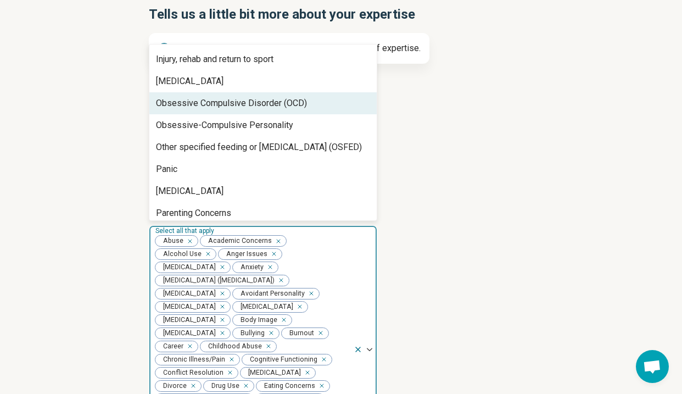
click at [234, 99] on div "Obsessive Compulsive Disorder (OCD)" at bounding box center [231, 103] width 151 height 13
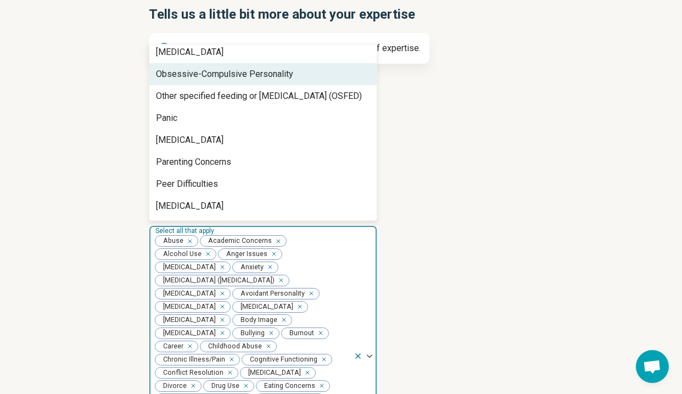
scroll to position [449, 0]
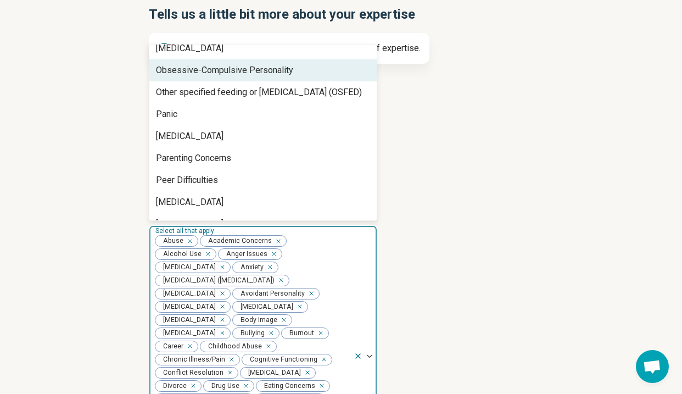
click at [234, 96] on div "Other specified feeding or [MEDICAL_DATA] (OSFED)" at bounding box center [259, 92] width 206 height 13
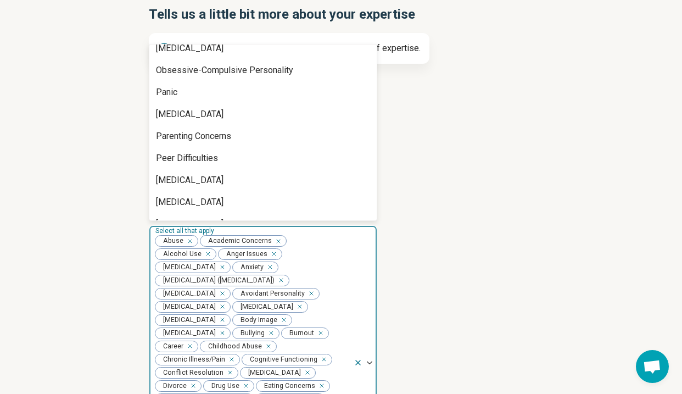
click at [234, 96] on div "Panic" at bounding box center [262, 92] width 227 height 22
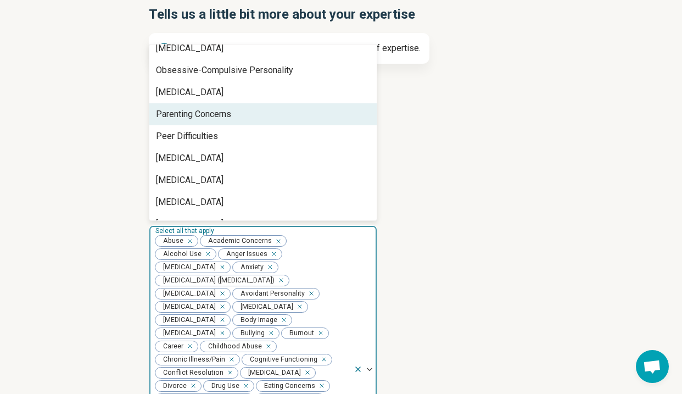
click at [234, 114] on div "Parenting Concerns" at bounding box center [262, 114] width 227 height 22
click at [234, 114] on div "Peer Difficulties" at bounding box center [262, 114] width 227 height 22
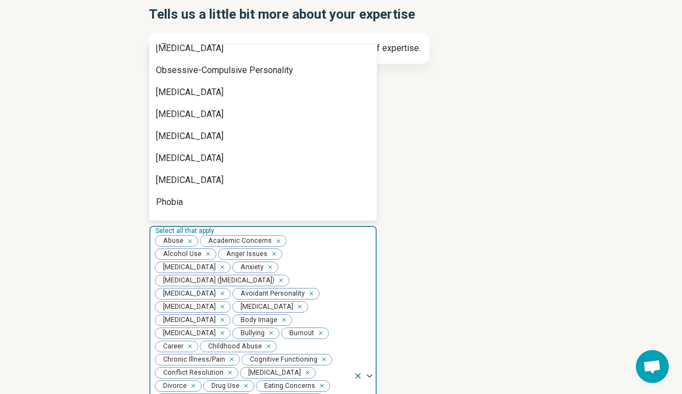
click at [234, 114] on div "[MEDICAL_DATA]" at bounding box center [262, 114] width 227 height 22
click at [224, 114] on div "[MEDICAL_DATA]" at bounding box center [190, 114] width 68 height 13
click at [234, 114] on div "[MEDICAL_DATA]" at bounding box center [262, 114] width 227 height 22
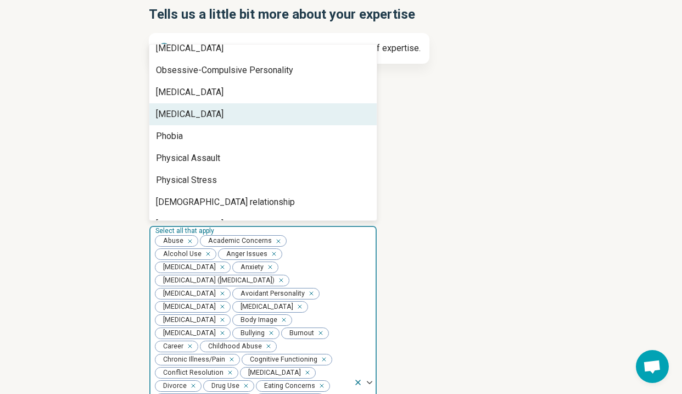
click at [224, 114] on div "[MEDICAL_DATA]" at bounding box center [190, 114] width 68 height 13
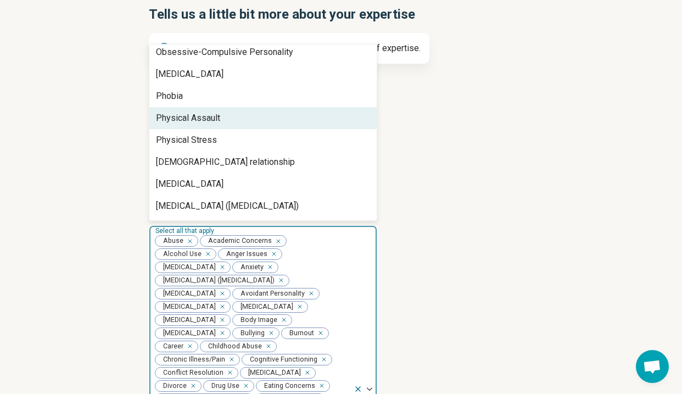
scroll to position [468, 0]
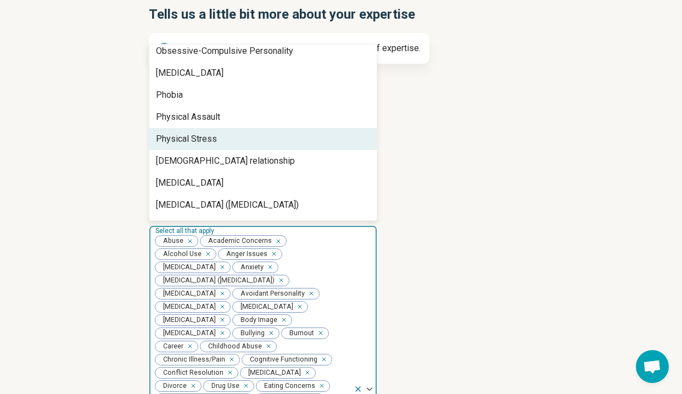
click at [234, 137] on div "Physical Stress" at bounding box center [262, 139] width 227 height 22
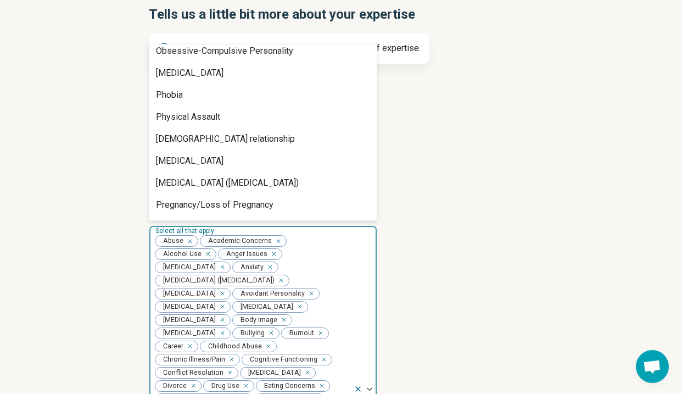
click at [234, 137] on div "[DEMOGRAPHIC_DATA] relationship" at bounding box center [225, 138] width 139 height 13
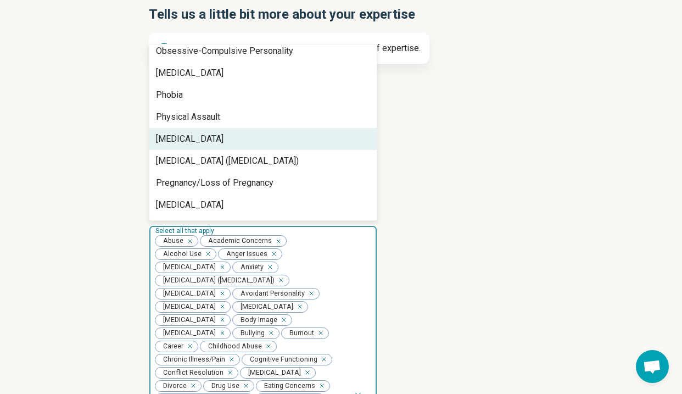
click at [224, 137] on div "[MEDICAL_DATA]" at bounding box center [190, 138] width 68 height 13
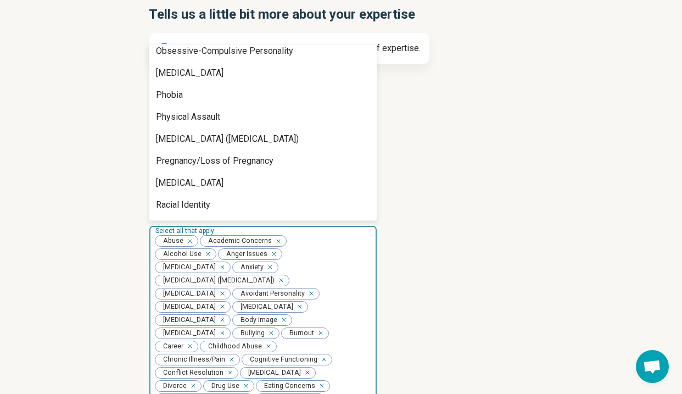
click at [234, 137] on div "[MEDICAL_DATA] ([MEDICAL_DATA])" at bounding box center [227, 138] width 143 height 13
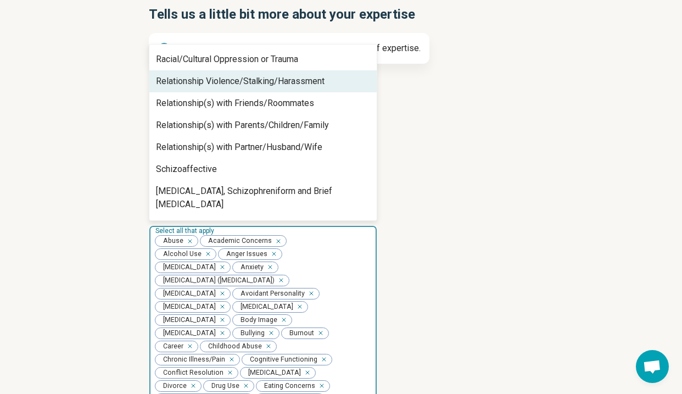
scroll to position [615, 0]
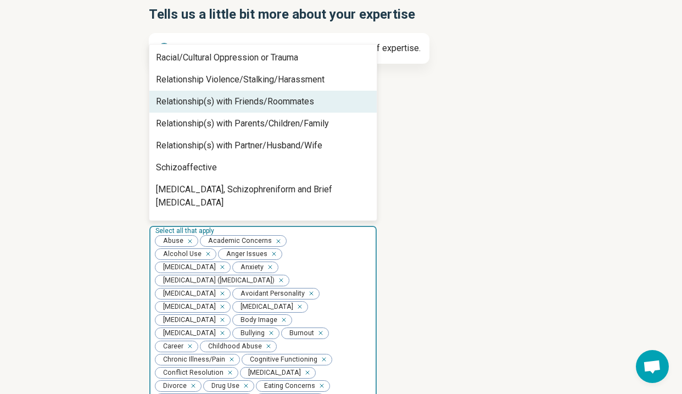
click at [244, 106] on div "Relationship(s) with Friends/Roommates" at bounding box center [235, 101] width 158 height 13
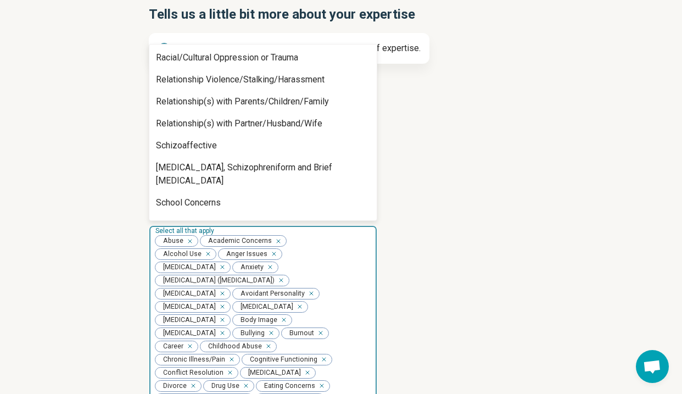
click at [244, 106] on div "Relationship(s) with Parents/Children/Family" at bounding box center [242, 101] width 173 height 13
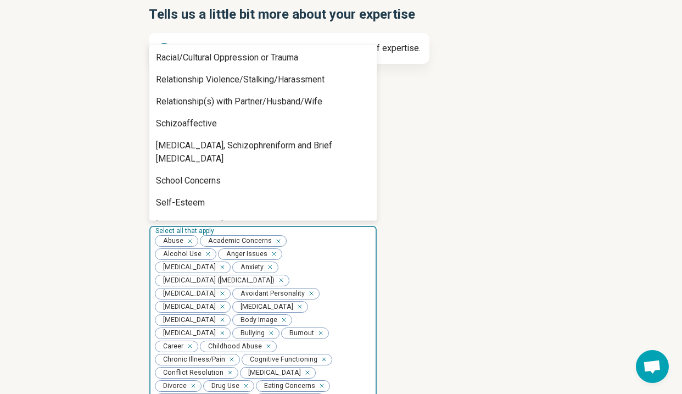
click at [244, 107] on div "Relationship(s) with Partner/Husband/Wife" at bounding box center [239, 101] width 166 height 13
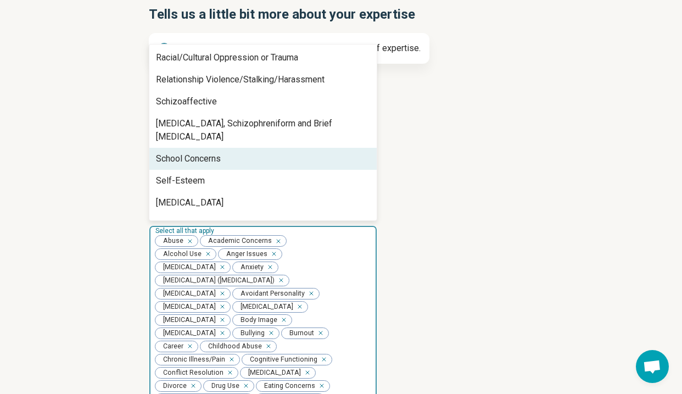
click at [244, 148] on div "School Concerns" at bounding box center [262, 159] width 227 height 22
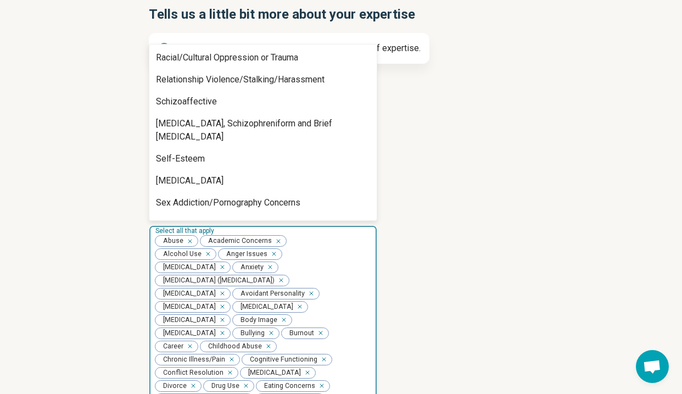
click at [244, 148] on div "Self-Esteem" at bounding box center [262, 159] width 227 height 22
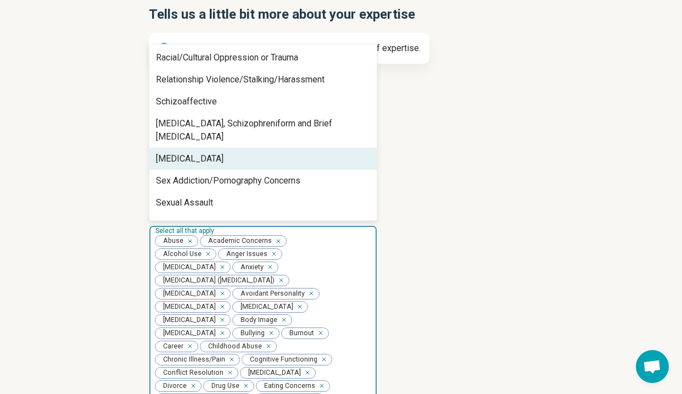
click at [244, 148] on div "[MEDICAL_DATA]" at bounding box center [262, 159] width 227 height 22
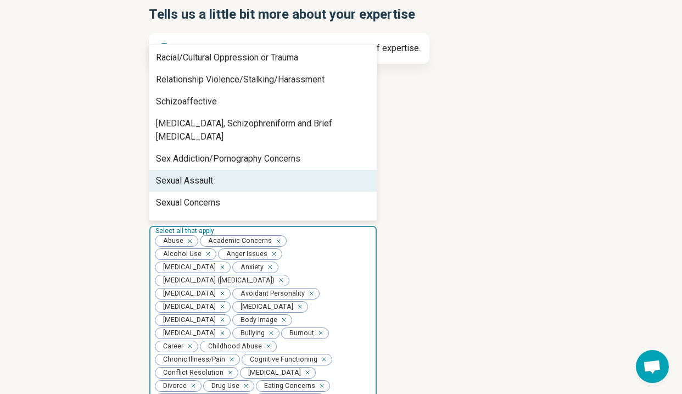
click at [245, 170] on div "Sexual Assault" at bounding box center [262, 181] width 227 height 22
click at [245, 170] on div "Sexual Concerns" at bounding box center [262, 181] width 227 height 22
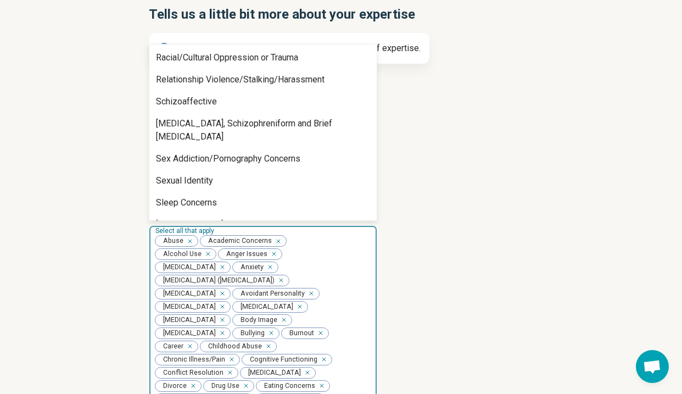
click at [245, 170] on div "Sexual Identity" at bounding box center [262, 181] width 227 height 22
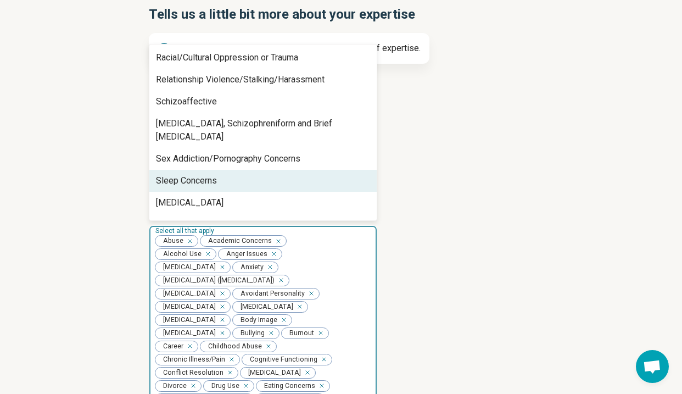
click at [245, 170] on div "Sleep Concerns" at bounding box center [262, 181] width 227 height 22
click at [245, 170] on div "[MEDICAL_DATA]" at bounding box center [262, 181] width 227 height 22
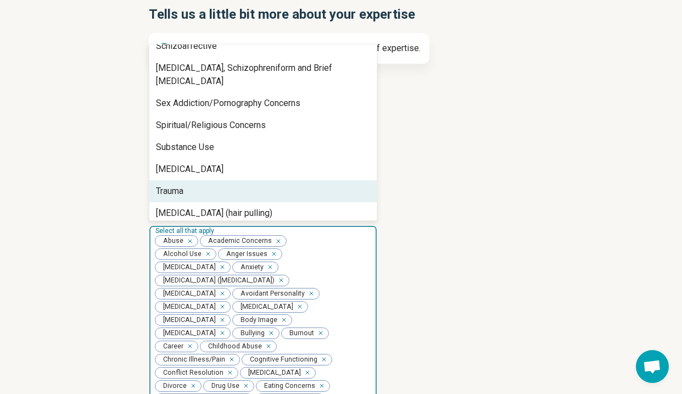
scroll to position [707, 0]
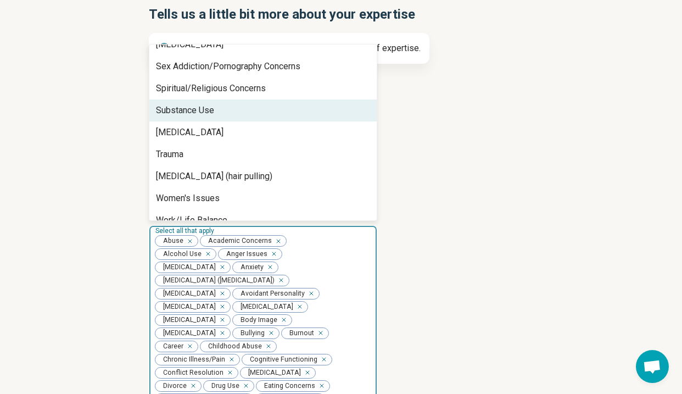
click at [243, 104] on div "Substance Use" at bounding box center [262, 110] width 227 height 22
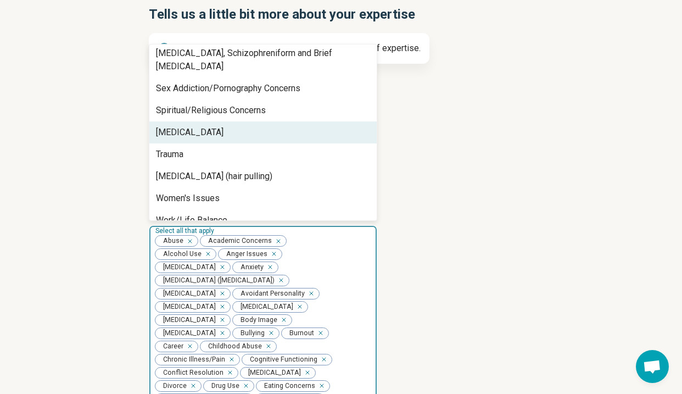
click at [244, 121] on div "[MEDICAL_DATA]" at bounding box center [262, 132] width 227 height 22
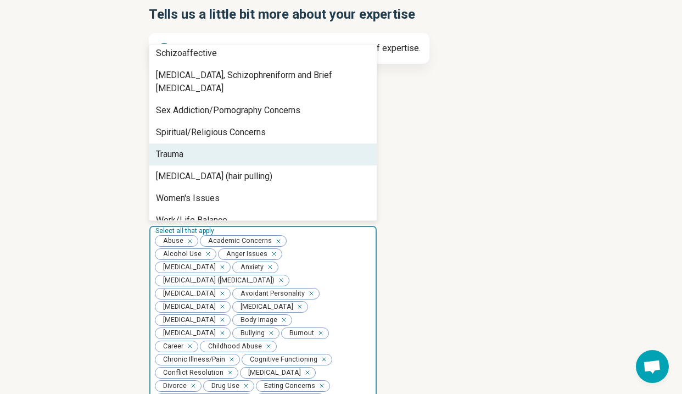
click at [245, 143] on div "Trauma" at bounding box center [262, 154] width 227 height 22
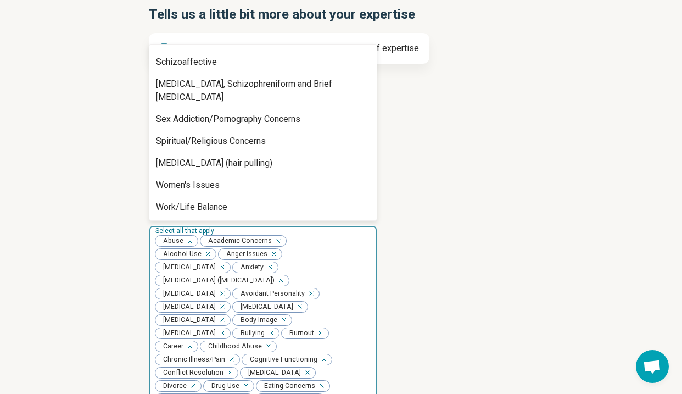
scroll to position [641, 0]
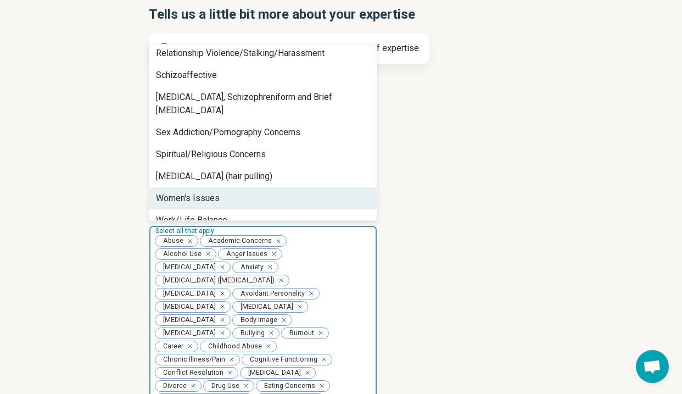
click at [252, 187] on div "Women's Issues" at bounding box center [262, 198] width 227 height 22
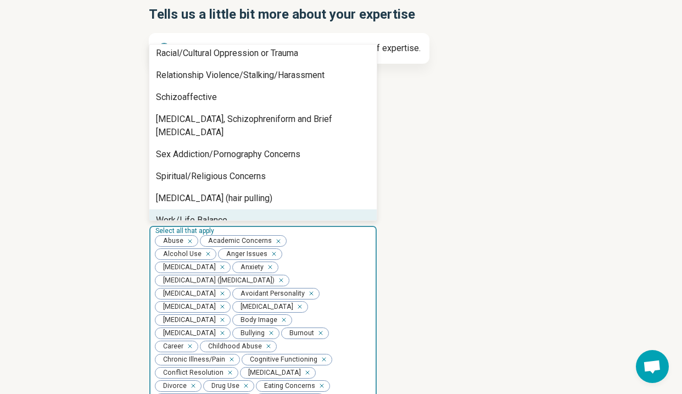
click at [254, 209] on div "Work/Life Balance" at bounding box center [262, 220] width 227 height 22
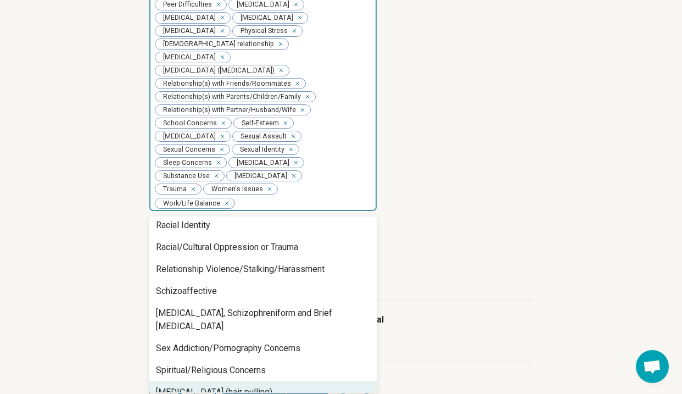
scroll to position [623, 0]
click at [432, 226] on article "Age groups you treat Select all that apply This field is required" at bounding box center [341, 257] width 384 height 62
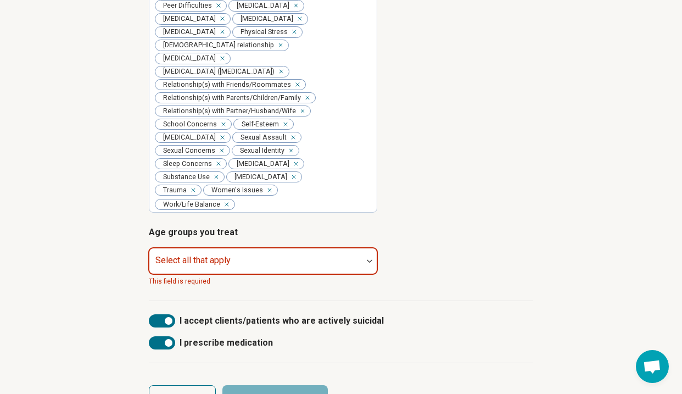
click at [342, 258] on div at bounding box center [256, 265] width 204 height 15
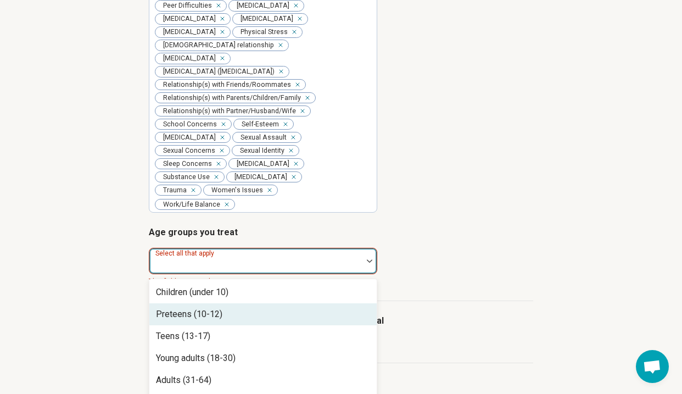
click at [313, 303] on div "Preteens (10-12)" at bounding box center [262, 314] width 227 height 22
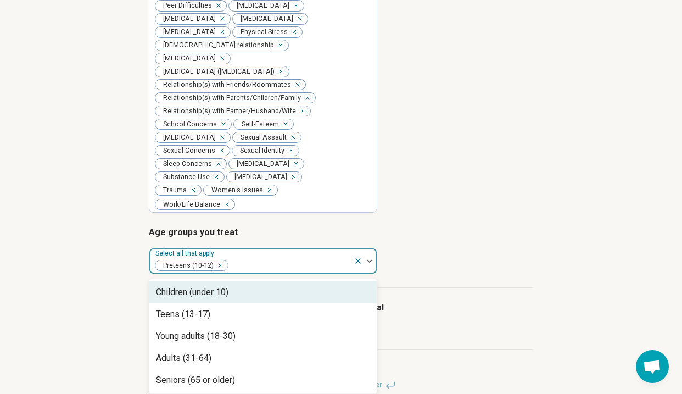
scroll to position [610, 0]
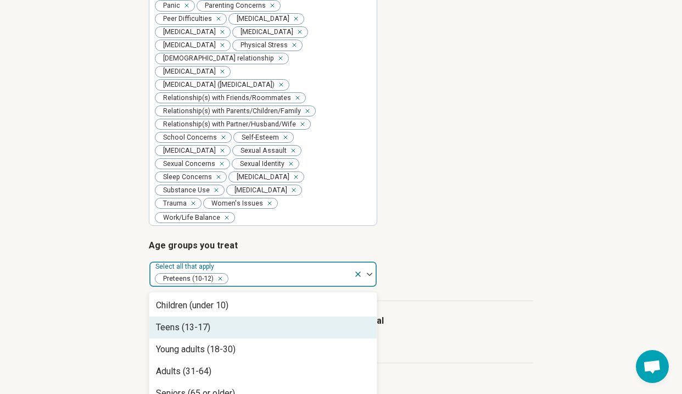
click at [297, 316] on div "Teens (13-17)" at bounding box center [262, 327] width 227 height 22
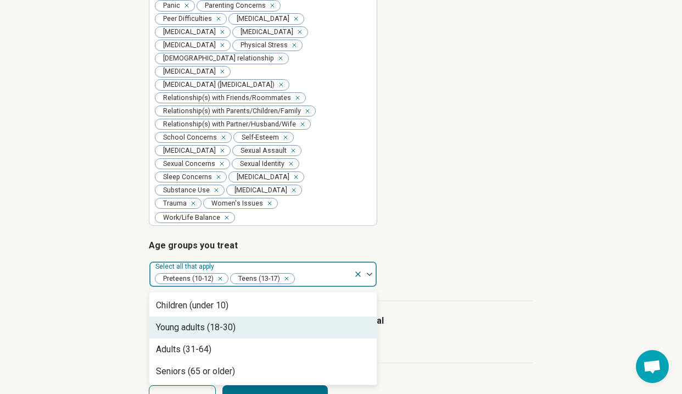
click at [291, 316] on div "Young adults (18-30)" at bounding box center [262, 327] width 227 height 22
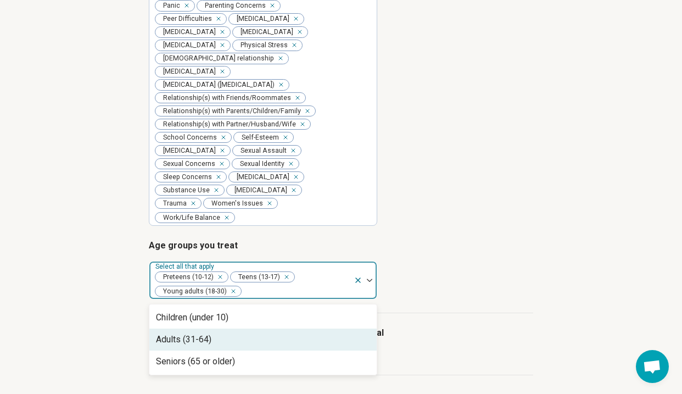
click at [279, 328] on div "Adults (31-64)" at bounding box center [262, 339] width 227 height 22
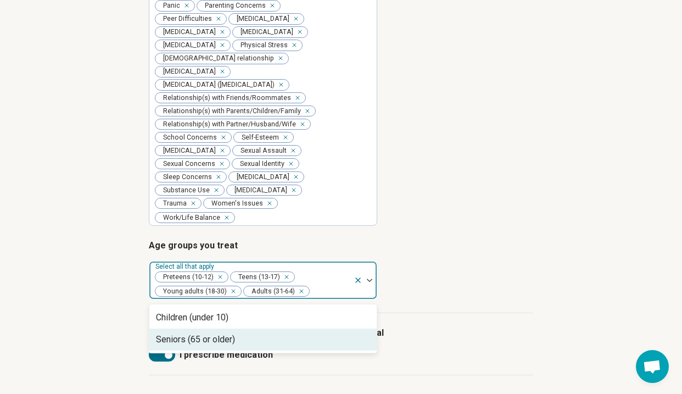
click at [276, 328] on div "Seniors (65 or older)" at bounding box center [262, 339] width 227 height 22
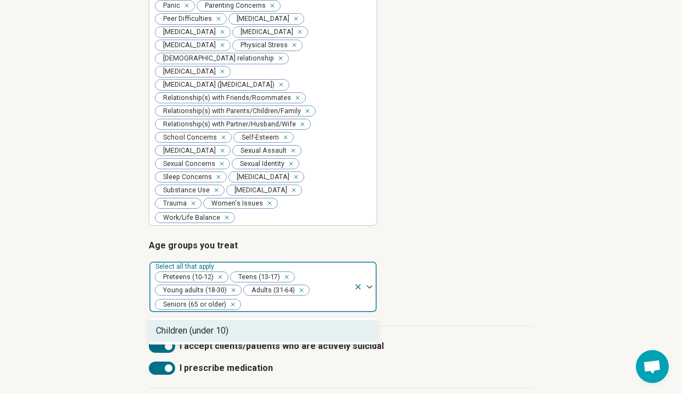
click at [450, 247] on article "Age groups you treat option Seniors (65 or older), selected. Children (under 10…" at bounding box center [341, 276] width 384 height 74
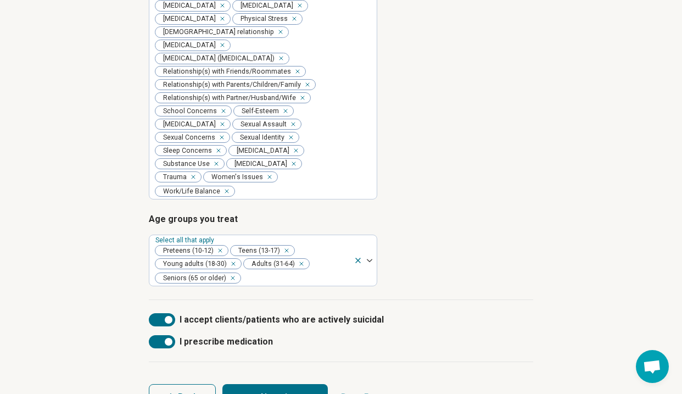
scroll to position [635, 0]
click at [257, 385] on button "Next" at bounding box center [274, 398] width 105 height 26
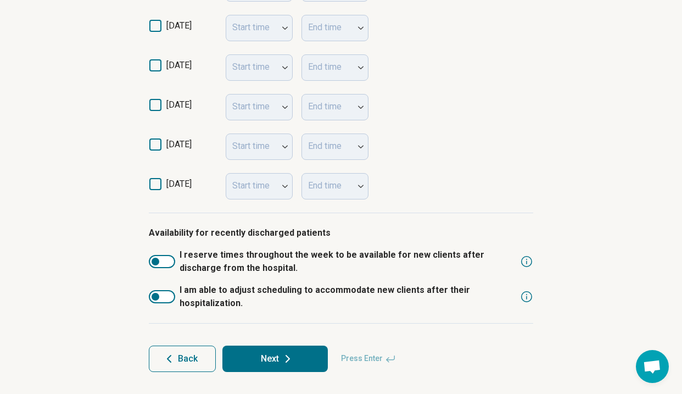
scroll to position [0, 0]
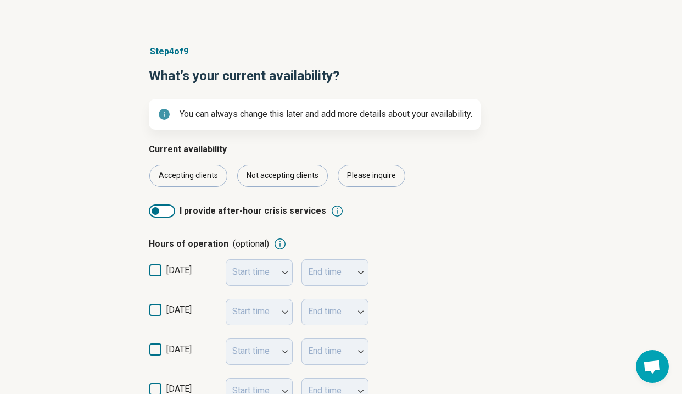
scroll to position [56, 0]
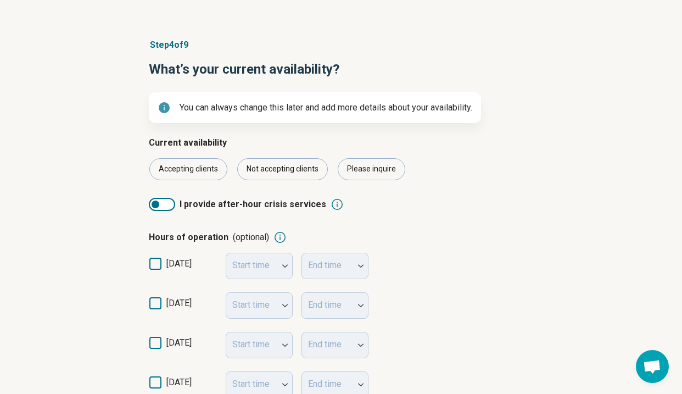
click at [164, 108] on icon at bounding box center [164, 107] width 11 height 11
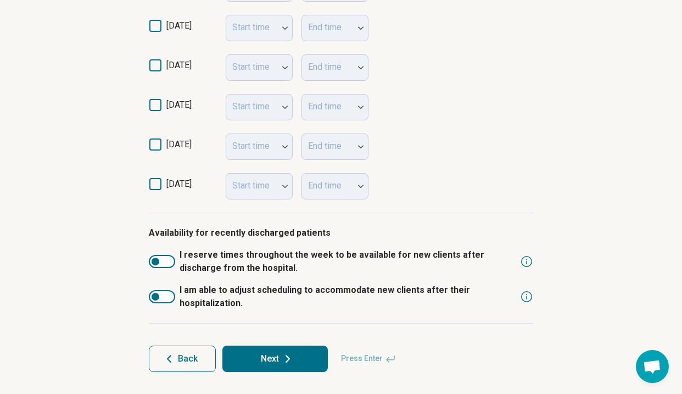
scroll to position [372, 0]
click at [276, 366] on button "Next" at bounding box center [274, 359] width 105 height 26
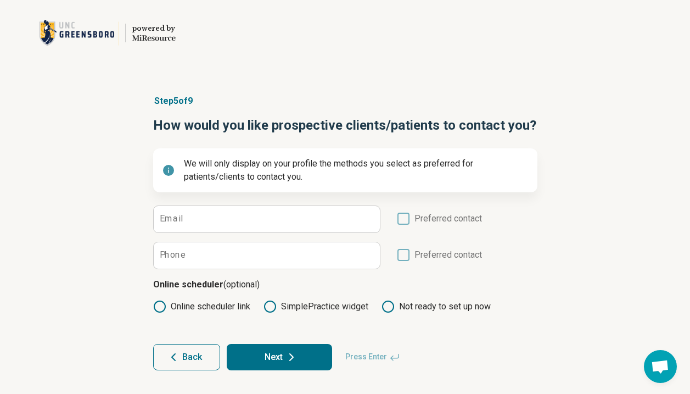
click at [230, 304] on label "Online scheduler link" at bounding box center [201, 306] width 97 height 13
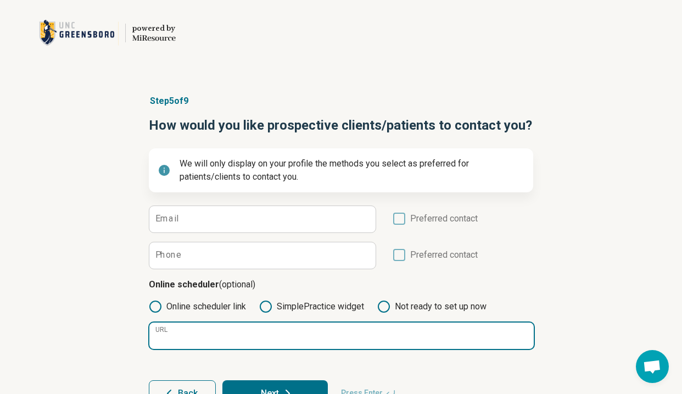
click at [241, 339] on input "URL" at bounding box center [341, 335] width 384 height 26
paste input "**********"
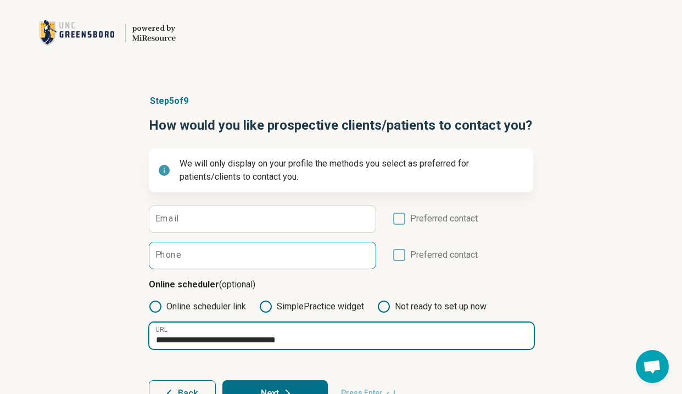
type input "**********"
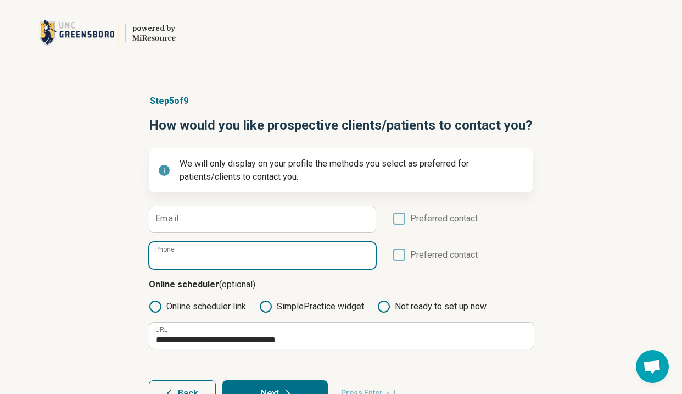
paste input "**********"
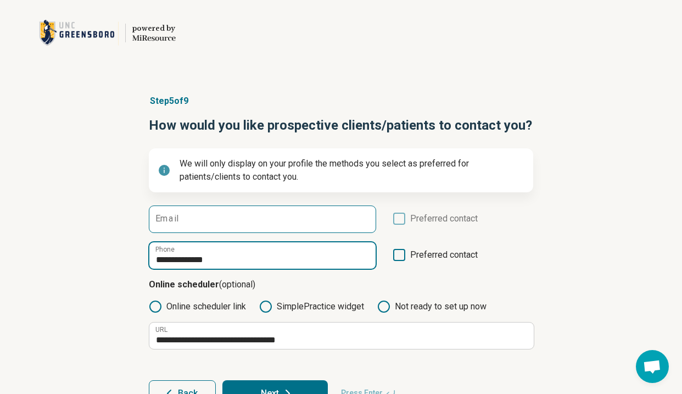
type input "**********"
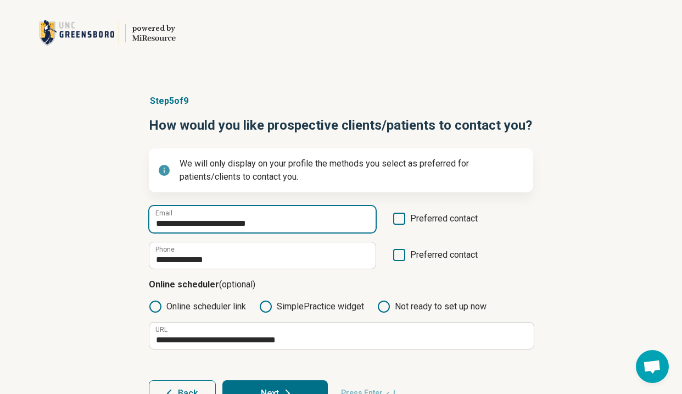
type input "**********"
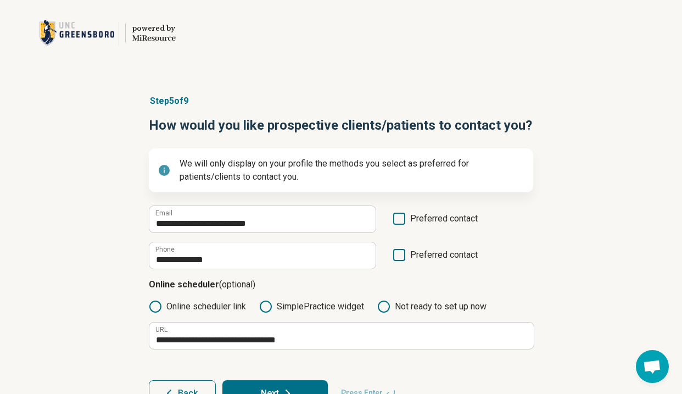
click at [80, 254] on div "**********" at bounding box center [341, 250] width 682 height 356
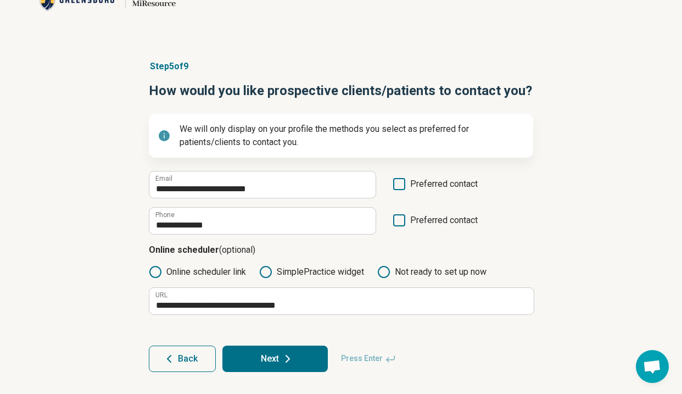
scroll to position [34, 0]
click at [258, 349] on button "Next" at bounding box center [274, 359] width 105 height 26
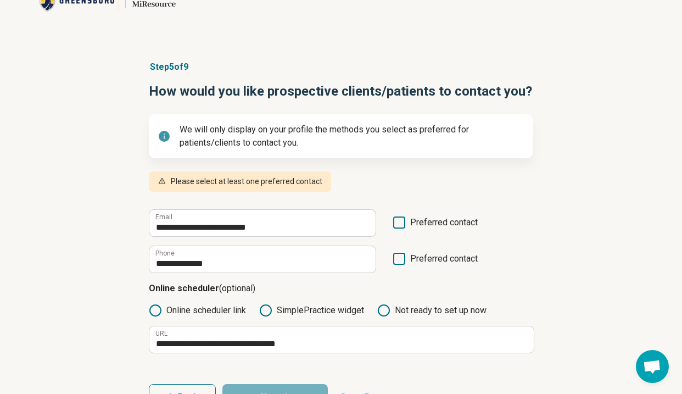
scroll to position [7, 0]
click at [412, 225] on span "Preferred contact" at bounding box center [444, 226] width 68 height 21
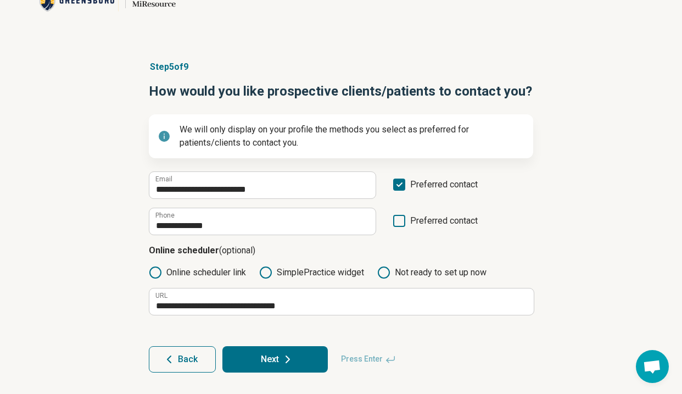
click at [311, 356] on button "Next" at bounding box center [274, 359] width 105 height 26
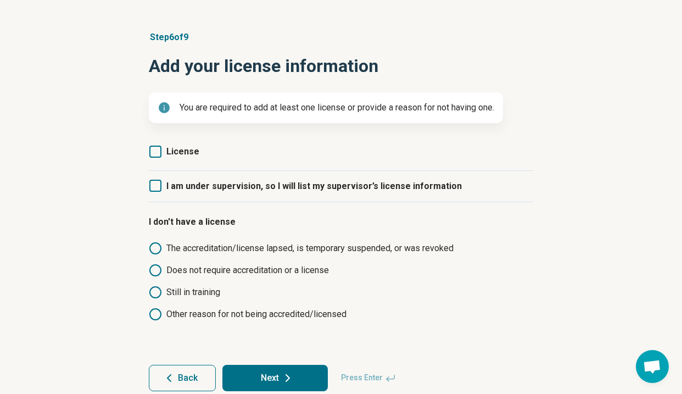
scroll to position [65, 0]
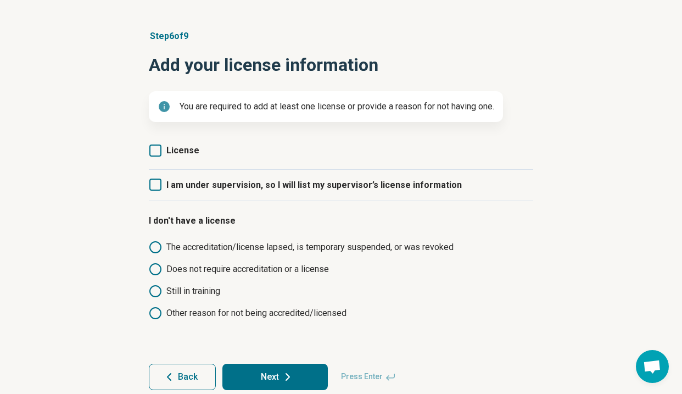
click at [164, 155] on label "License" at bounding box center [174, 150] width 51 height 13
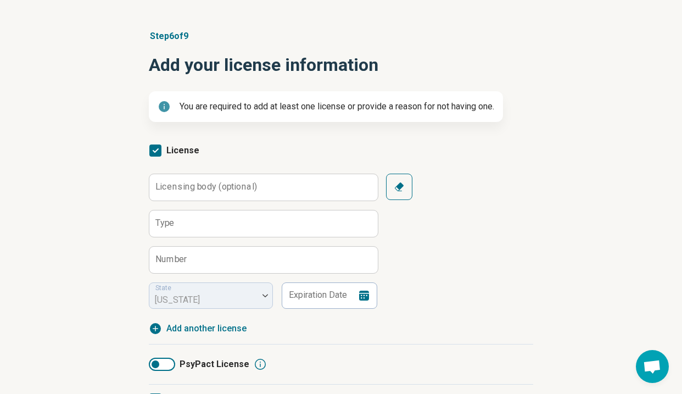
scroll to position [7, 0]
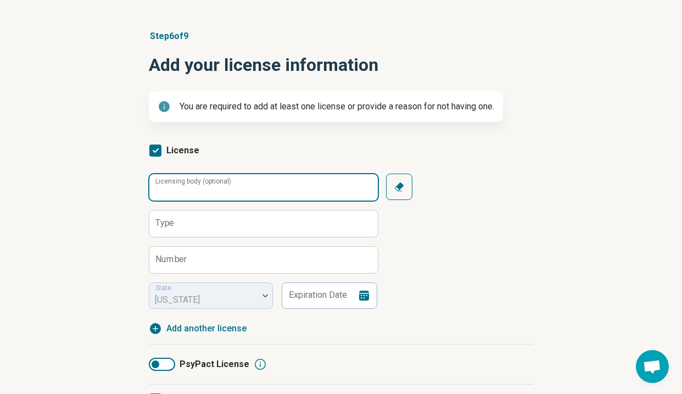
type input "*"
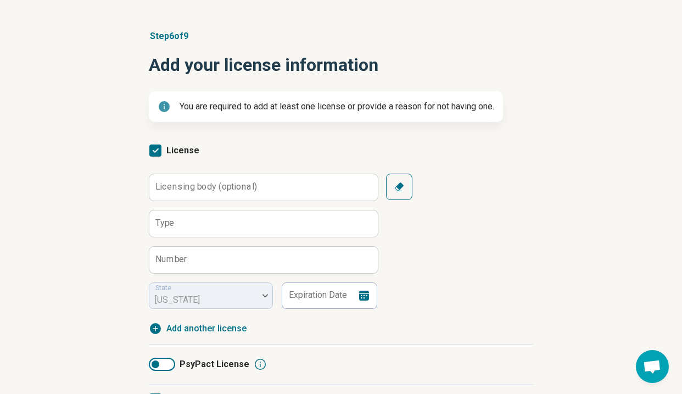
click at [406, 191] on button "Clear" at bounding box center [399, 187] width 26 height 26
click at [402, 183] on icon "button" at bounding box center [399, 186] width 11 height 11
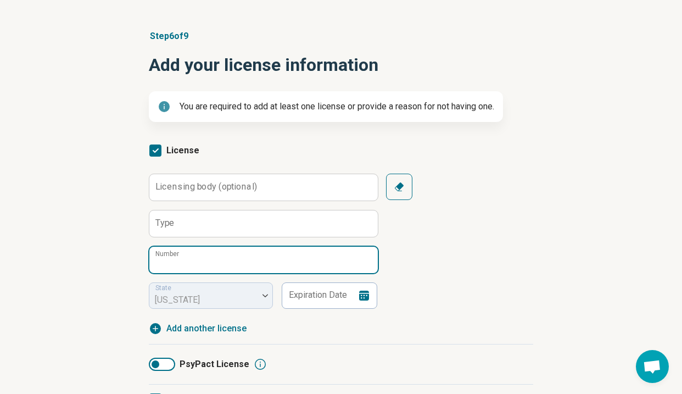
click at [259, 259] on input "Number" at bounding box center [263, 260] width 228 height 26
type input "*****"
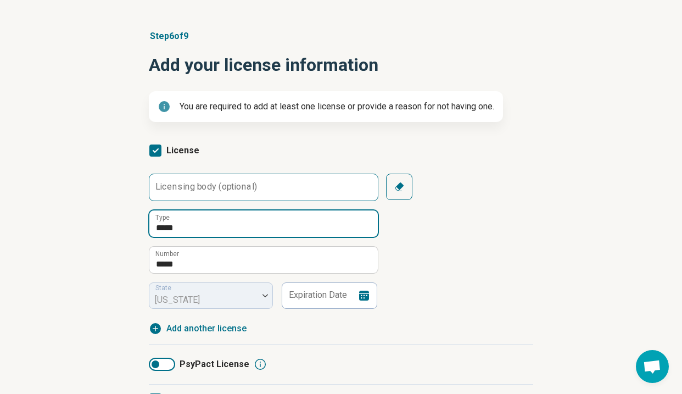
type input "*****"
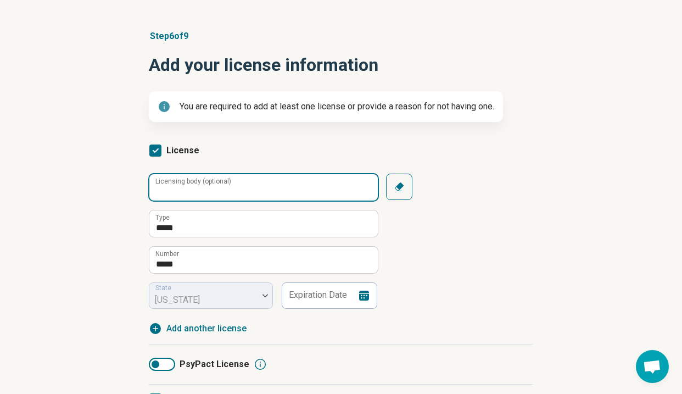
click at [291, 190] on input "Licensing body (optional)" at bounding box center [263, 187] width 228 height 26
type input "**********"
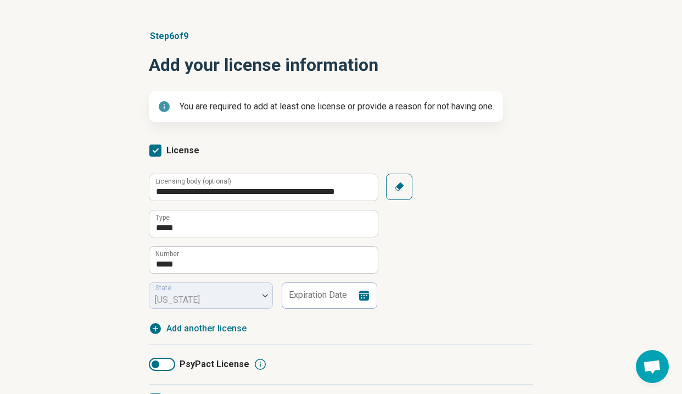
click at [311, 309] on div "**********" at bounding box center [341, 254] width 384 height 161
type input "**********"
click at [546, 302] on article "**********" at bounding box center [341, 258] width 420 height 500
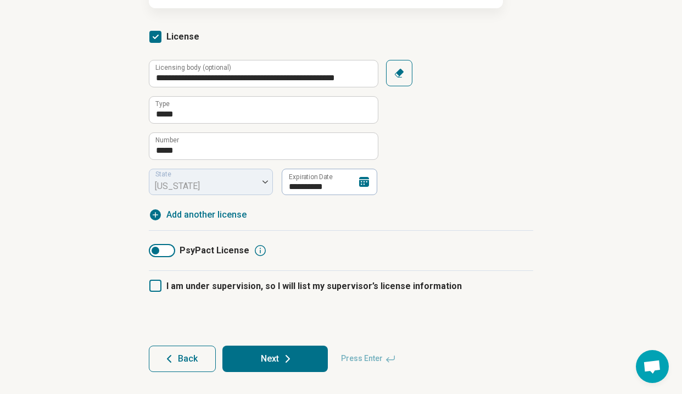
scroll to position [178, 0]
click at [306, 354] on button "Next" at bounding box center [274, 358] width 105 height 26
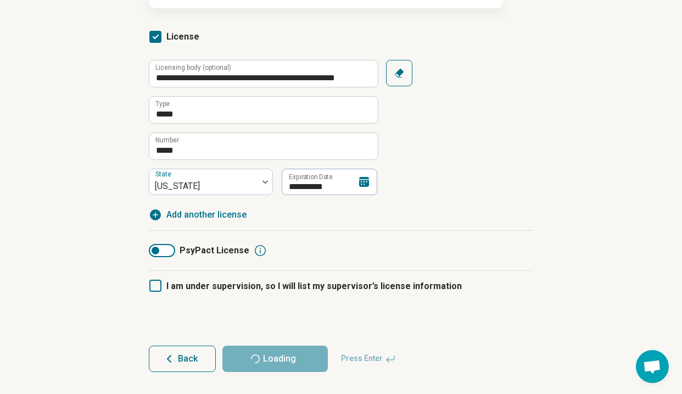
scroll to position [18, 0]
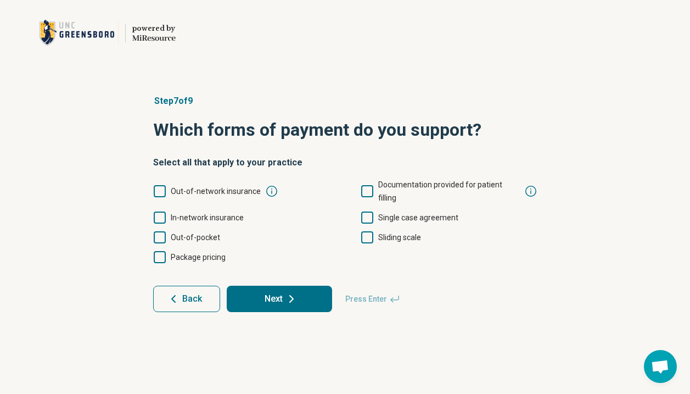
click at [159, 187] on icon at bounding box center [160, 191] width 12 height 12
click at [159, 211] on icon at bounding box center [160, 217] width 12 height 12
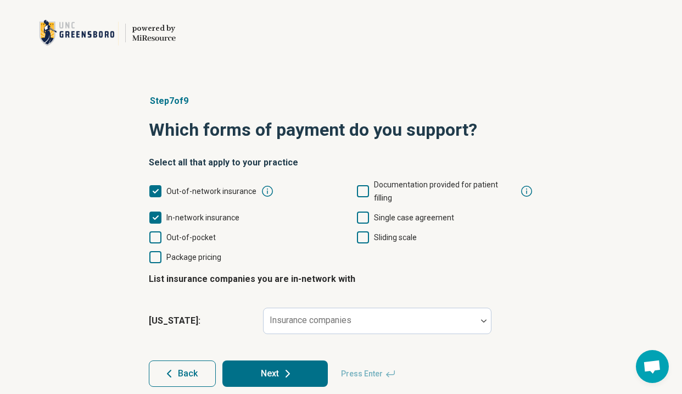
click at [159, 231] on icon at bounding box center [155, 237] width 12 height 12
click at [365, 231] on icon at bounding box center [363, 237] width 12 height 12
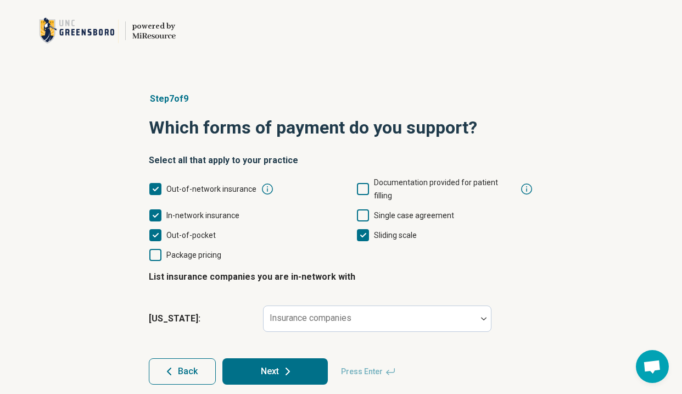
scroll to position [2, 0]
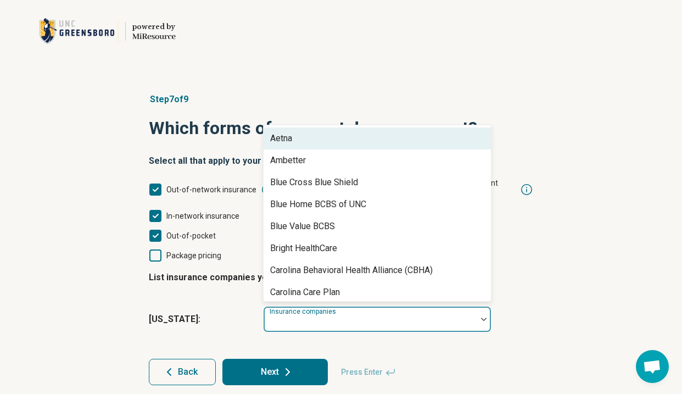
click at [326, 316] on div at bounding box center [370, 323] width 204 height 15
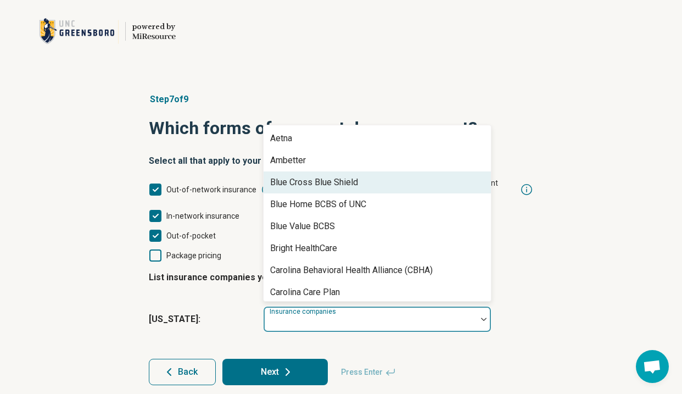
click at [382, 171] on div "Blue Cross Blue Shield" at bounding box center [377, 182] width 227 height 22
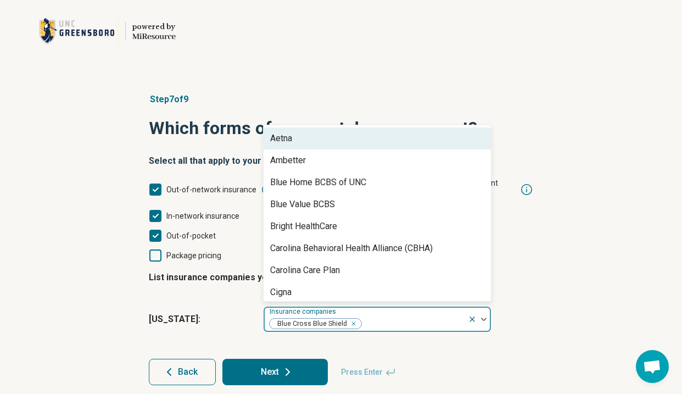
click at [357, 131] on div "Aetna" at bounding box center [377, 138] width 227 height 22
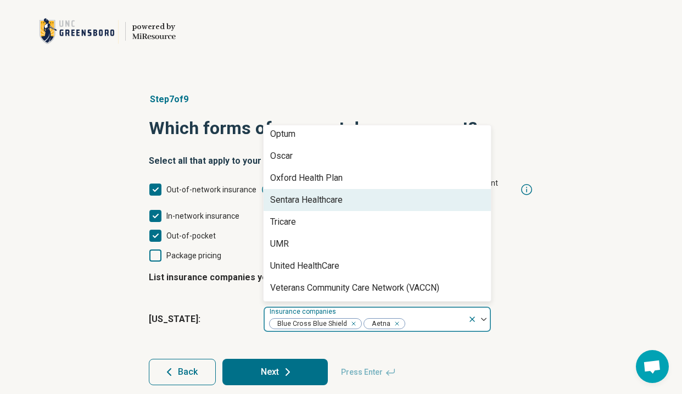
scroll to position [751, 0]
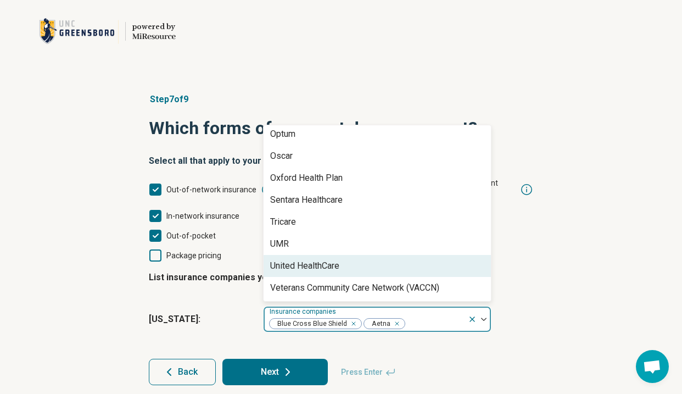
click at [355, 255] on div "United HealthCare" at bounding box center [377, 266] width 227 height 22
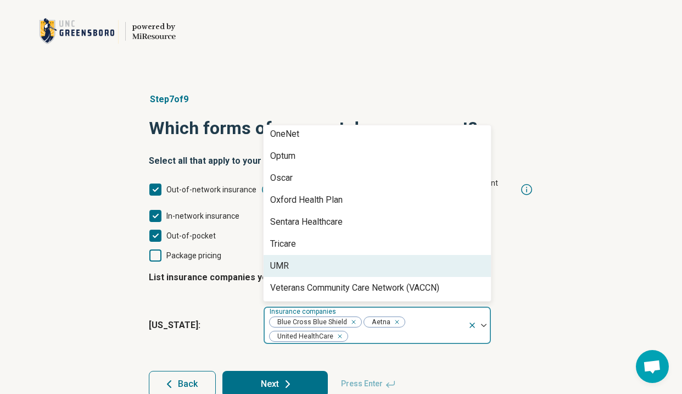
click at [355, 255] on div "UMR" at bounding box center [377, 266] width 227 height 22
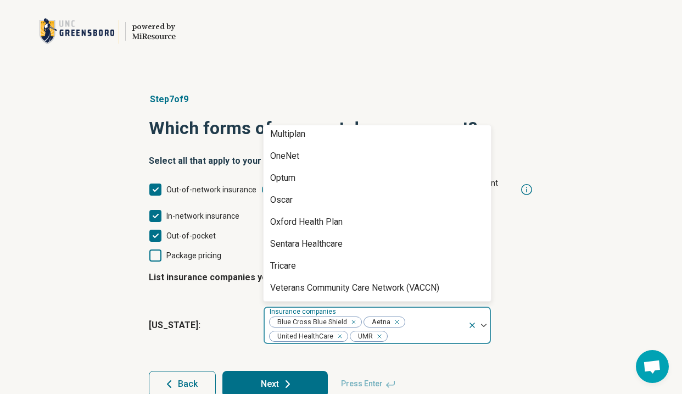
scroll to position [707, 0]
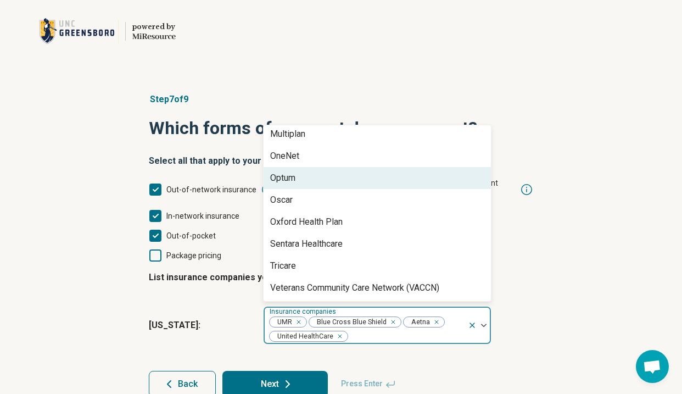
click at [365, 168] on div "Optum" at bounding box center [377, 178] width 227 height 22
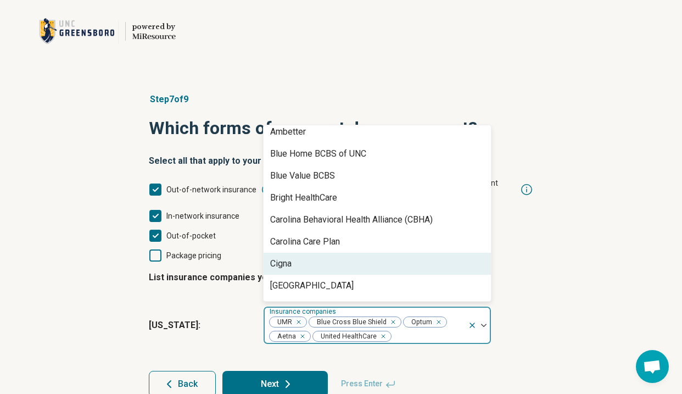
scroll to position [0, 0]
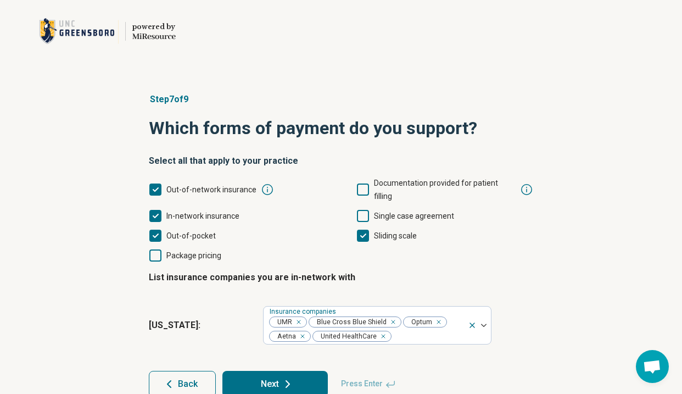
click at [535, 244] on div "Step 7 of 9 Which forms of payment do you support? Select all that apply to you…" at bounding box center [341, 245] width 420 height 348
click at [284, 377] on icon at bounding box center [287, 383] width 13 height 13
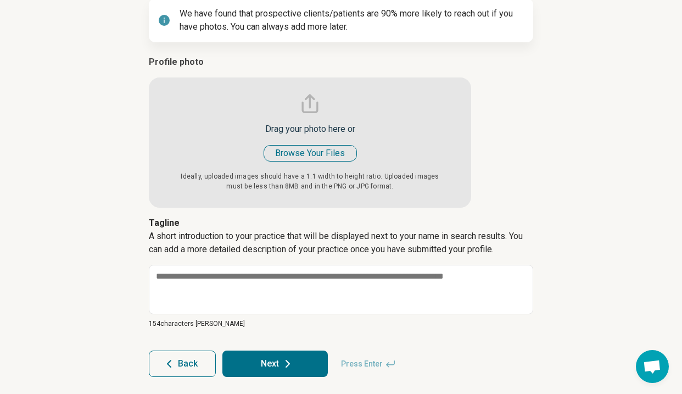
scroll to position [158, 0]
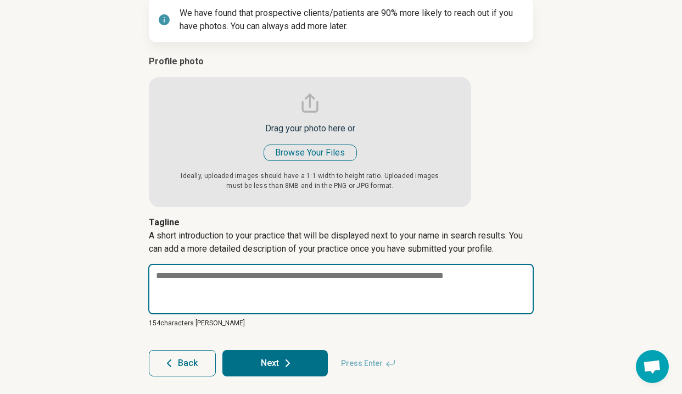
click at [206, 287] on textarea at bounding box center [341, 289] width 386 height 51
paste textarea "**********"
type textarea "*"
type textarea "**********"
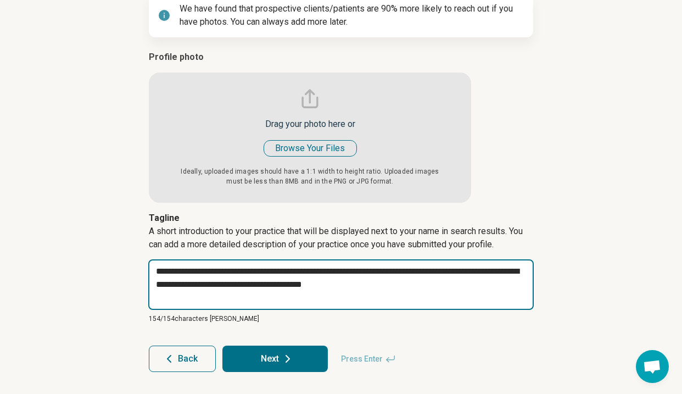
scroll to position [163, 0]
drag, startPoint x: 382, startPoint y: 282, endPoint x: 242, endPoint y: 246, distance: 144.0
click at [243, 246] on div "**********" at bounding box center [341, 267] width 384 height 112
type textarea "*"
